Goal: Information Seeking & Learning: Learn about a topic

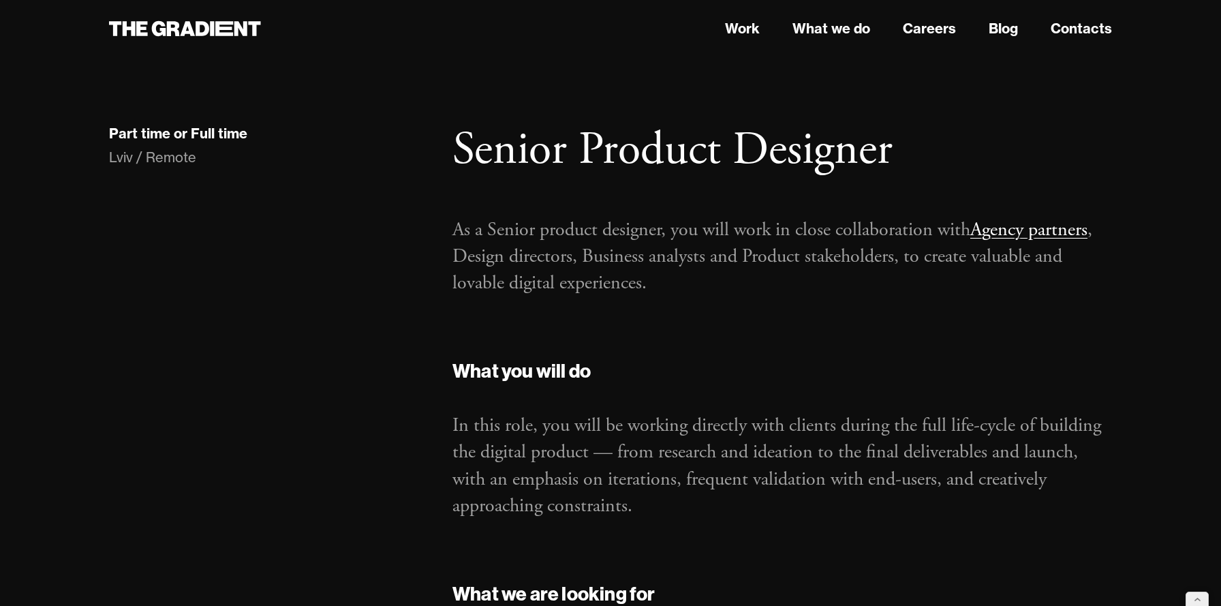
scroll to position [1333, 0]
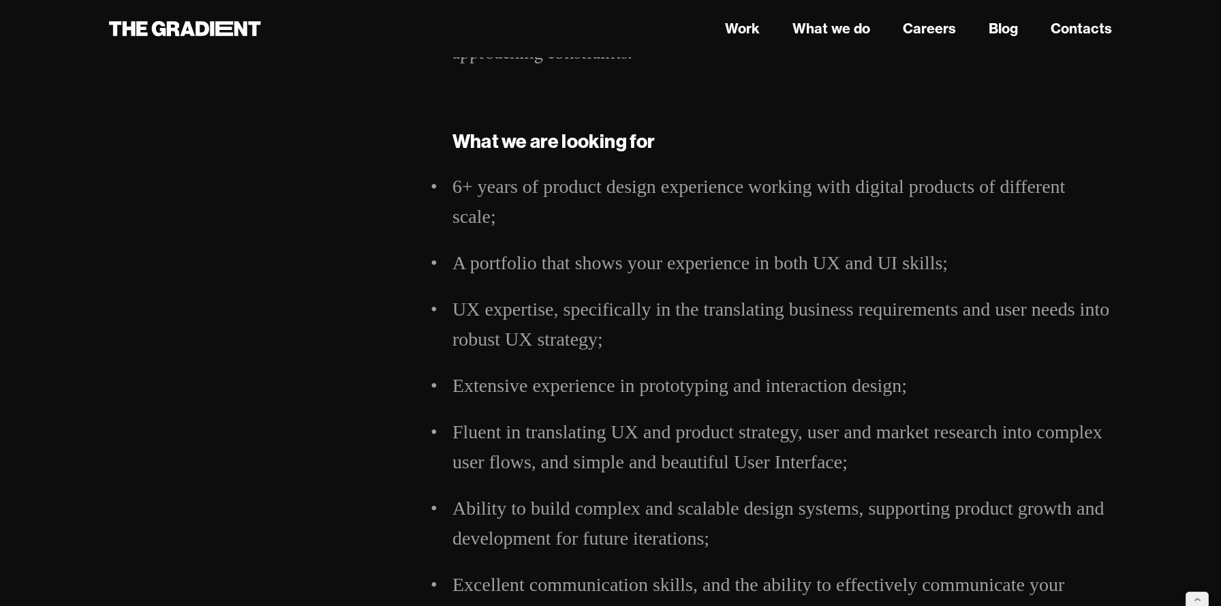
scroll to position [477, 0]
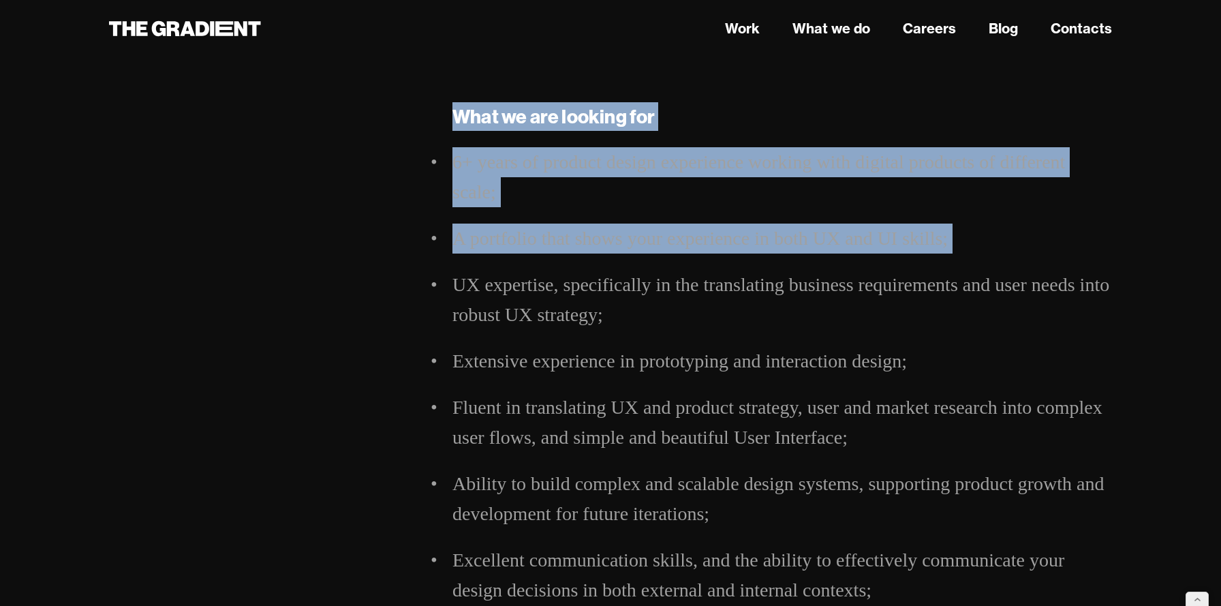
drag, startPoint x: 443, startPoint y: 287, endPoint x: 422, endPoint y: 287, distance: 21.1
click at [422, 287] on div "Part time or Full time Lviv / Remote Senior Product Designer As a Senior produc…" at bounding box center [610, 202] width 1031 height 1112
click at [453, 282] on li "UX expertise, specifically in the translating business requirements and user ne…" at bounding box center [783, 300] width 660 height 60
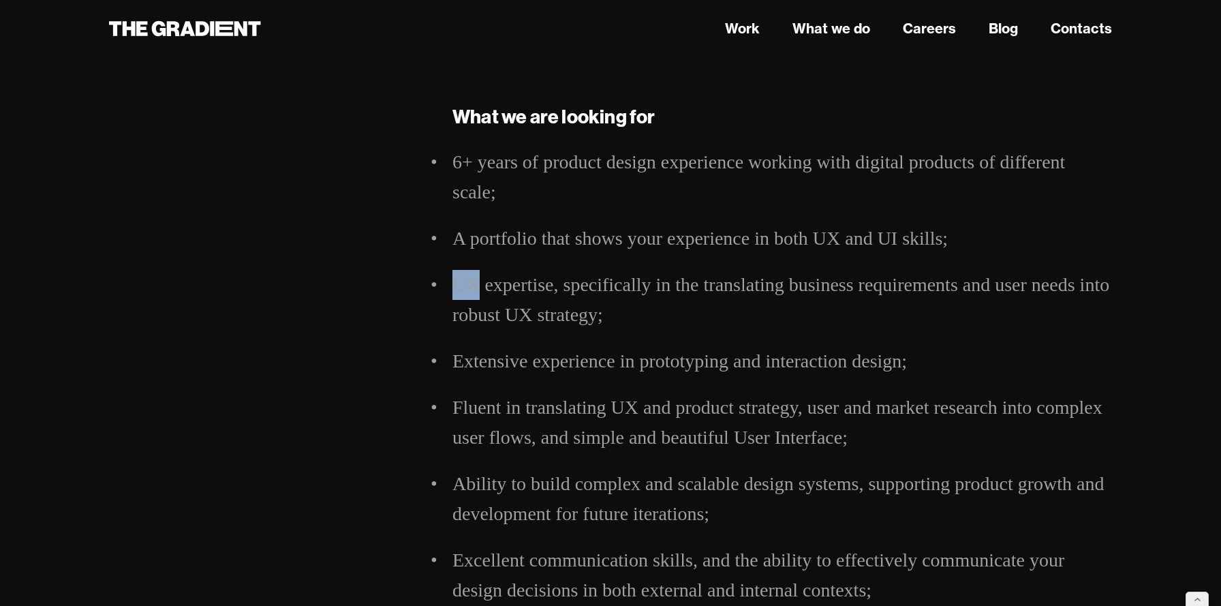
click at [453, 282] on li "UX expertise, specifically in the translating business requirements and user ne…" at bounding box center [783, 300] width 660 height 60
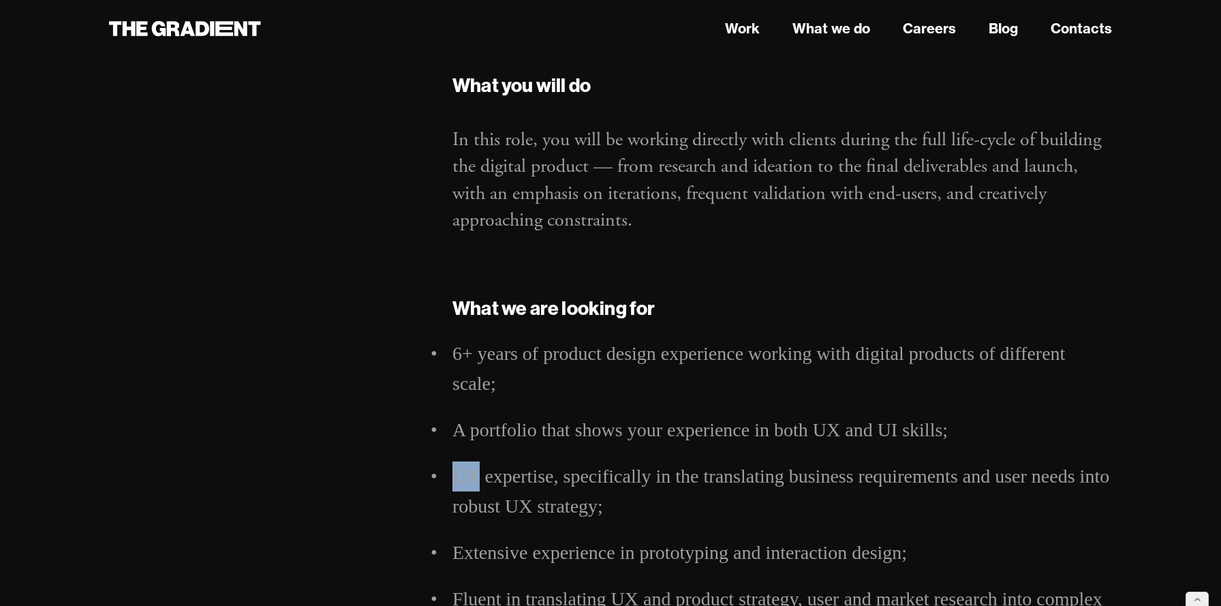
scroll to position [0, 0]
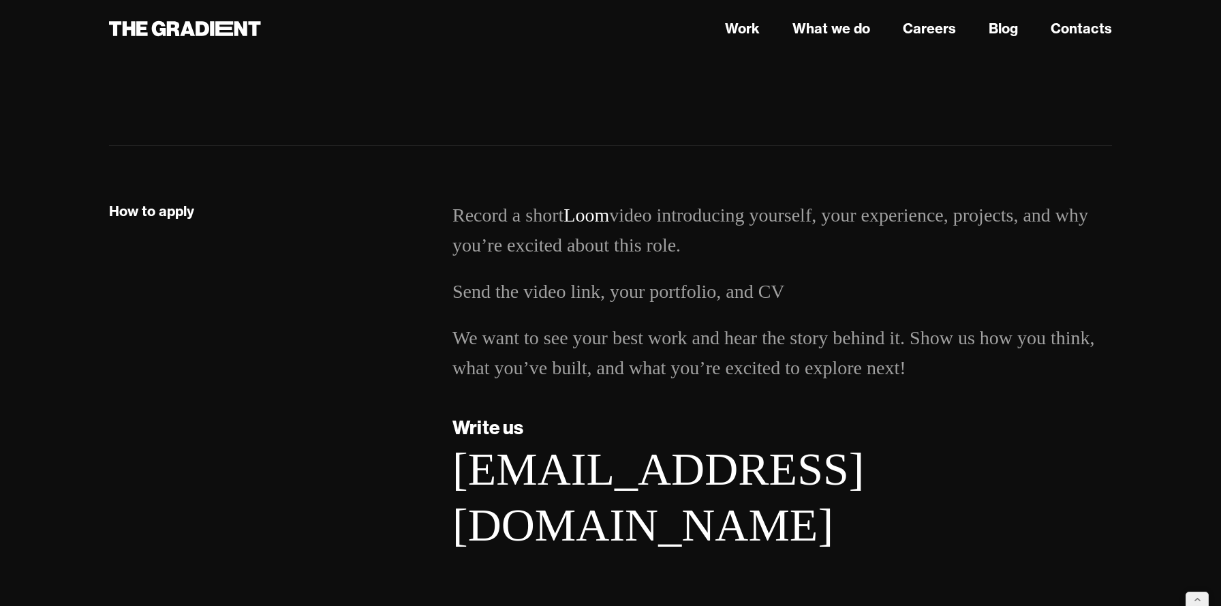
scroll to position [1714, 0]
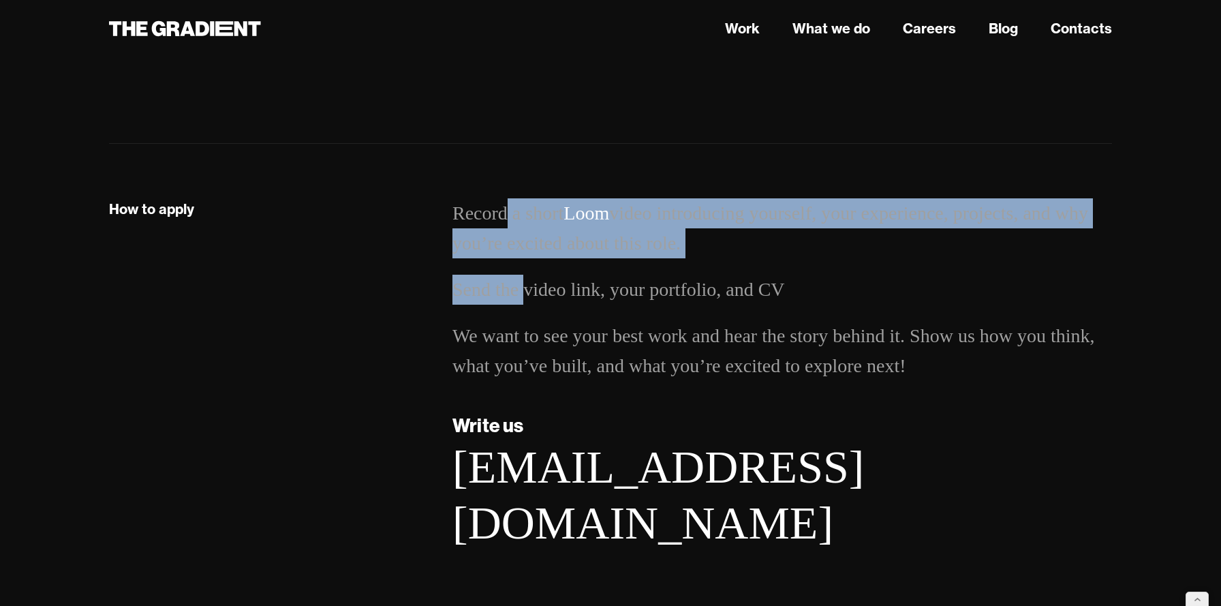
drag, startPoint x: 504, startPoint y: 214, endPoint x: 542, endPoint y: 330, distance: 121.8
click at [541, 320] on ul "Record a short Loom video introducing yourself, your experience, projects, and …" at bounding box center [783, 289] width 660 height 183
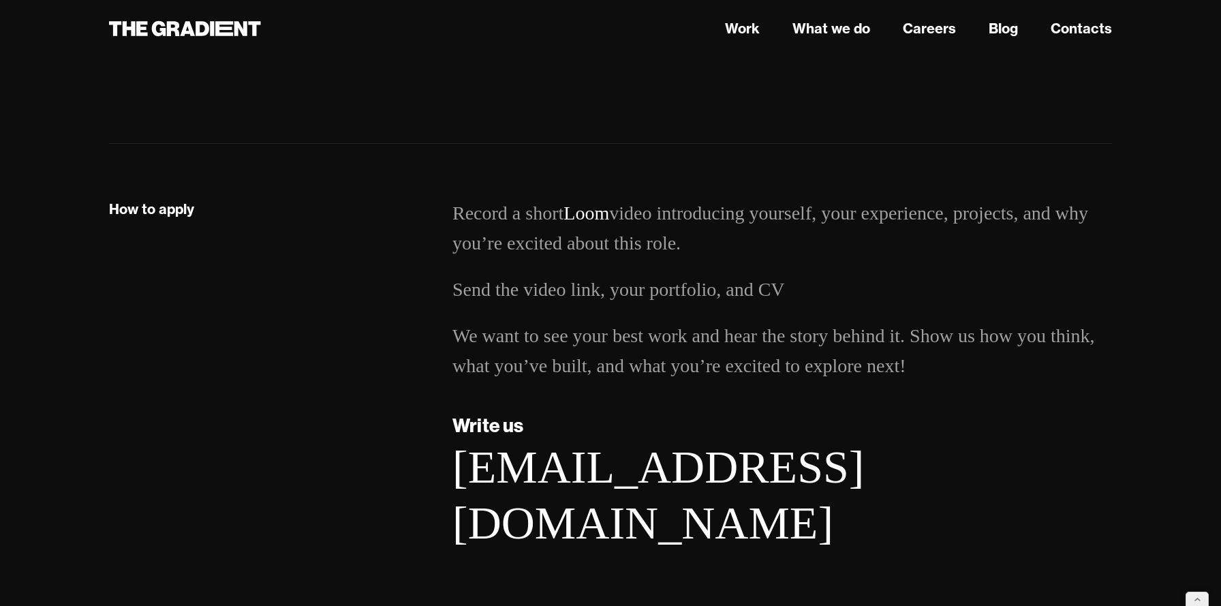
click at [542, 330] on li "We want to see your best work and hear the story behind it. Show us how you thi…" at bounding box center [783, 351] width 660 height 60
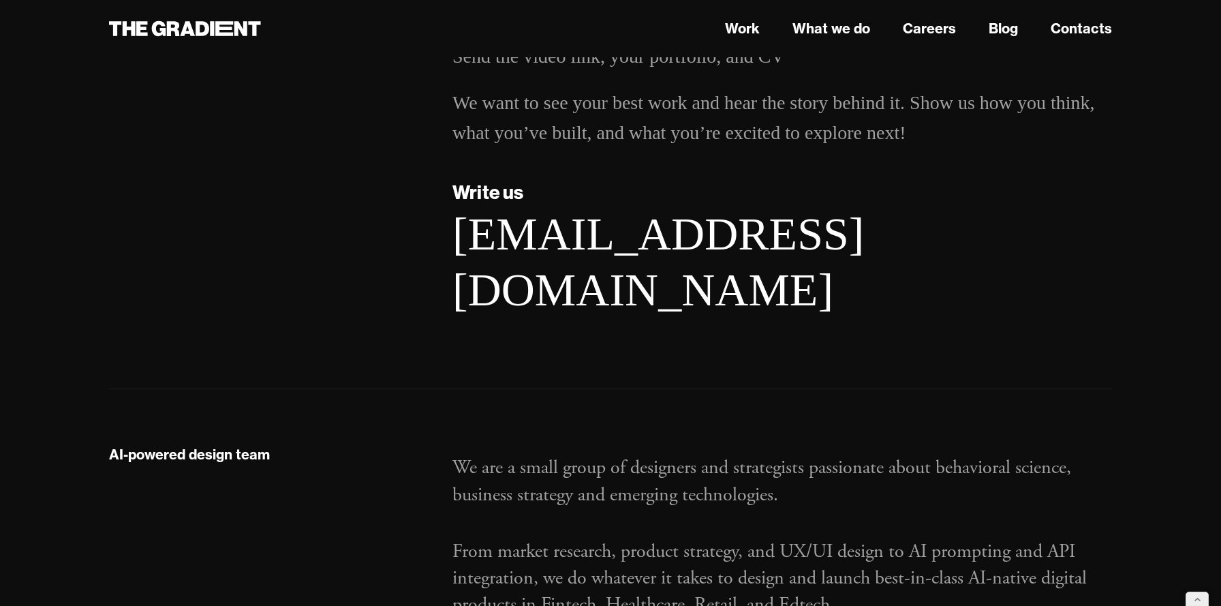
scroll to position [1944, 0]
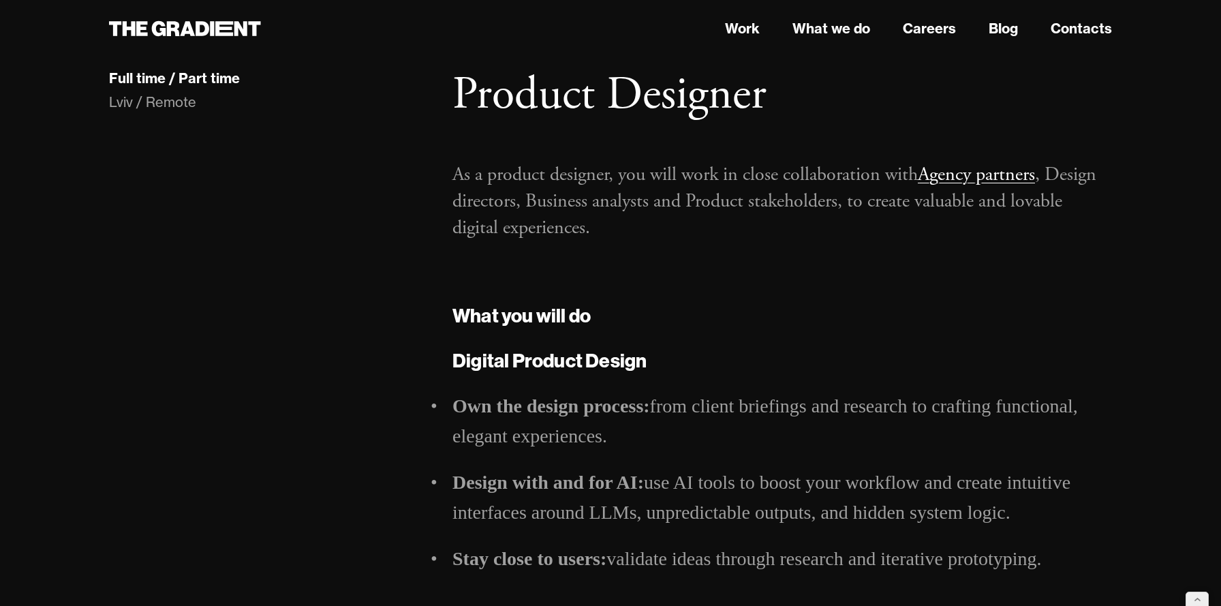
scroll to position [53, 0]
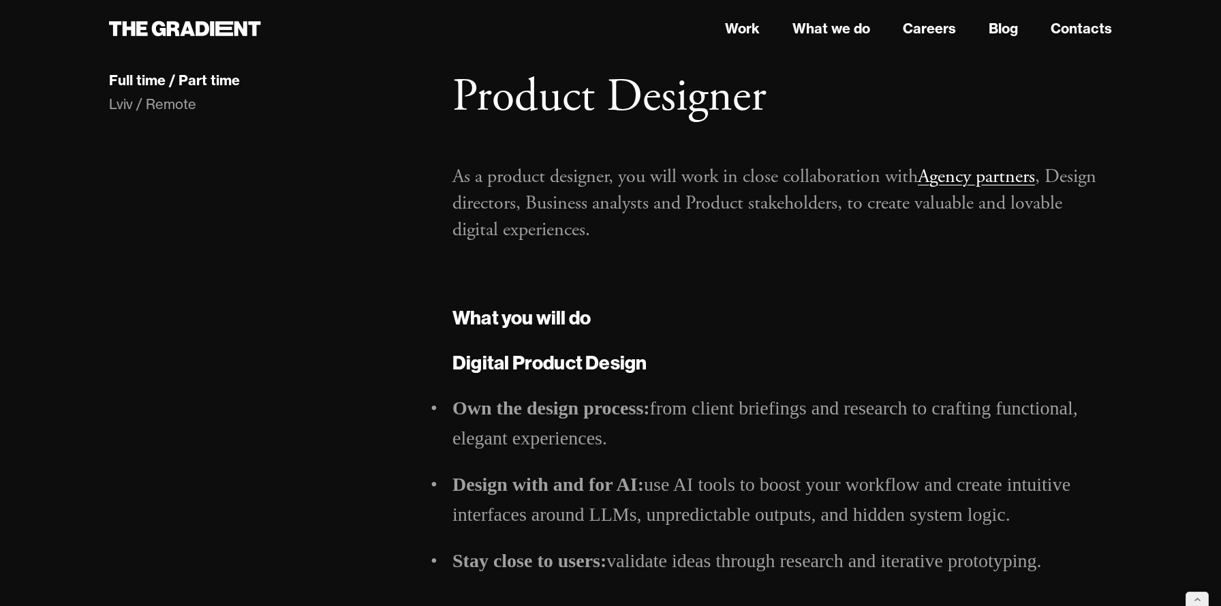
click at [560, 319] on strong "What you will do" at bounding box center [522, 317] width 138 height 24
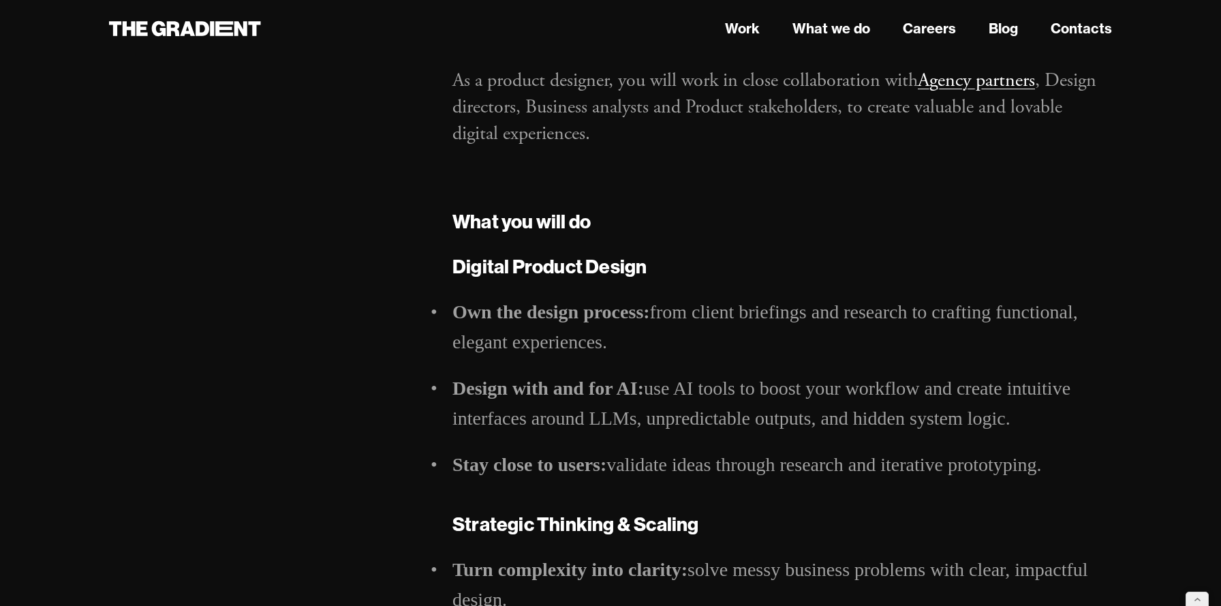
scroll to position [150, 0]
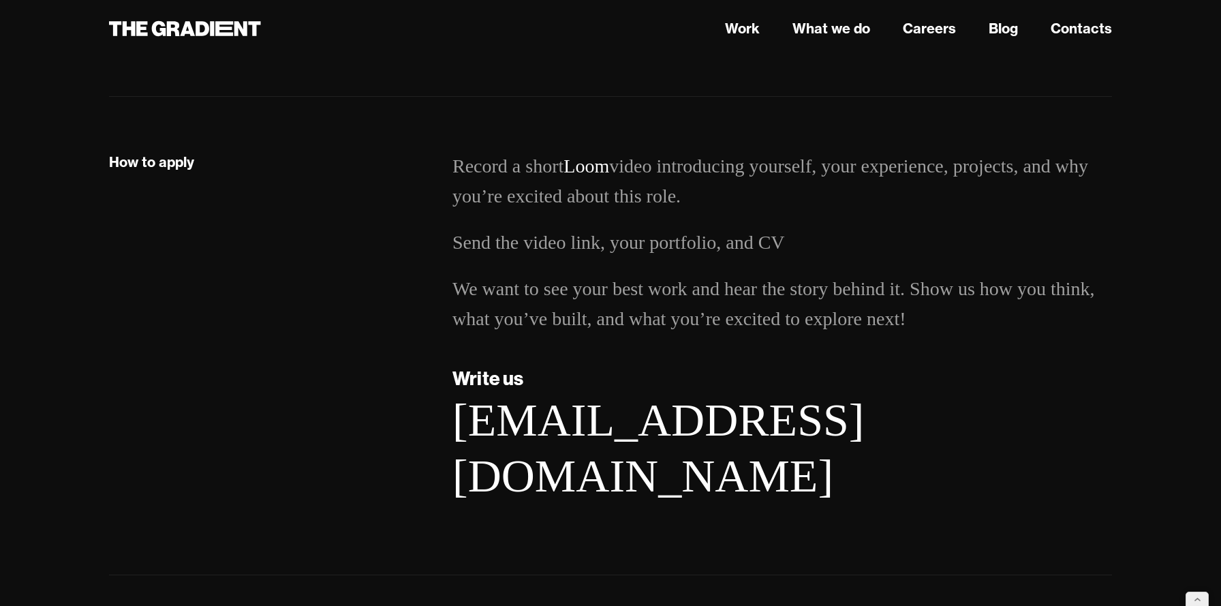
scroll to position [1750, 0]
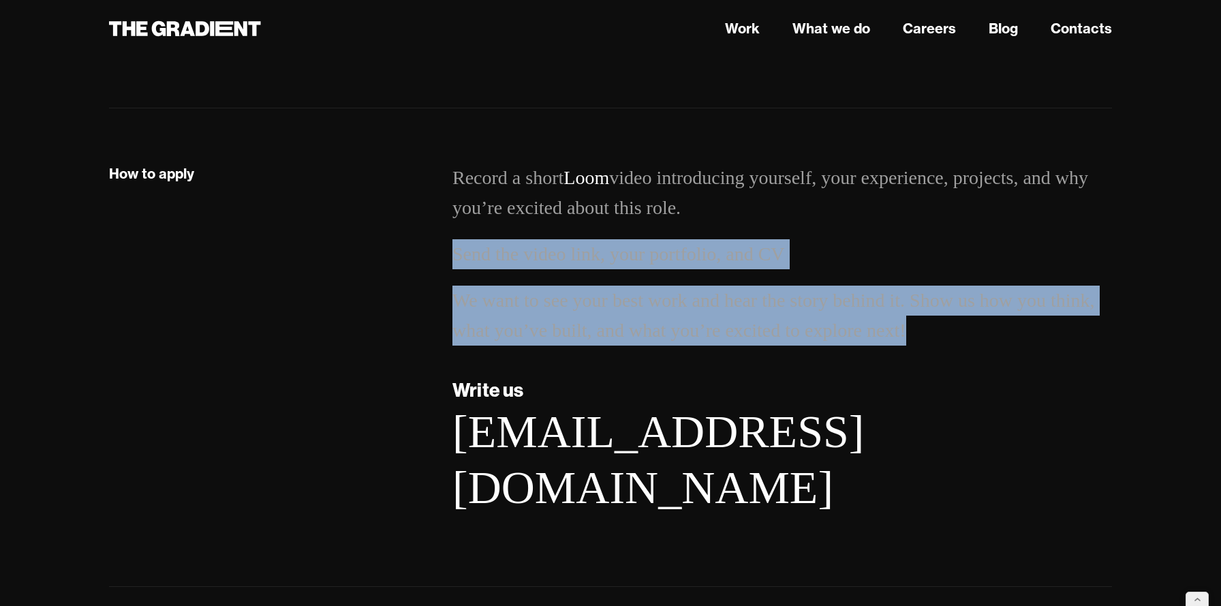
drag, startPoint x: 932, startPoint y: 334, endPoint x: 453, endPoint y: 254, distance: 485.1
click at [453, 254] on ul "Record a short Loom video introducing yourself, your experience, projects, and …" at bounding box center [783, 254] width 660 height 183
copy ul "Send the video link, your portfolio, and CV We want to see your best work and h…"
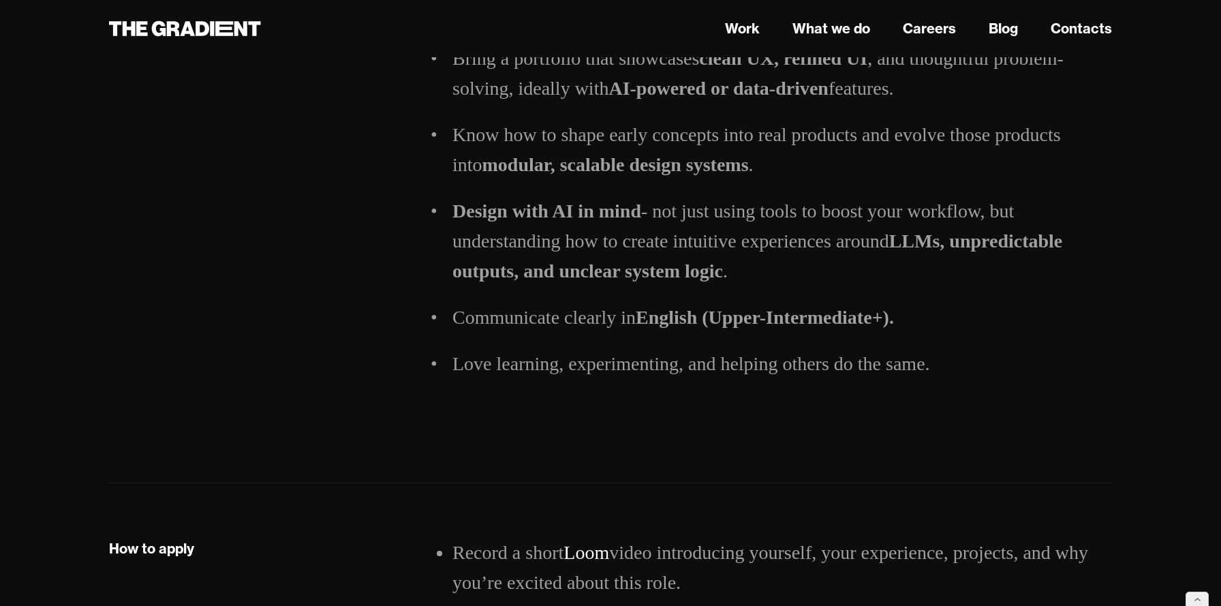
scroll to position [1377, 0]
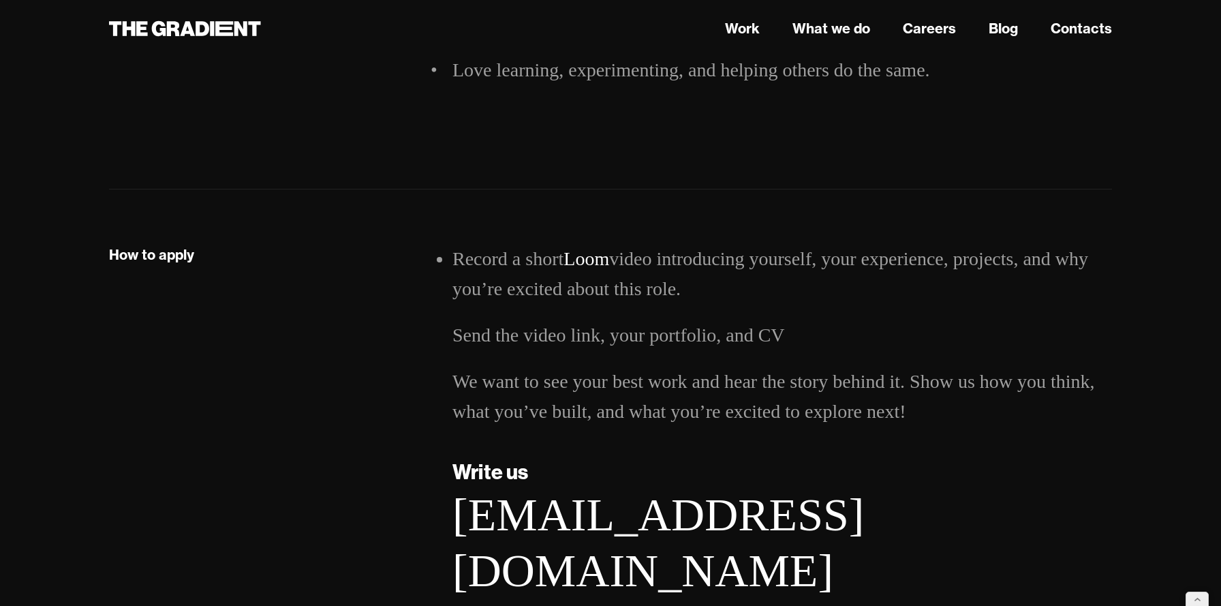
scroll to position [1896, 0]
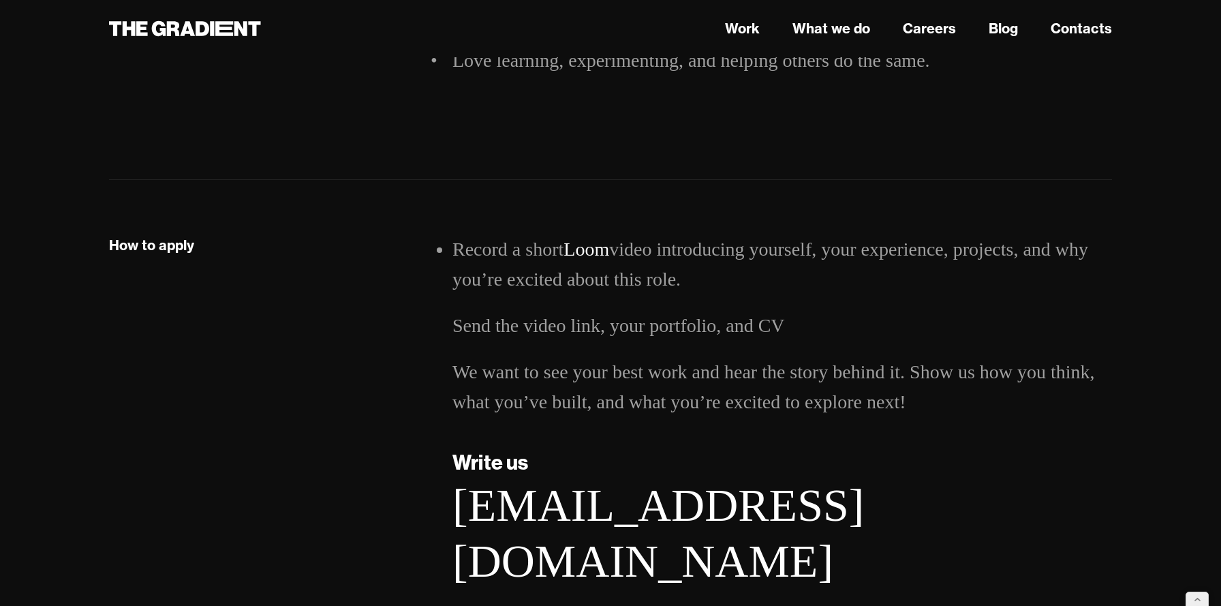
scroll to position [1902, 0]
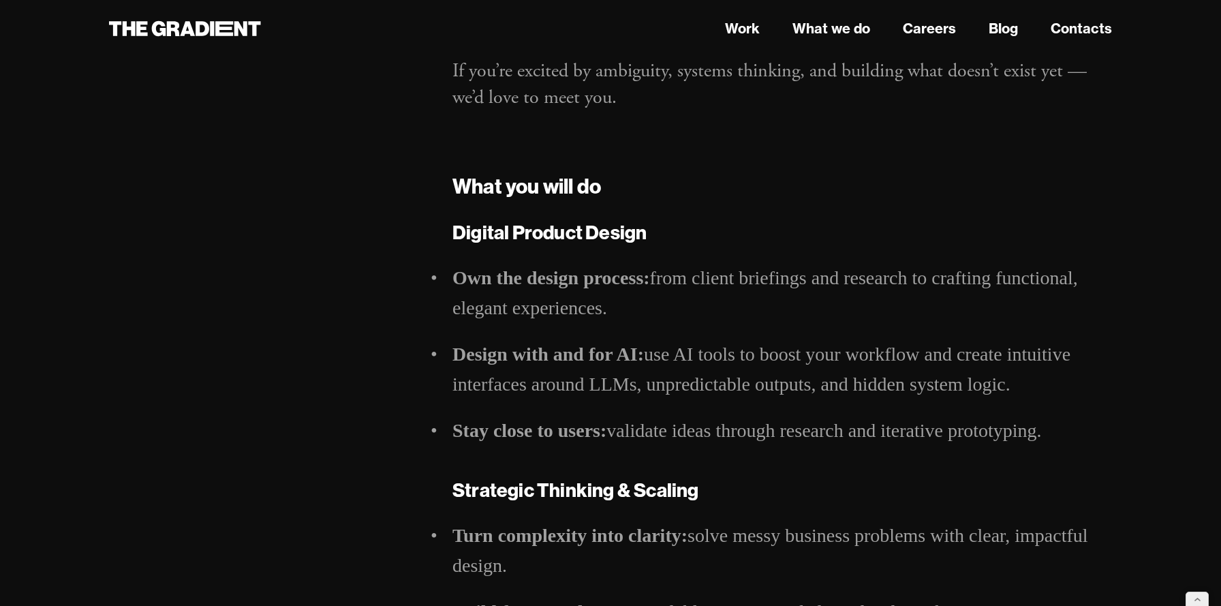
scroll to position [410, 0]
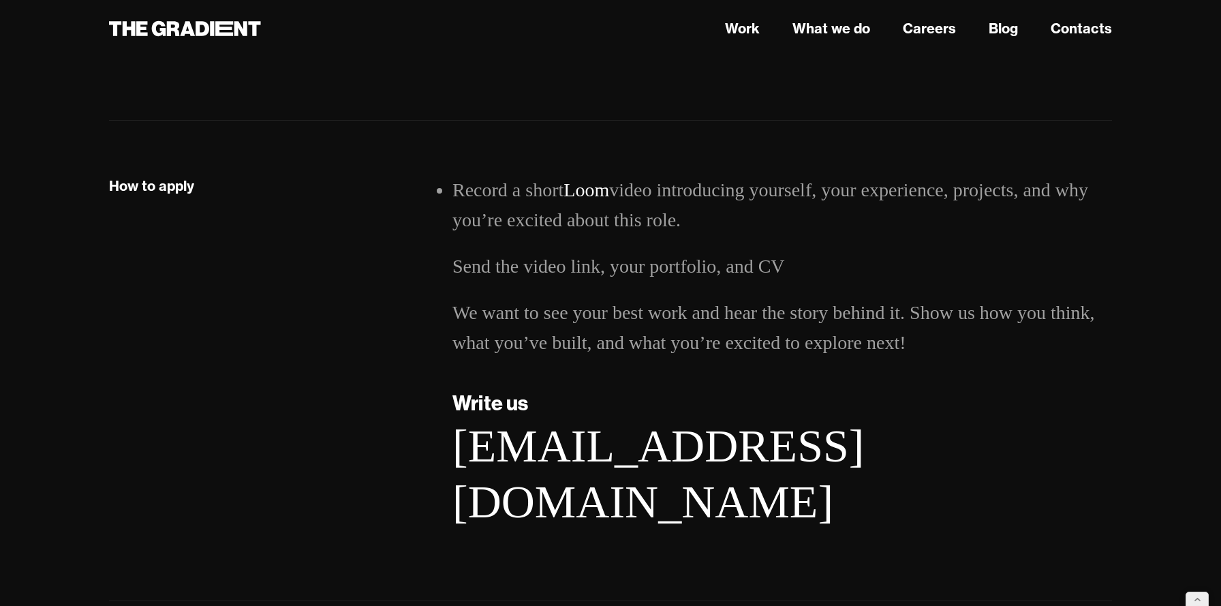
scroll to position [1962, 0]
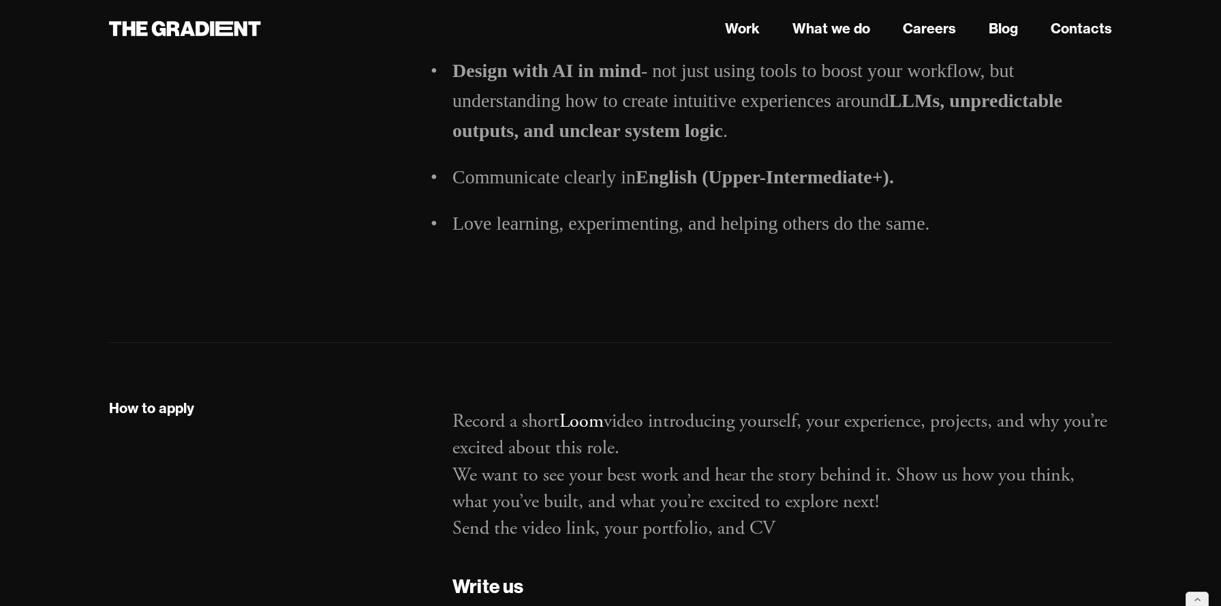
scroll to position [1758, 0]
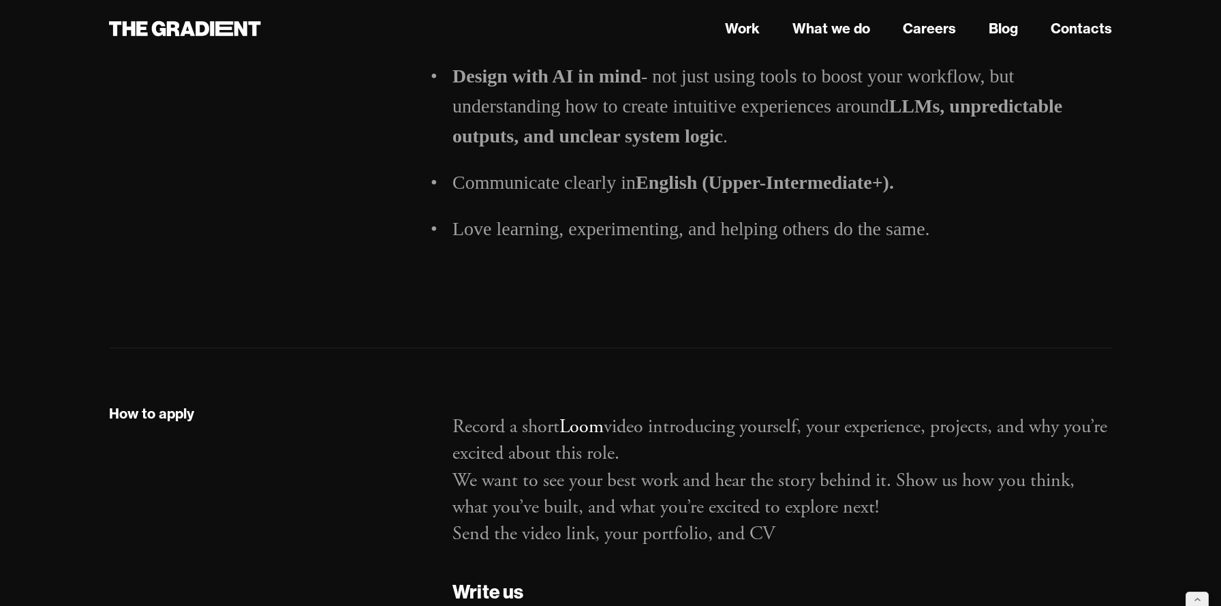
scroll to position [1837, 0]
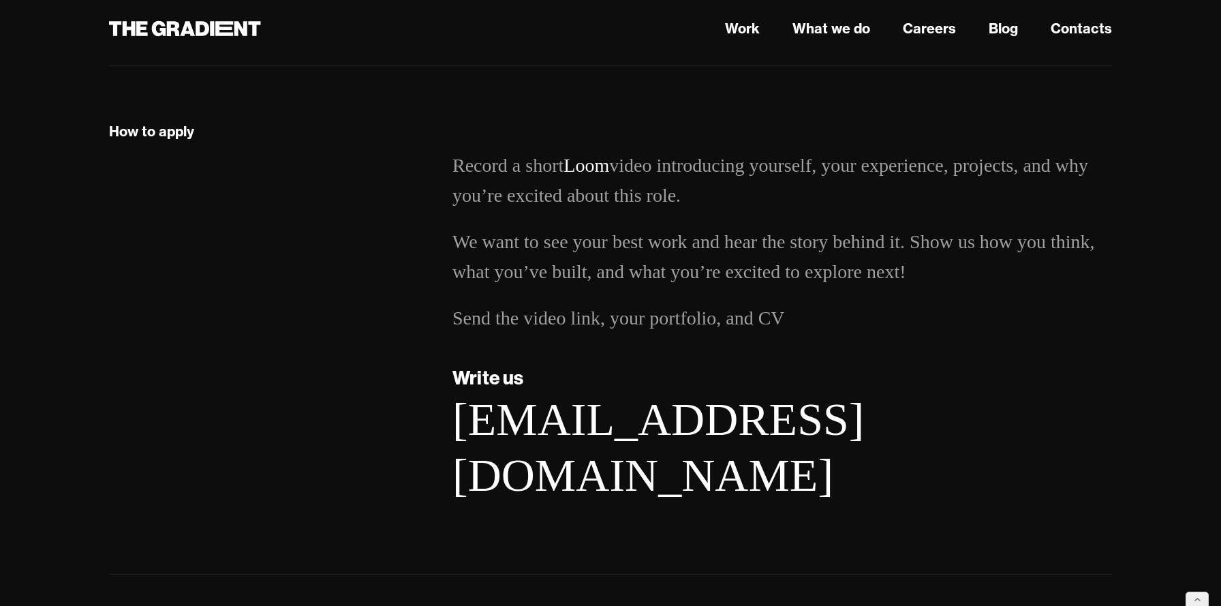
scroll to position [1947, 0]
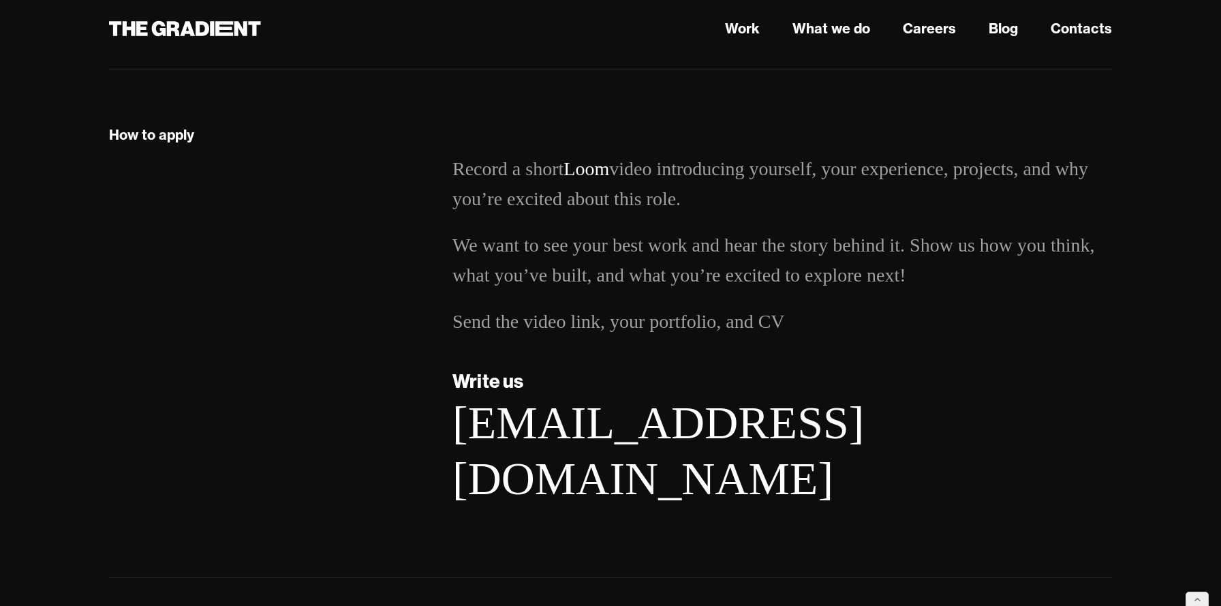
scroll to position [2011, 0]
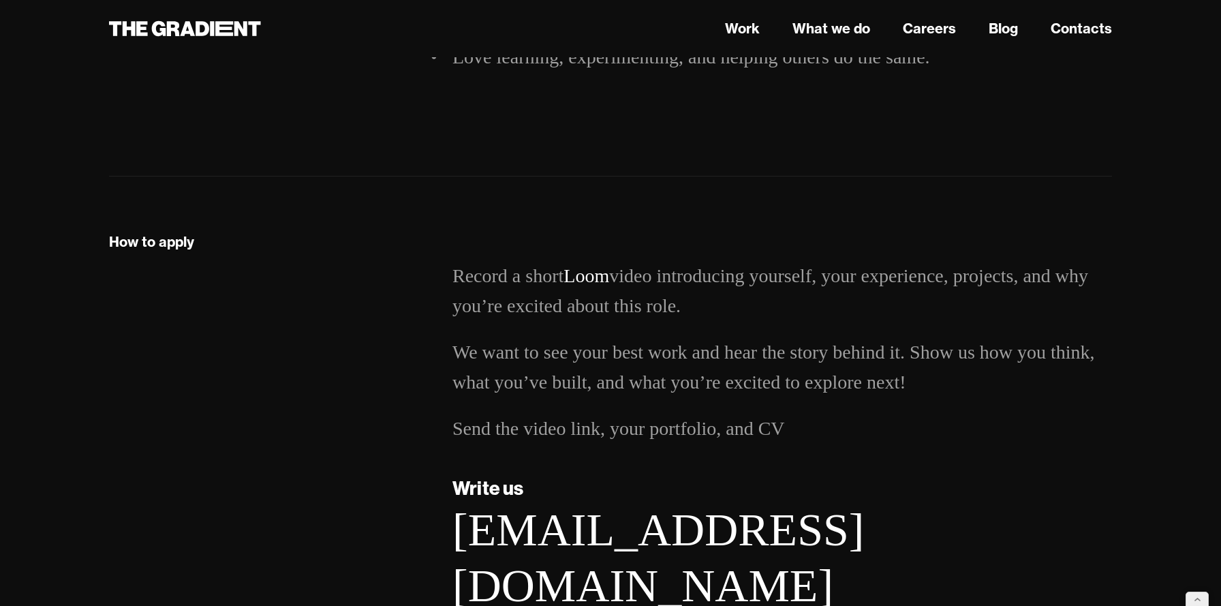
scroll to position [1903, 0]
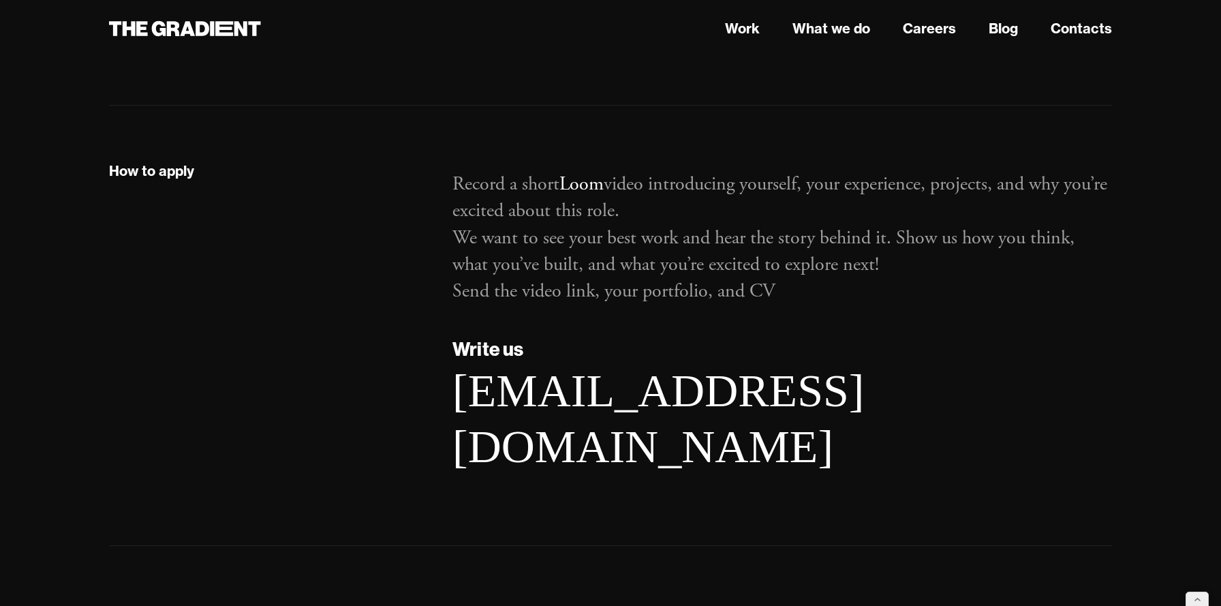
scroll to position [1975, 0]
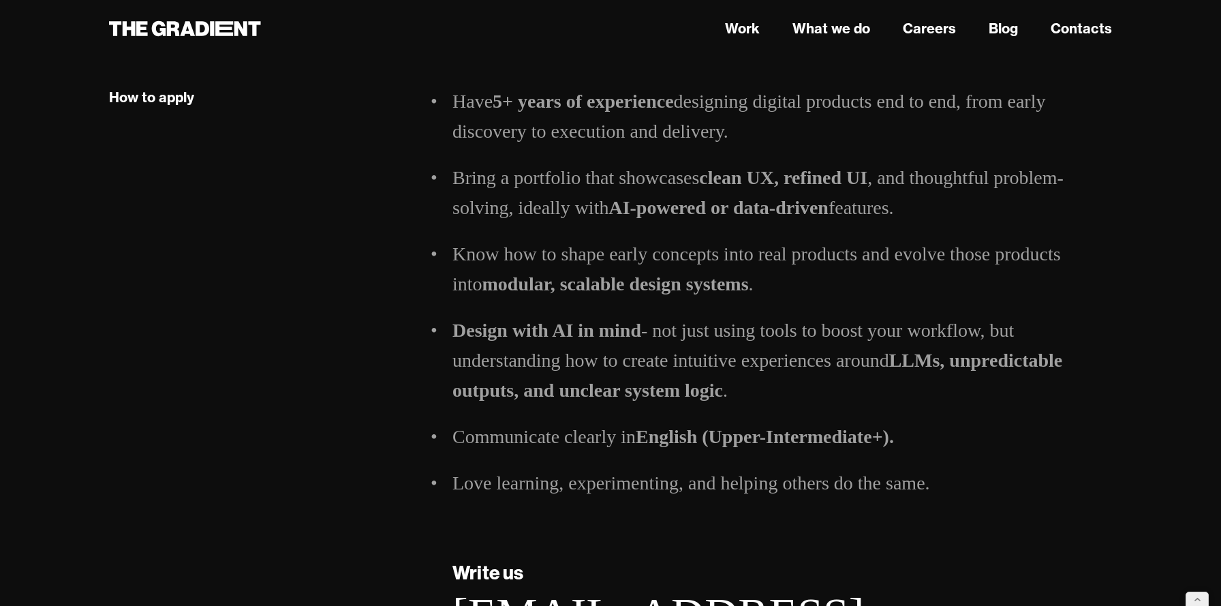
scroll to position [2044, 0]
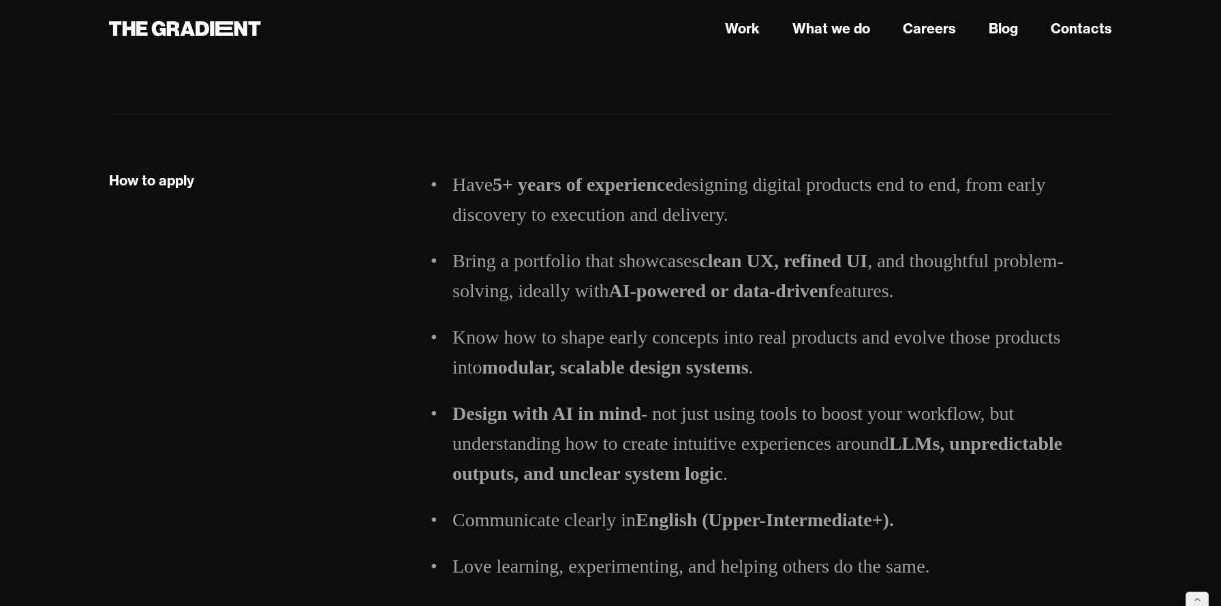
scroll to position [1961, 0]
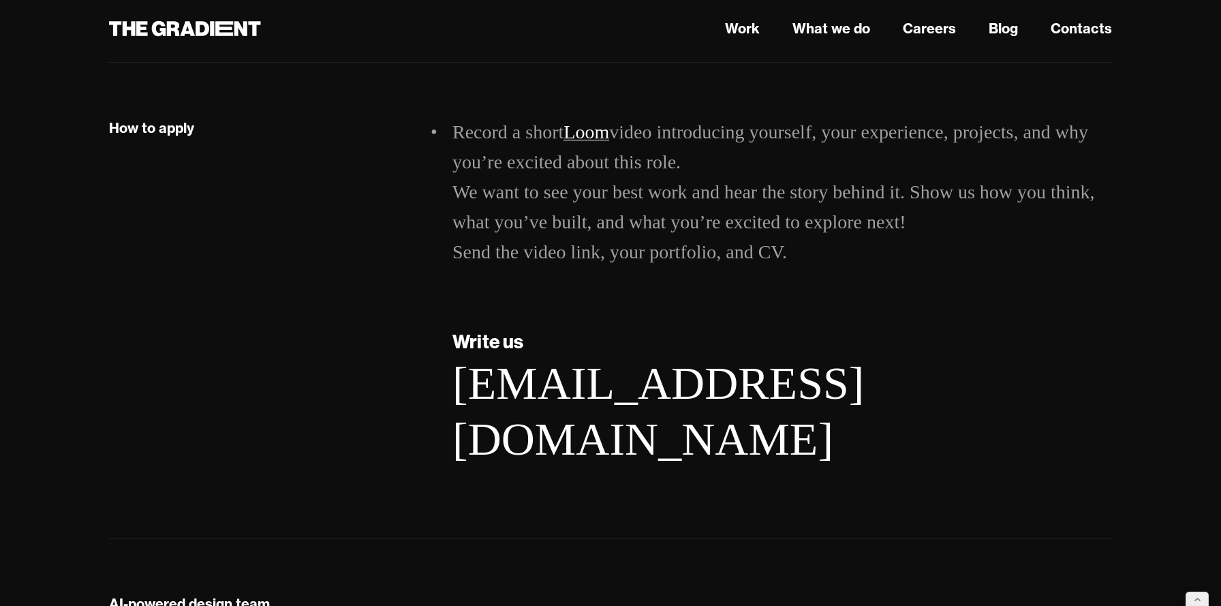
scroll to position [1759, 0]
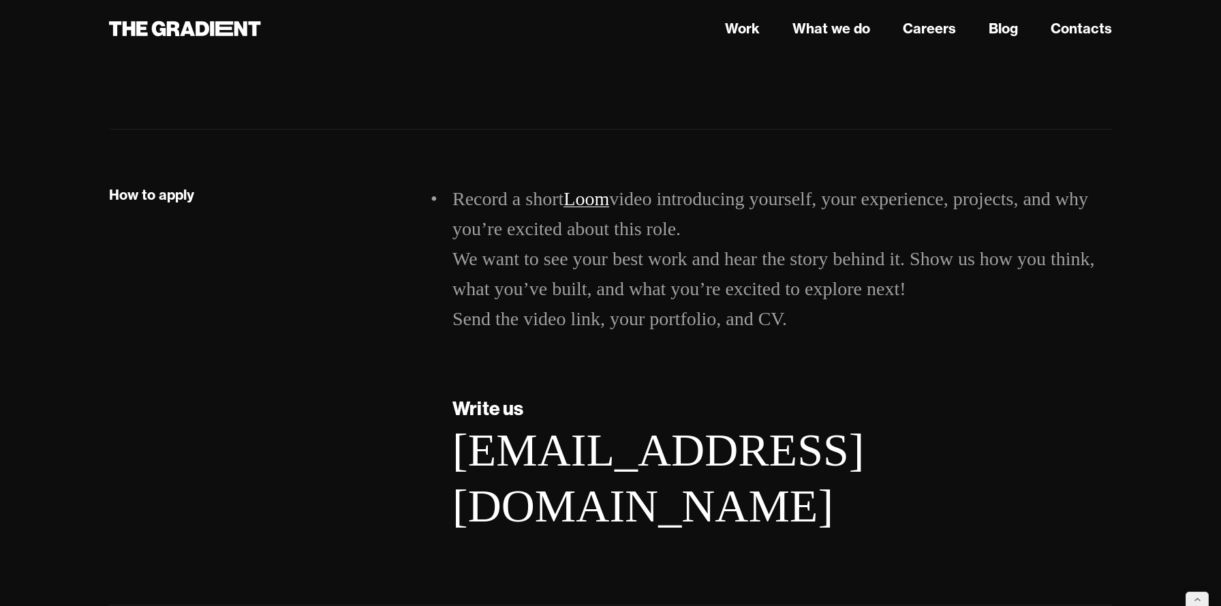
scroll to position [1682, 0]
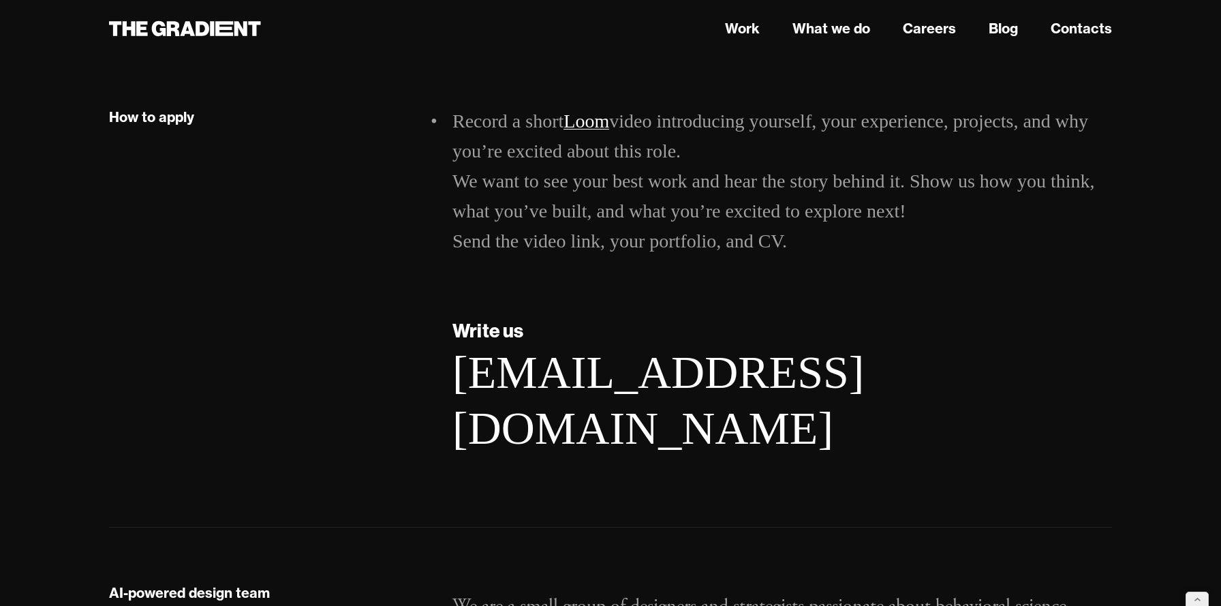
scroll to position [1809, 0]
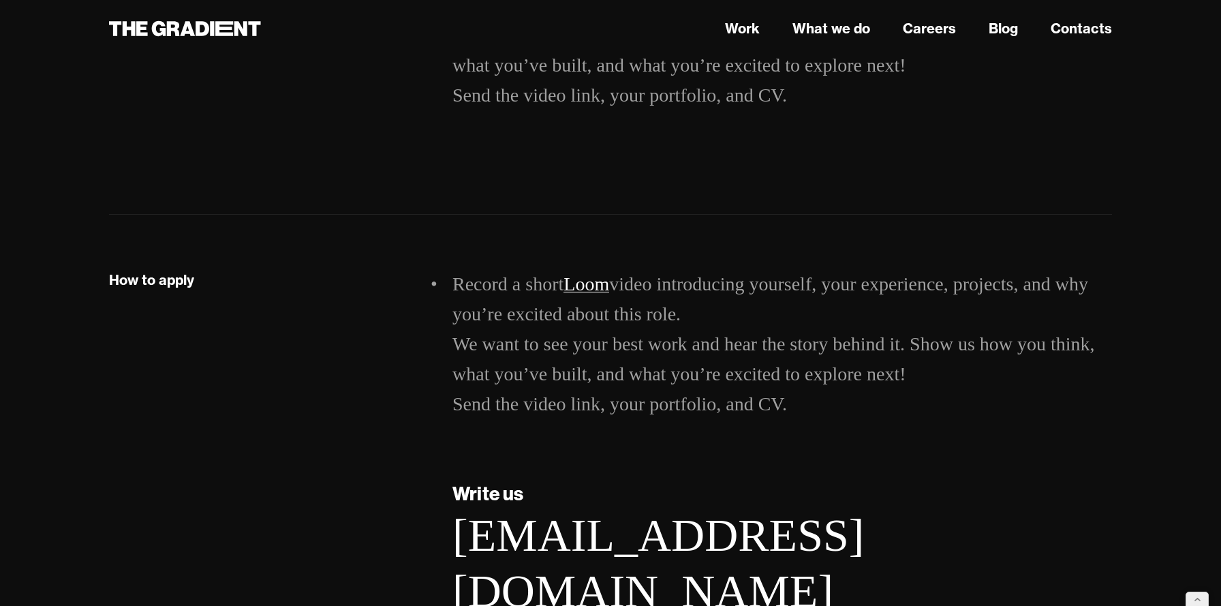
scroll to position [1601, 0]
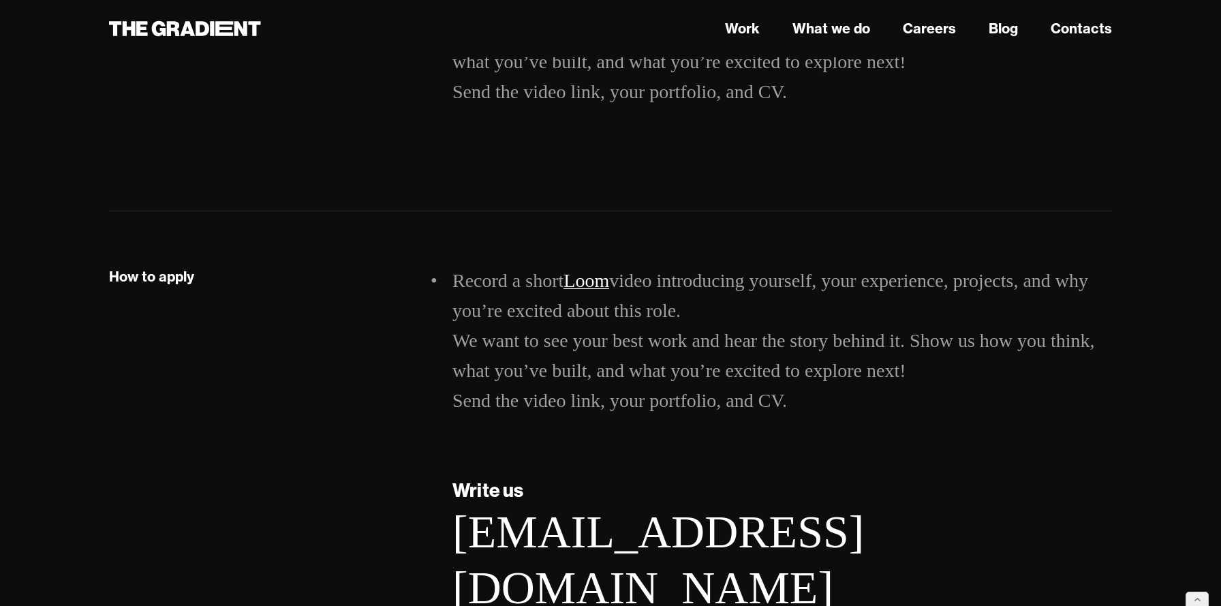
scroll to position [1604, 0]
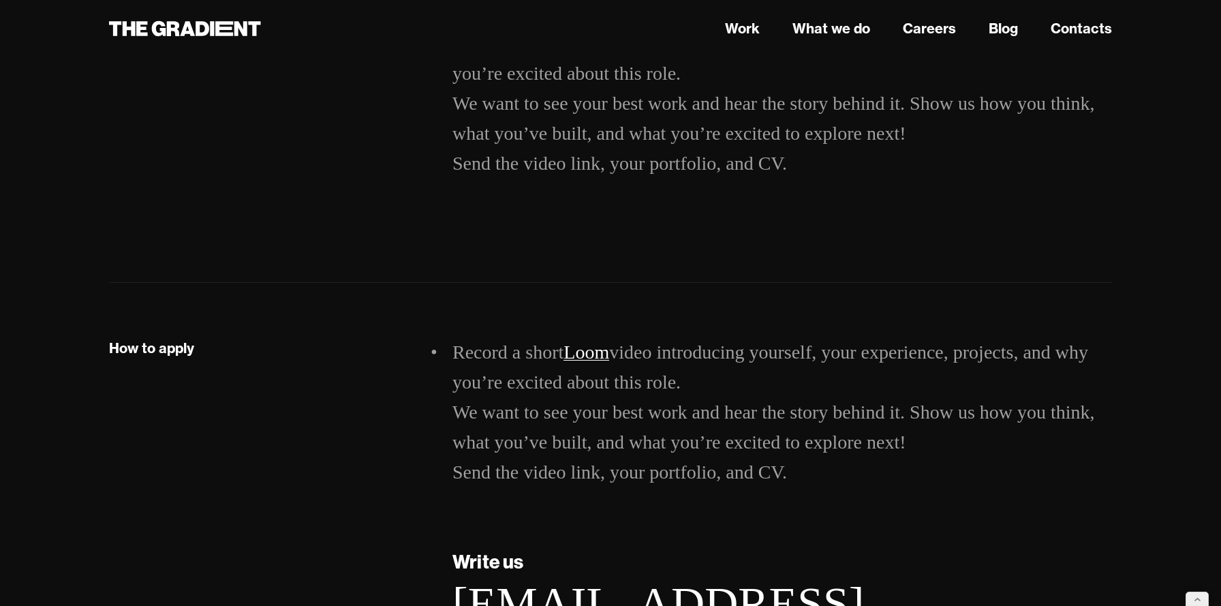
scroll to position [1534, 0]
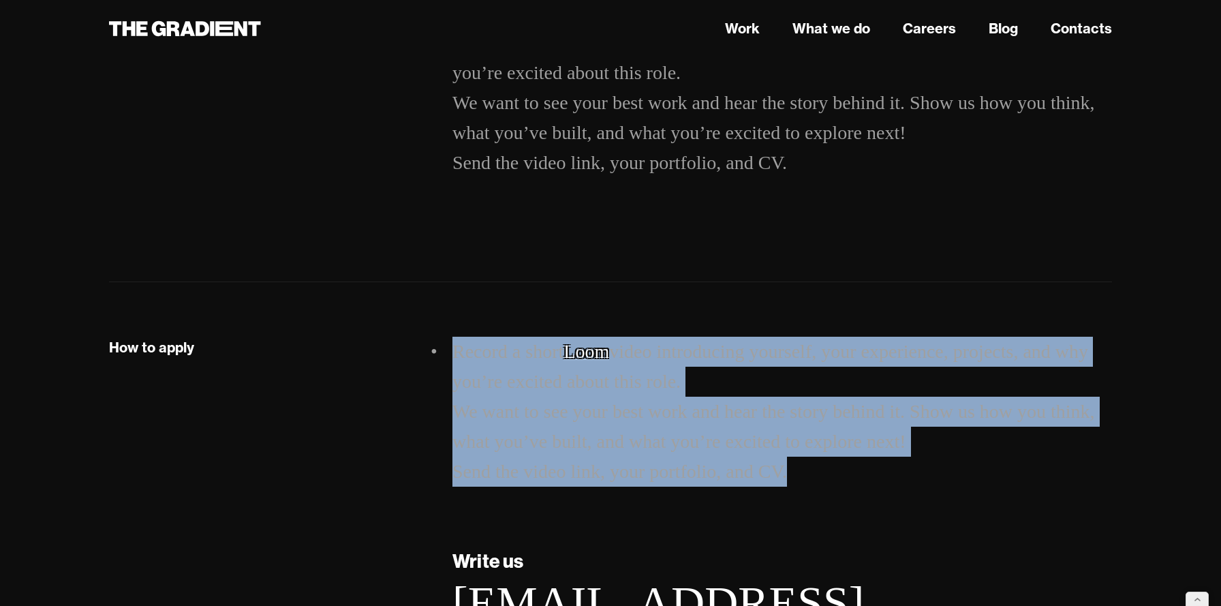
drag, startPoint x: 797, startPoint y: 472, endPoint x: 455, endPoint y: 349, distance: 363.1
click at [455, 349] on li "Record a short Loom video introducing yourself, your experience, projects, and …" at bounding box center [783, 412] width 660 height 150
copy li "Record a short Loom video introducing yourself, your experience, projects, and …"
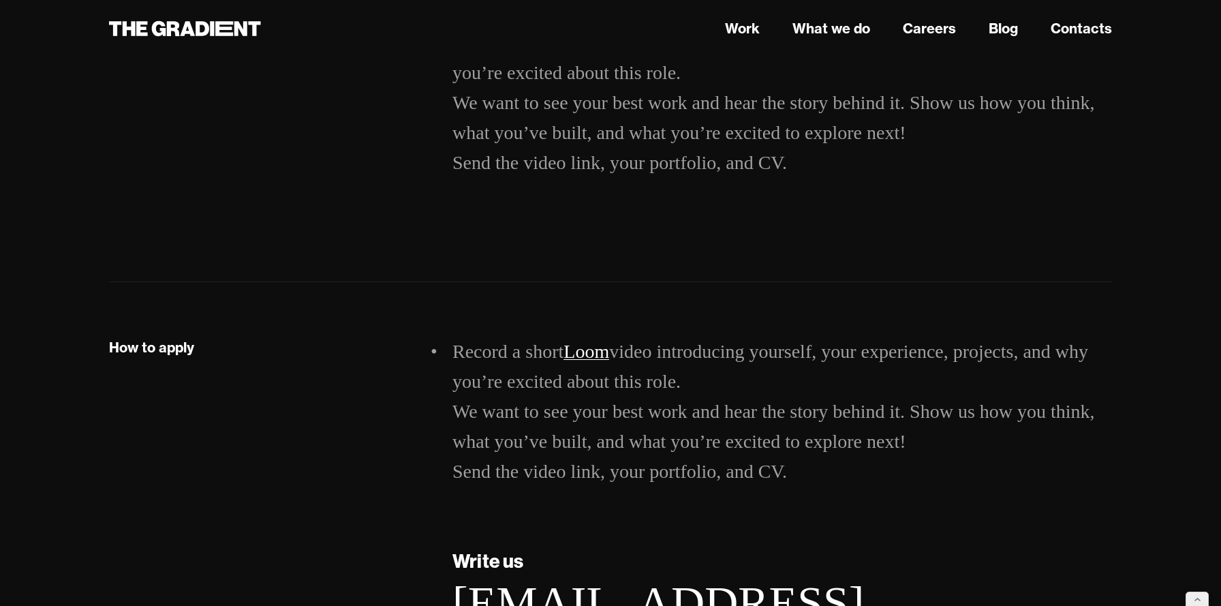
click at [611, 417] on li "Record a short Loom video introducing yourself, your experience, projects, and …" at bounding box center [783, 412] width 660 height 150
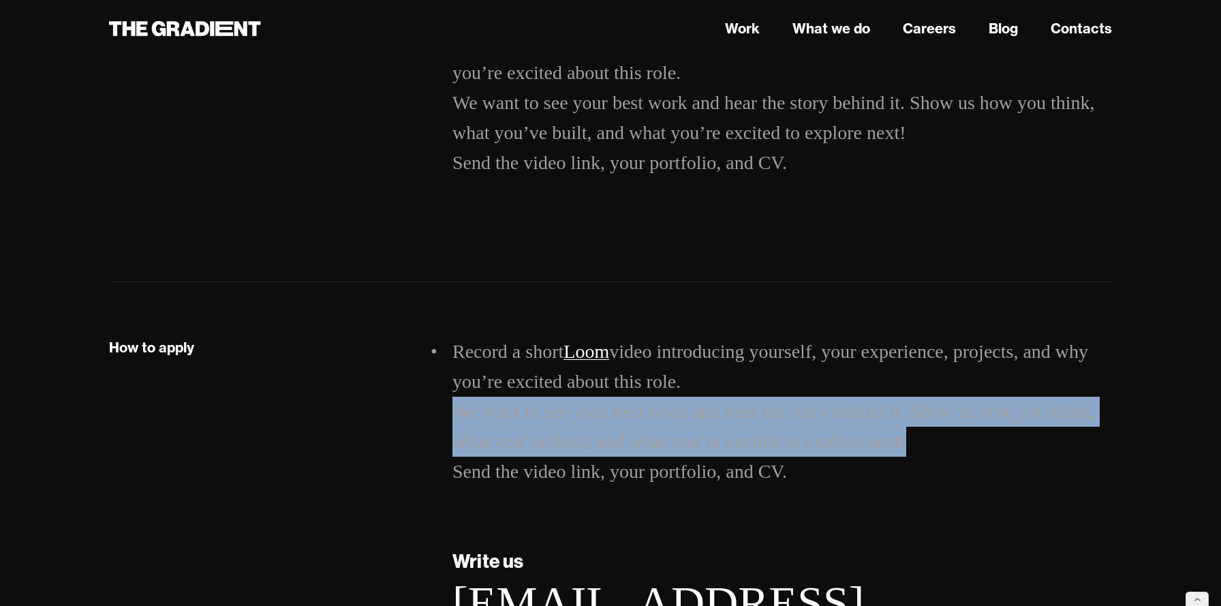
drag, startPoint x: 924, startPoint y: 441, endPoint x: 449, endPoint y: 425, distance: 475.3
click at [449, 425] on div "Record a short Loom video introducing yourself, your experience, projects, and …" at bounding box center [782, 525] width 687 height 377
copy li "We want to see your best work and hear the story behind it. Show us how you thi…"
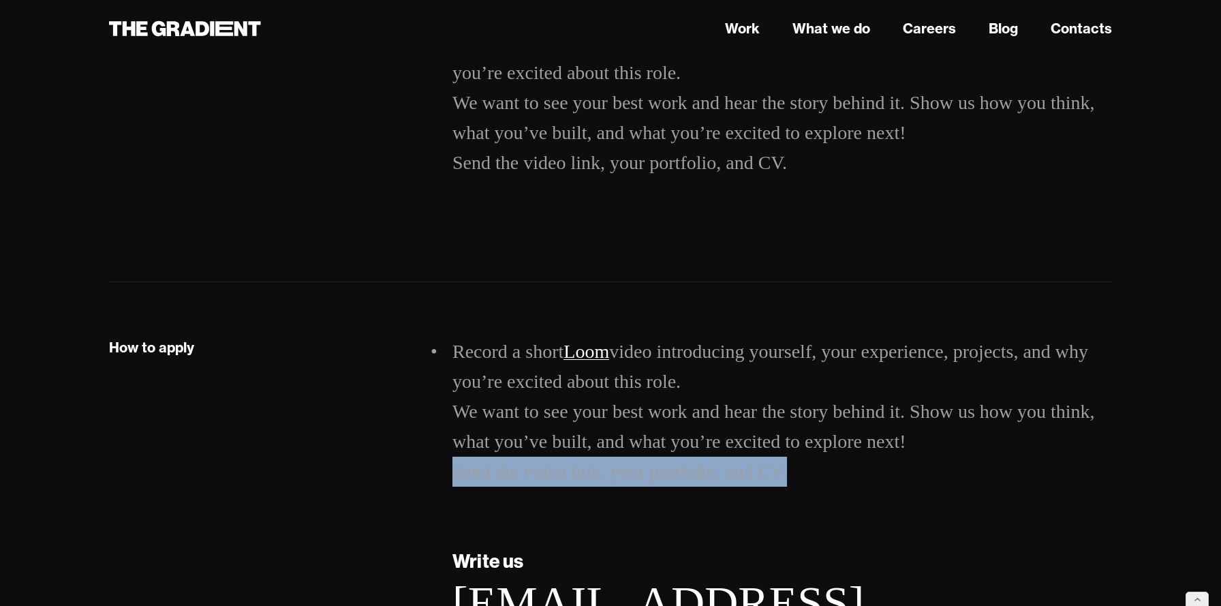
drag, startPoint x: 811, startPoint y: 471, endPoint x: 453, endPoint y: 478, distance: 358.6
click at [453, 478] on li "Record a short Loom video introducing yourself, your experience, projects, and …" at bounding box center [783, 412] width 660 height 150
copy li "Send the video link, your portfolio, and CV."
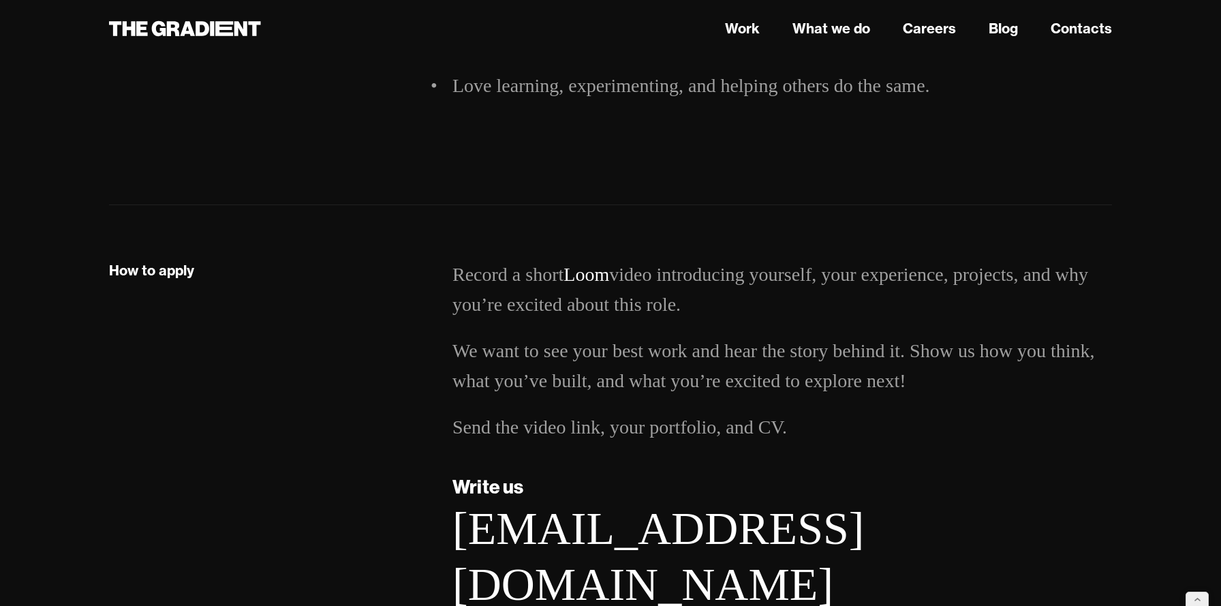
scroll to position [1872, 0]
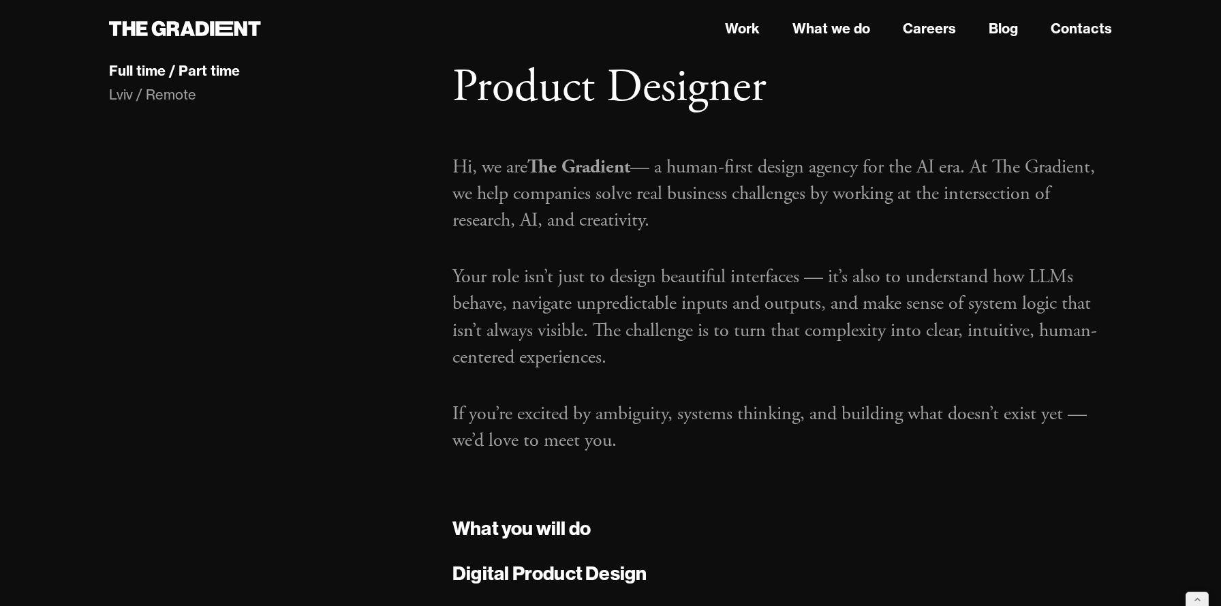
scroll to position [56, 0]
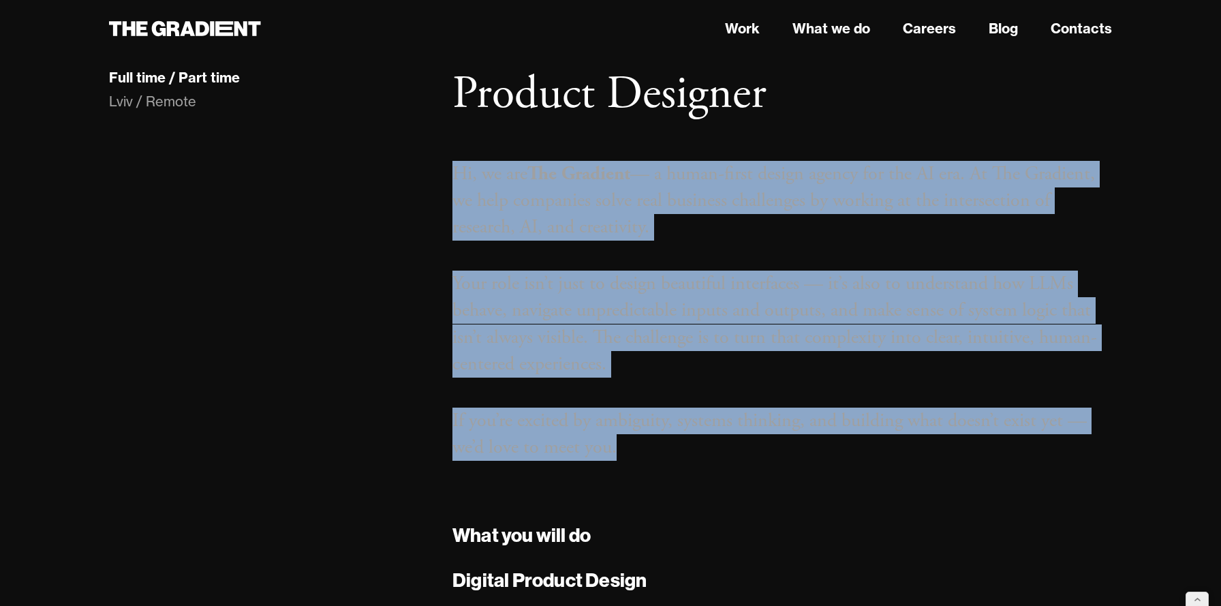
drag, startPoint x: 626, startPoint y: 443, endPoint x: 449, endPoint y: 165, distance: 329.4
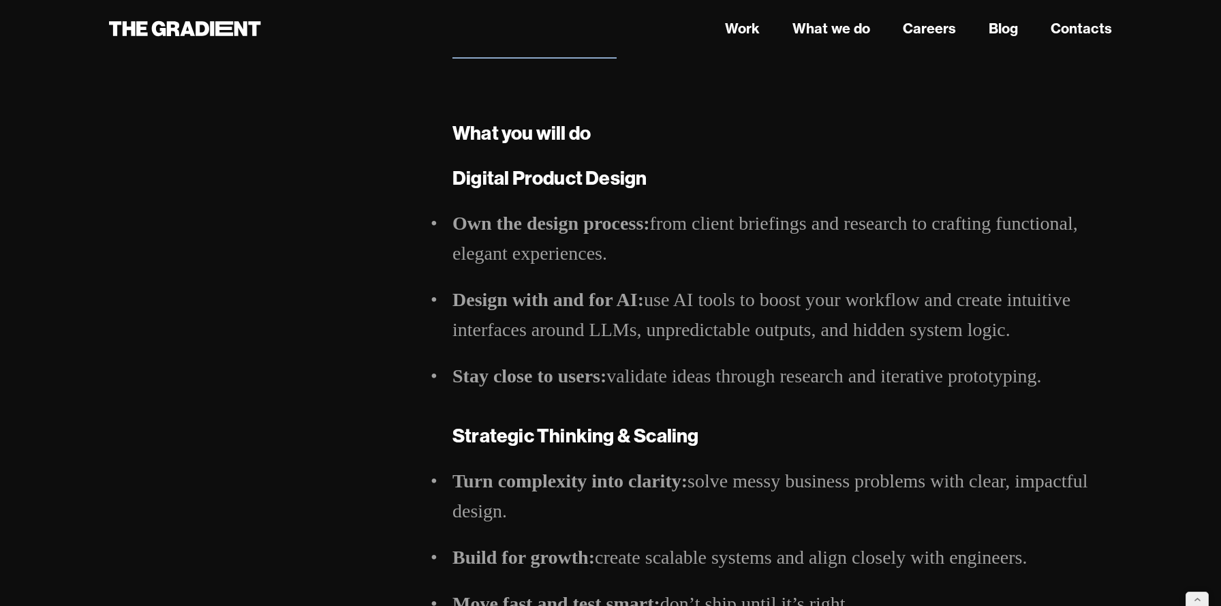
scroll to position [459, 0]
click at [945, 29] on link "Careers" at bounding box center [929, 28] width 53 height 20
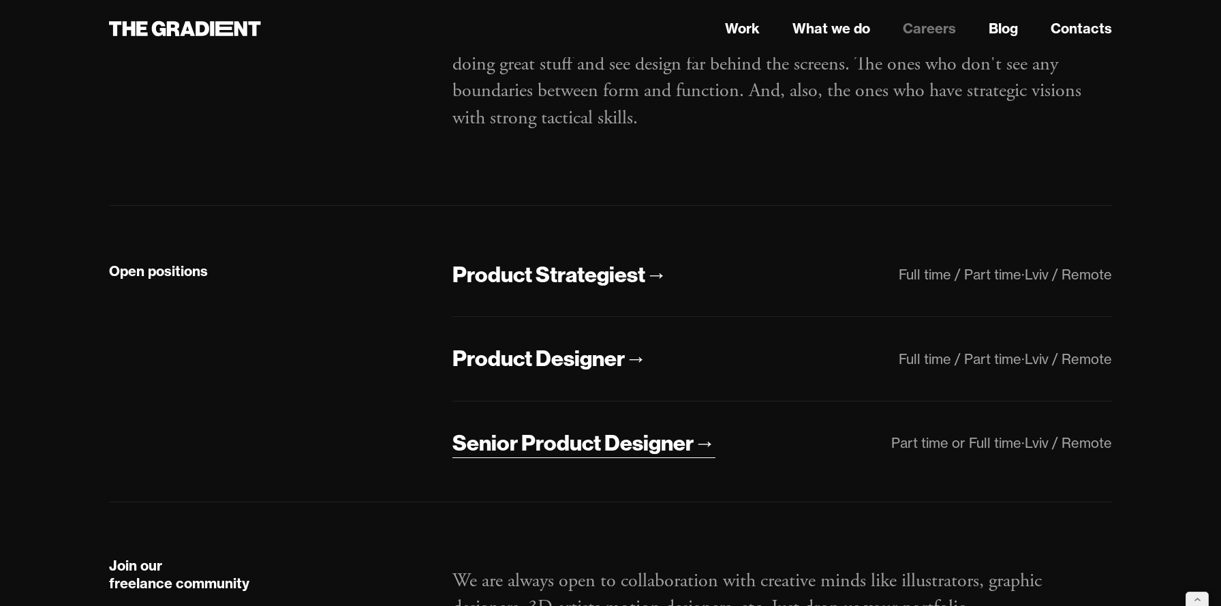
scroll to position [178, 0]
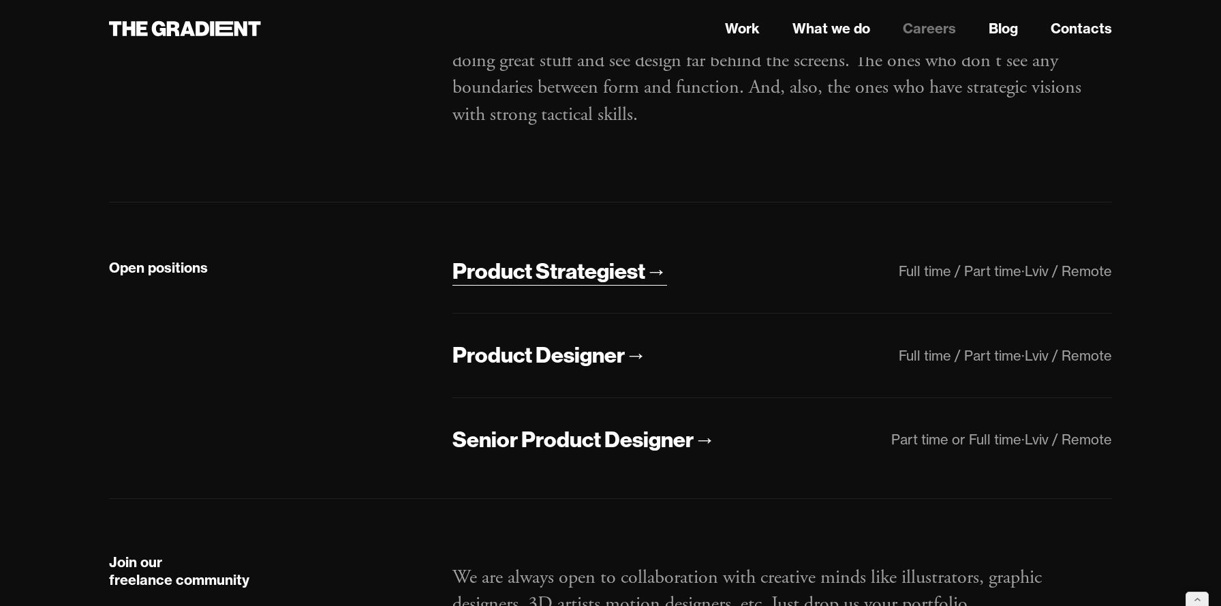
click at [593, 269] on div "Product Strategiest" at bounding box center [549, 271] width 193 height 29
click at [635, 275] on div "Product Strategiest" at bounding box center [549, 271] width 193 height 29
click at [614, 278] on div "Product Strategiest" at bounding box center [549, 271] width 193 height 29
click at [583, 364] on div "Product Designer" at bounding box center [539, 355] width 172 height 29
click at [590, 438] on div "Senior Product Designer" at bounding box center [573, 439] width 241 height 29
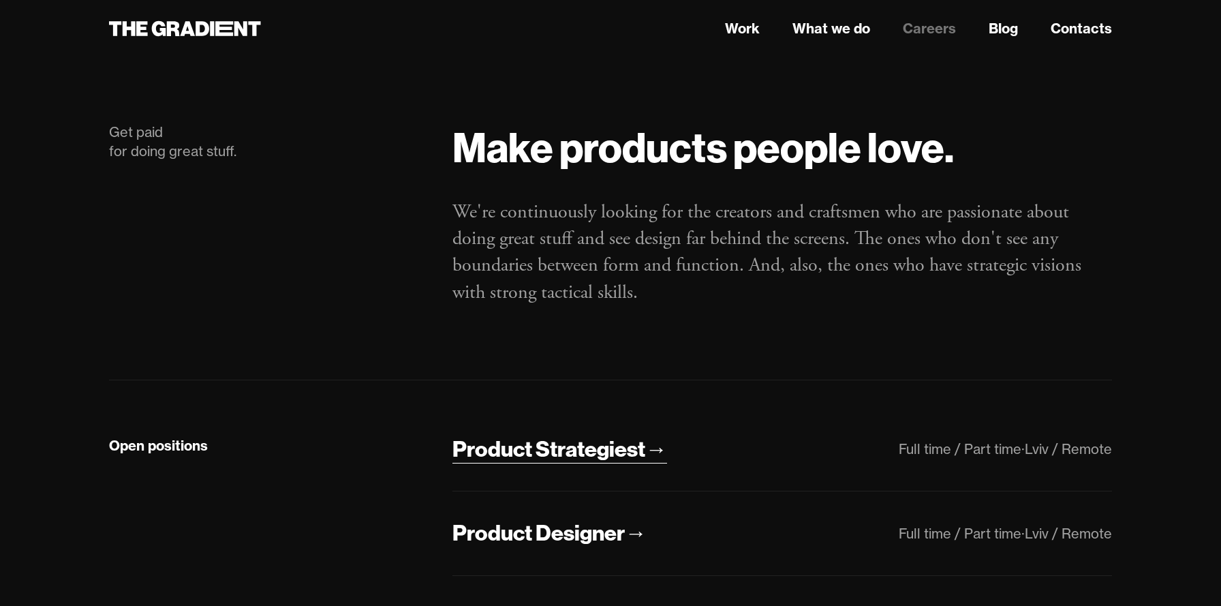
click at [570, 463] on link "Product Strategiest →" at bounding box center [560, 449] width 215 height 29
click at [584, 525] on div "Product Designer" at bounding box center [539, 533] width 172 height 29
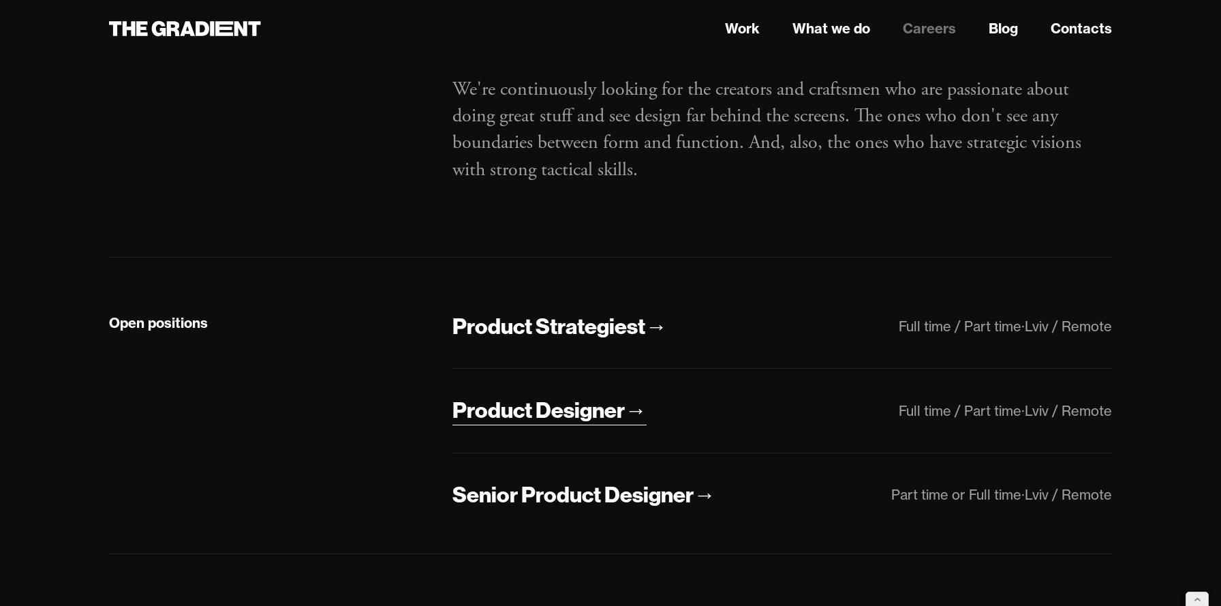
scroll to position [129, 0]
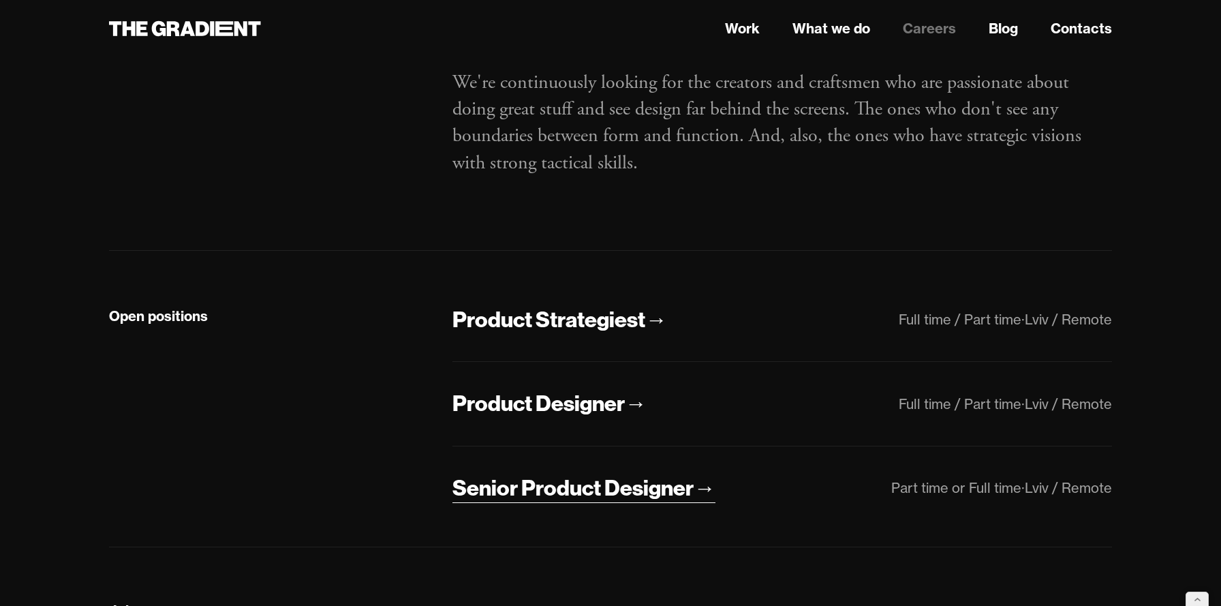
click at [599, 485] on div "Senior Product Designer" at bounding box center [573, 488] width 241 height 29
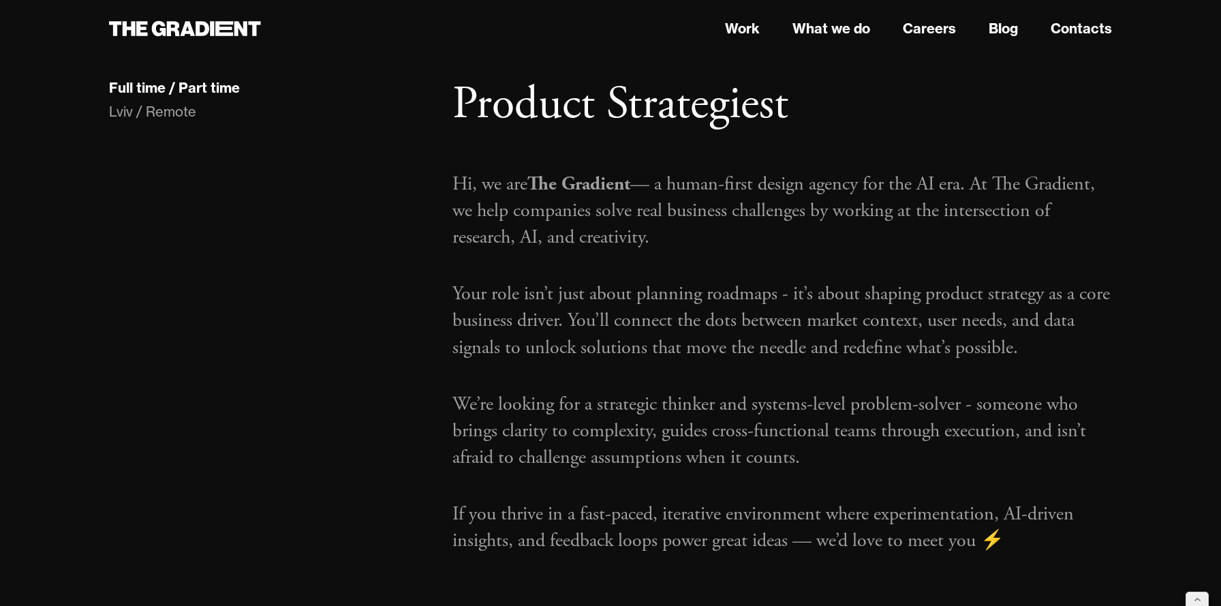
scroll to position [21, 0]
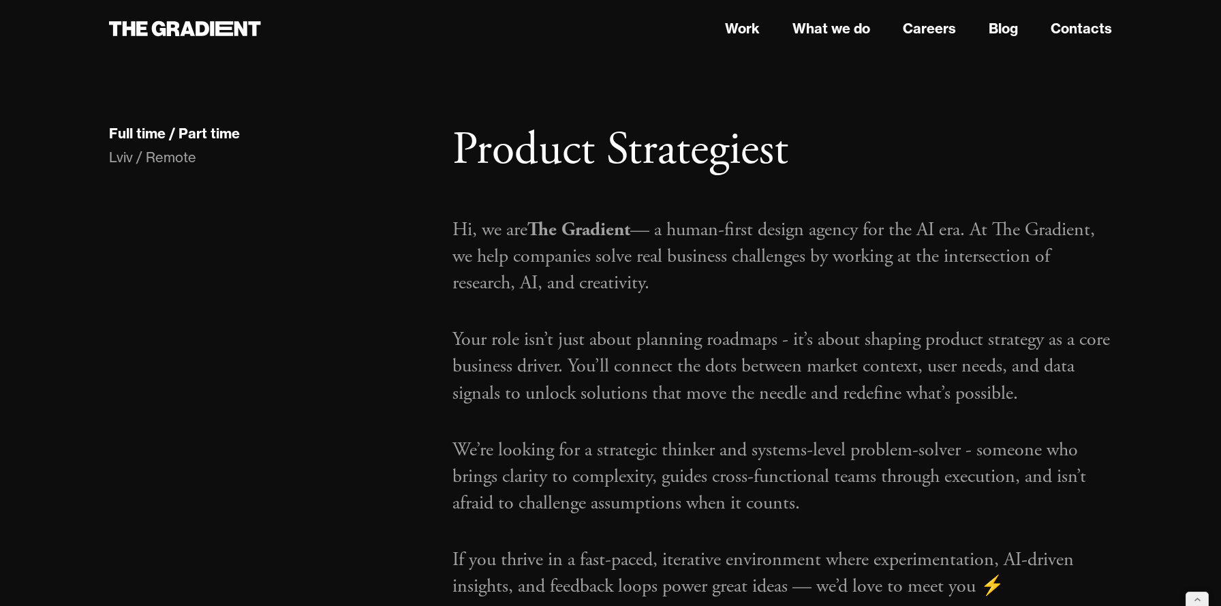
drag, startPoint x: 766, startPoint y: 149, endPoint x: 810, endPoint y: 159, distance: 44.8
click at [810, 159] on h1 "Product Strategiest" at bounding box center [783, 151] width 660 height 56
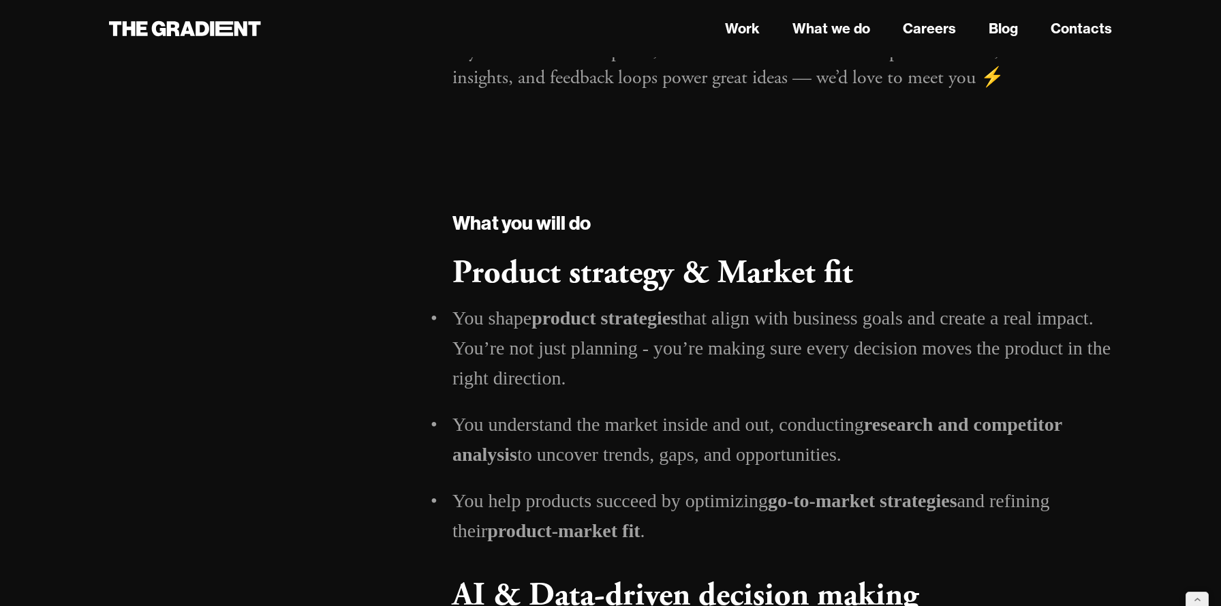
scroll to position [507, 0]
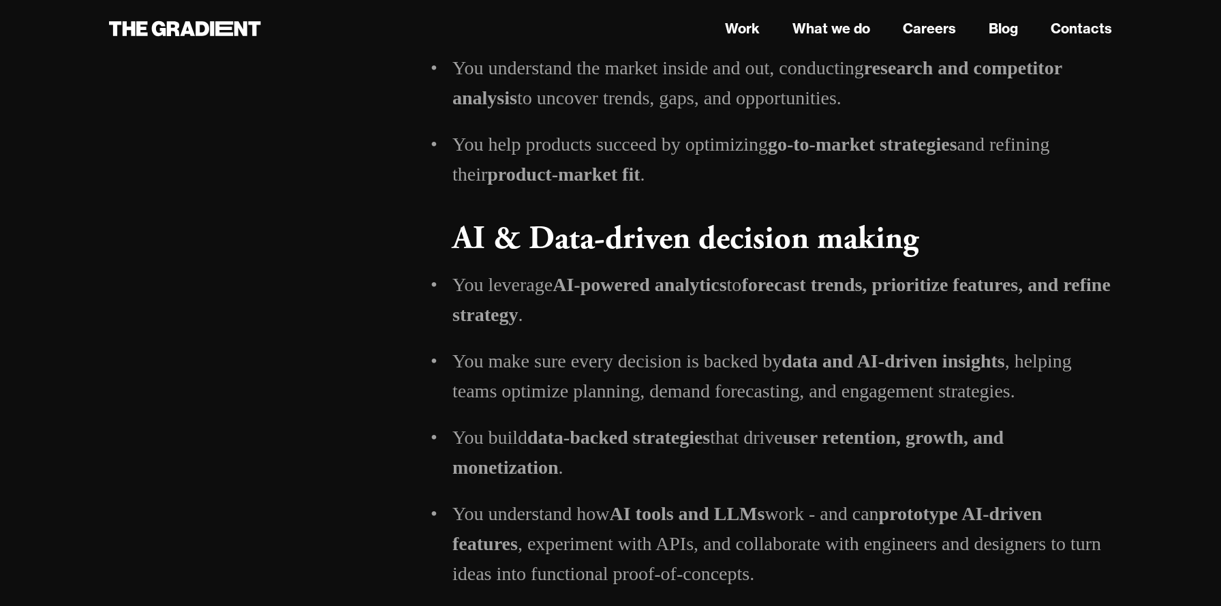
scroll to position [862, 0]
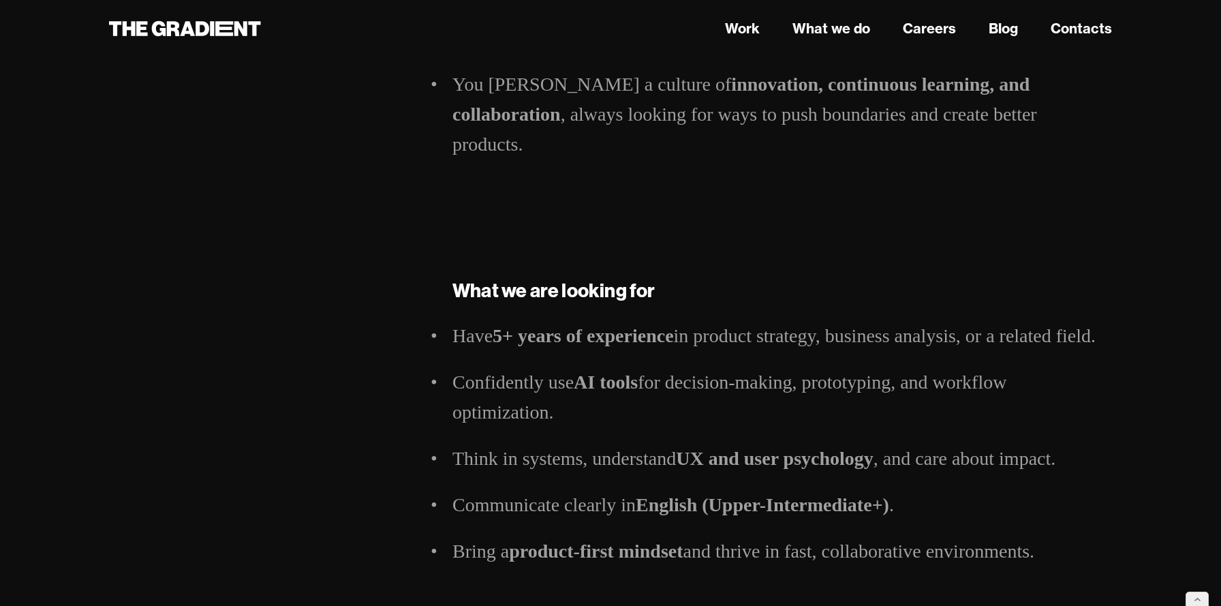
scroll to position [2174, 0]
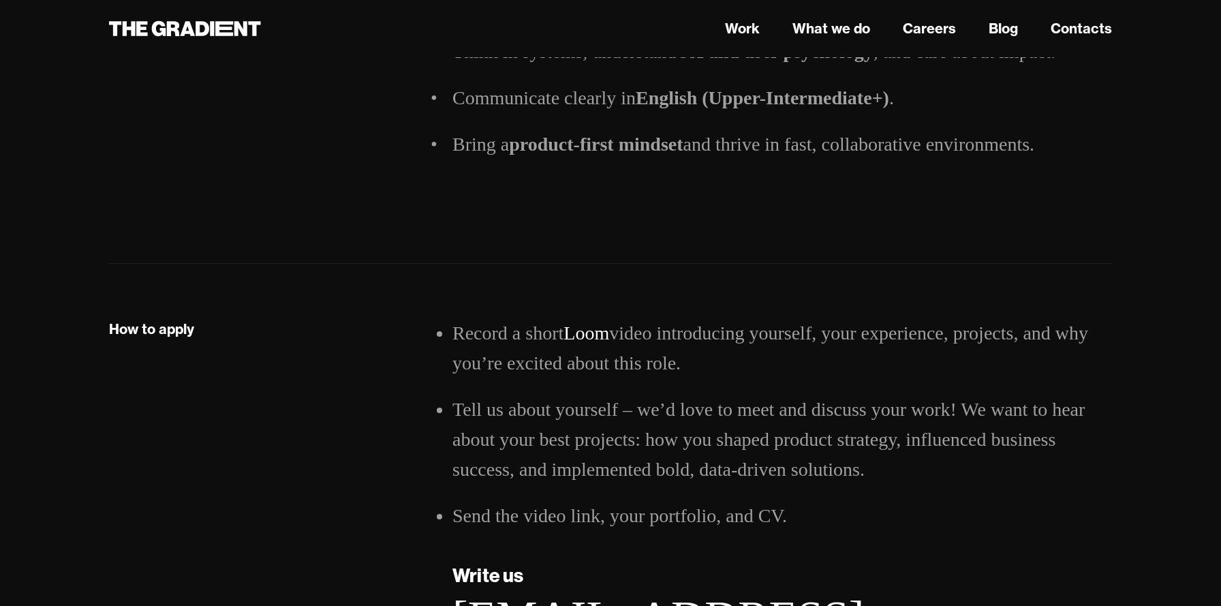
scroll to position [2362, 0]
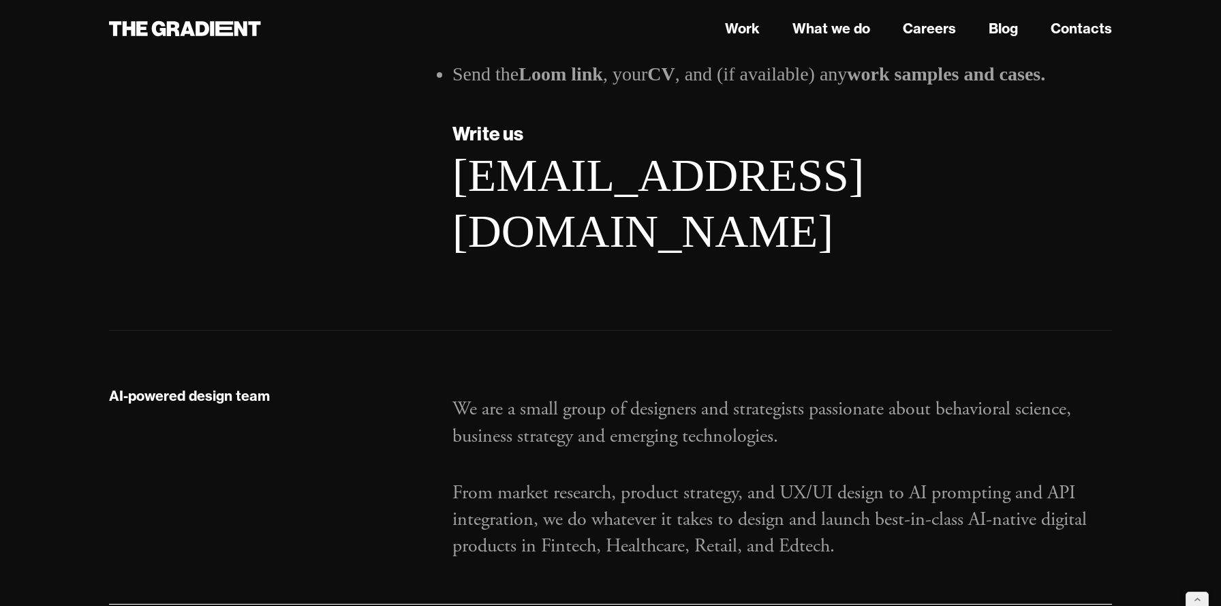
scroll to position [2235, 0]
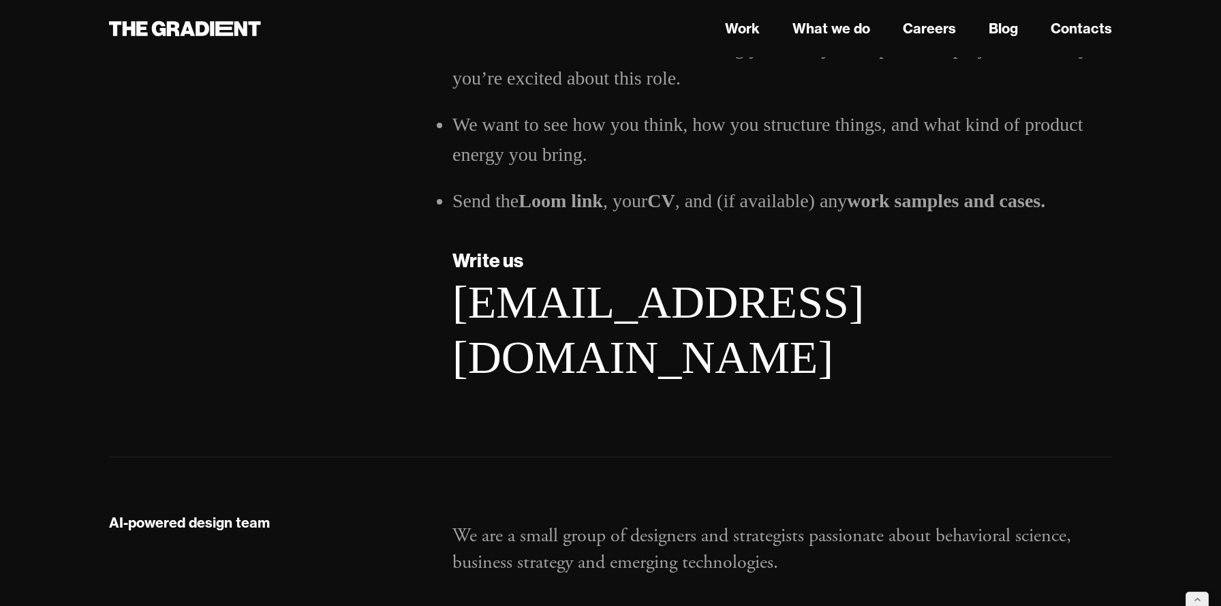
scroll to position [2277, 0]
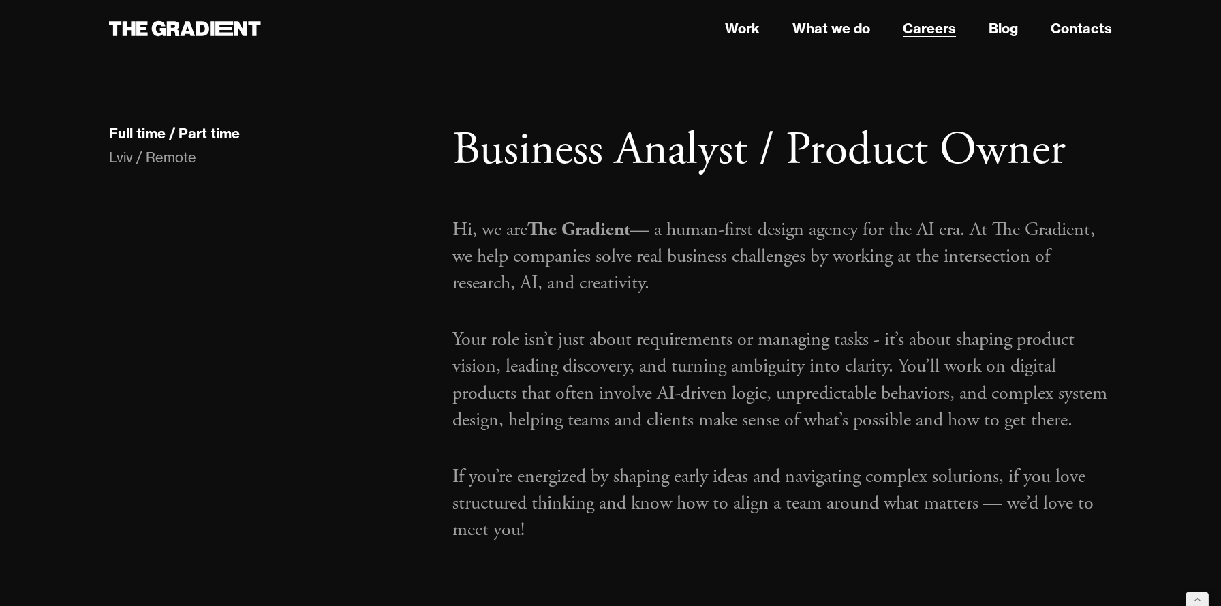
click at [926, 32] on link "Careers" at bounding box center [929, 28] width 53 height 20
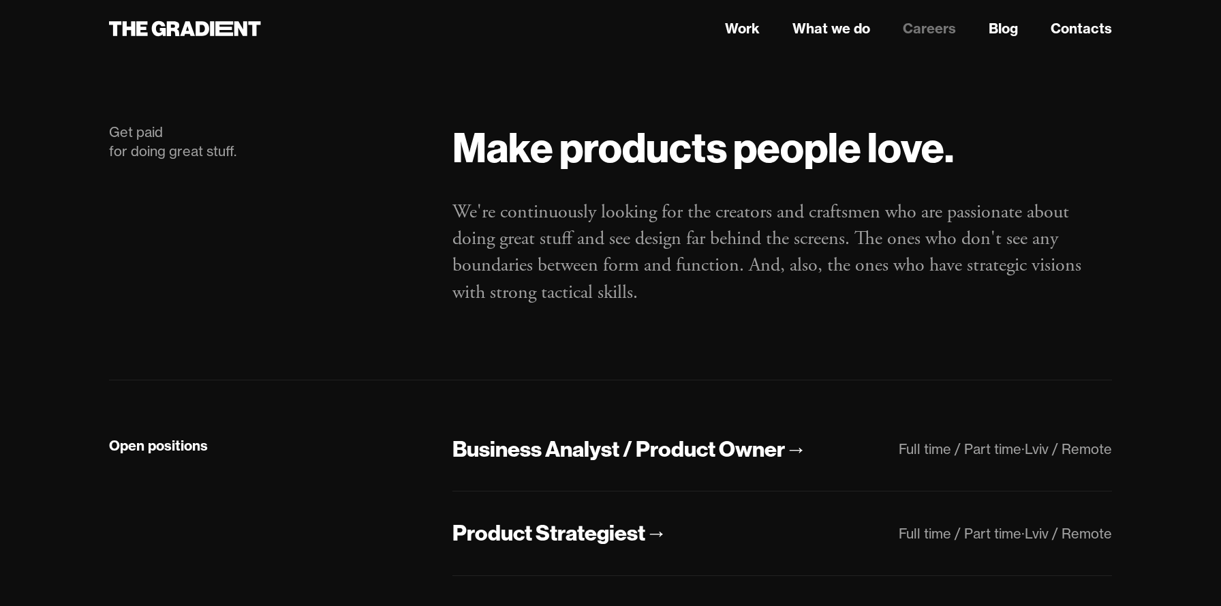
click at [724, 358] on div "Get paid for doing great stuff. Make products people love. We're continuously l…" at bounding box center [610, 224] width 1003 height 312
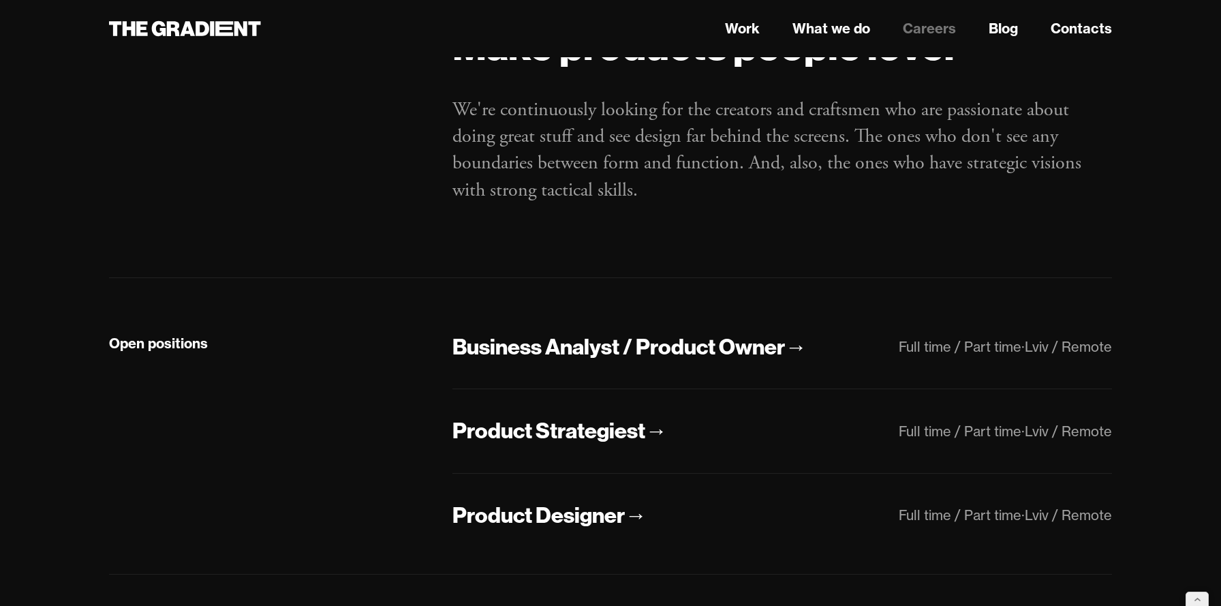
scroll to position [106, 0]
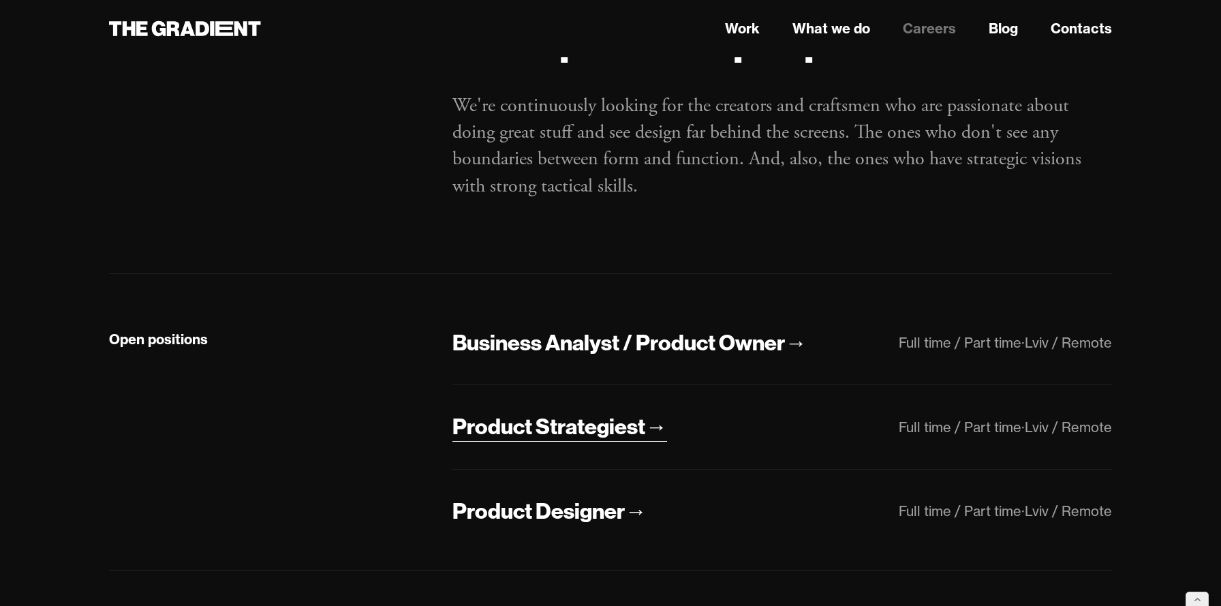
scroll to position [110, 0]
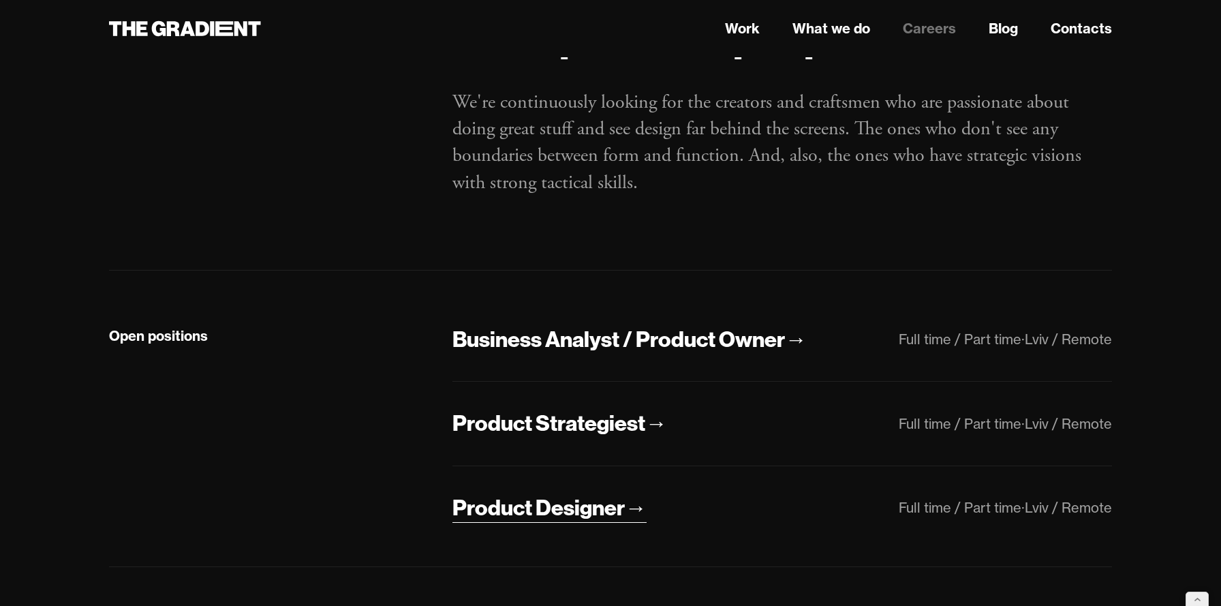
click at [583, 509] on div "Product Designer" at bounding box center [539, 507] width 172 height 29
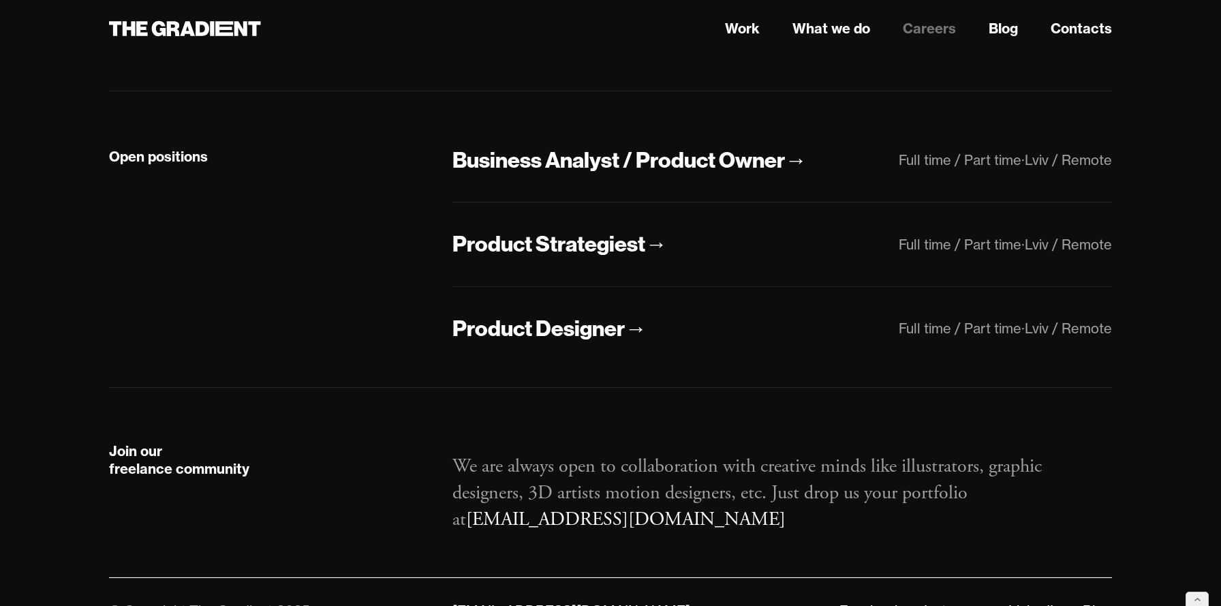
scroll to position [326, 0]
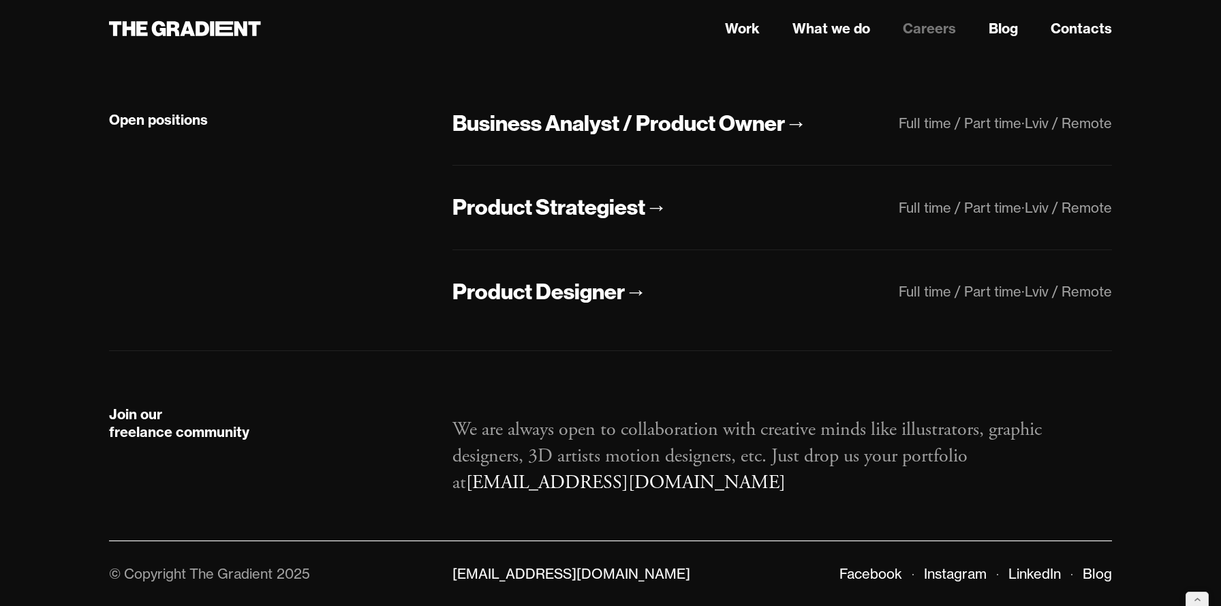
click at [581, 271] on div "Business Analyst / Product Owner → Full time / Part time · Lviv / Remote Produc…" at bounding box center [783, 208] width 660 height 198
click at [592, 301] on div "Product Designer" at bounding box center [539, 291] width 172 height 29
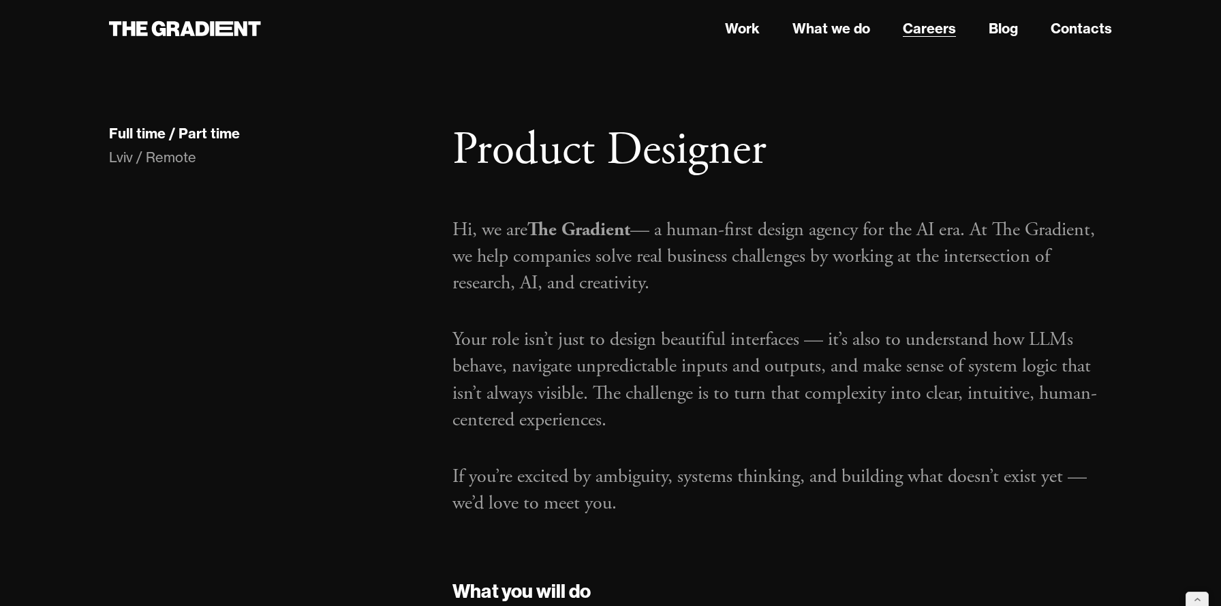
click at [926, 29] on link "Careers" at bounding box center [929, 28] width 53 height 20
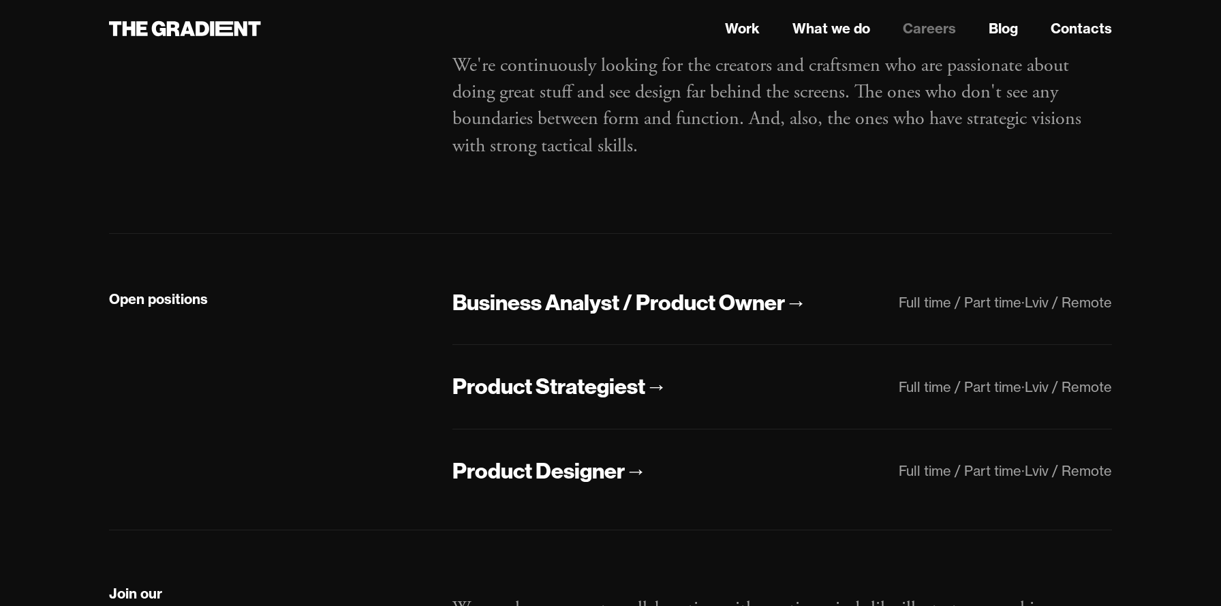
scroll to position [146, 0]
click at [599, 304] on div "Business Analyst / Product Owner" at bounding box center [619, 303] width 333 height 29
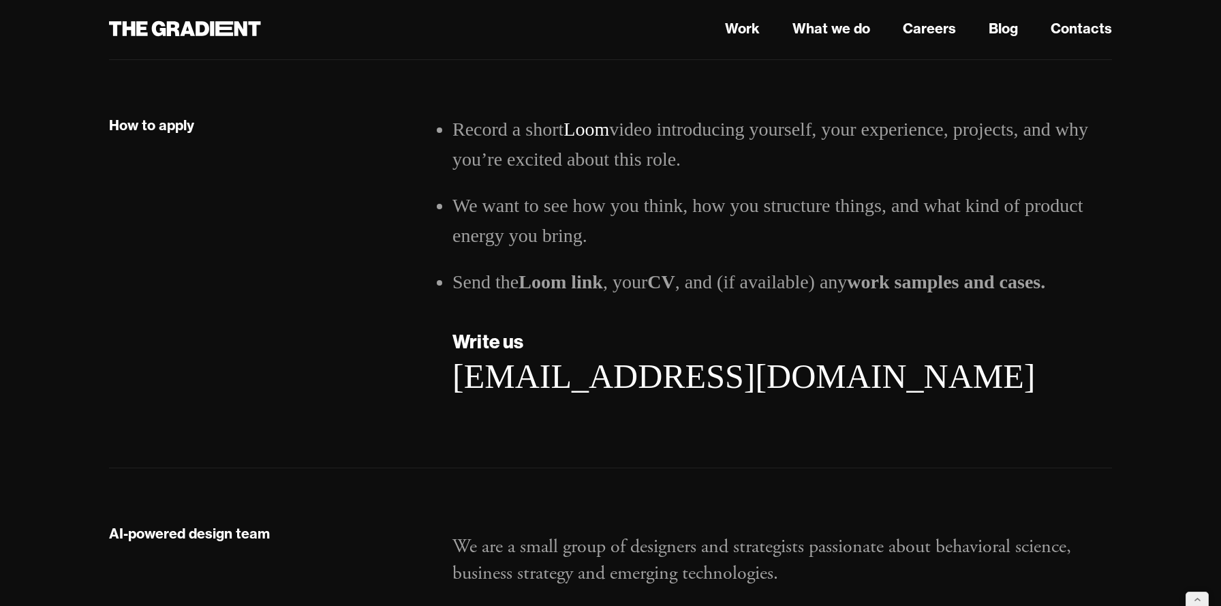
scroll to position [2060, 0]
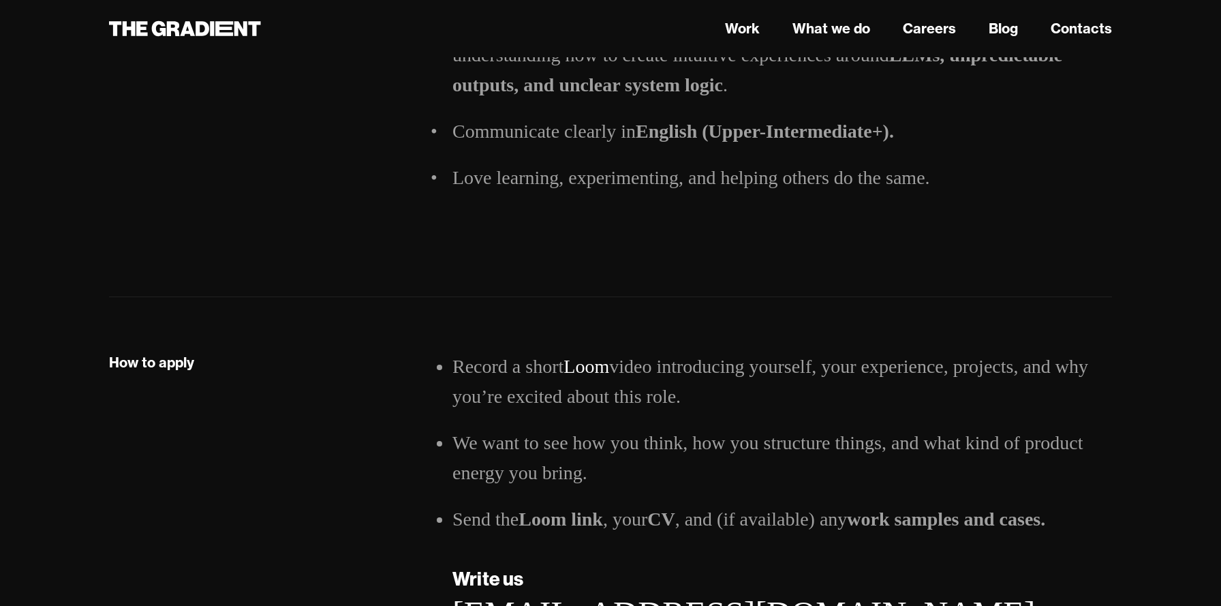
scroll to position [2220, 0]
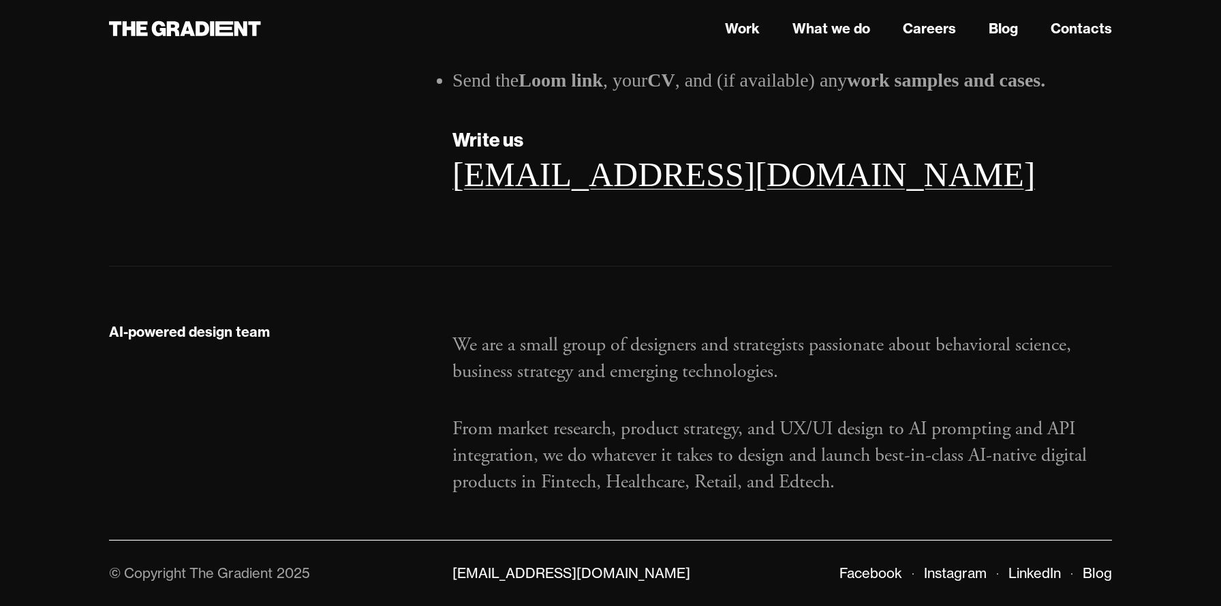
click at [603, 175] on link "[EMAIL_ADDRESS][DOMAIN_NAME]" at bounding box center [744, 174] width 583 height 38
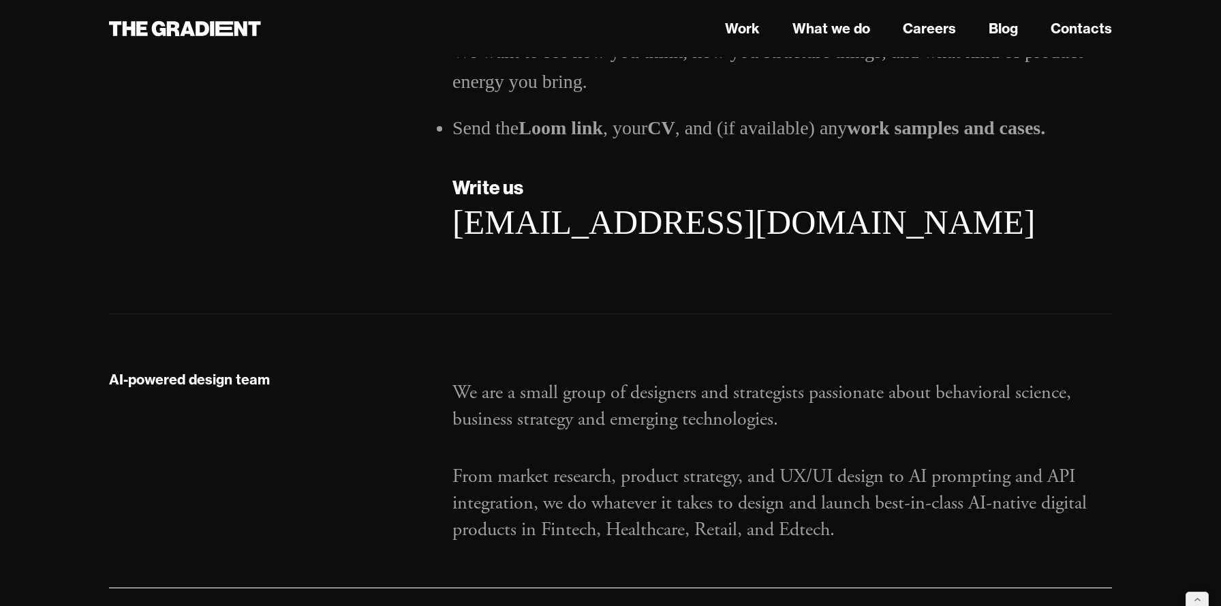
scroll to position [2173, 0]
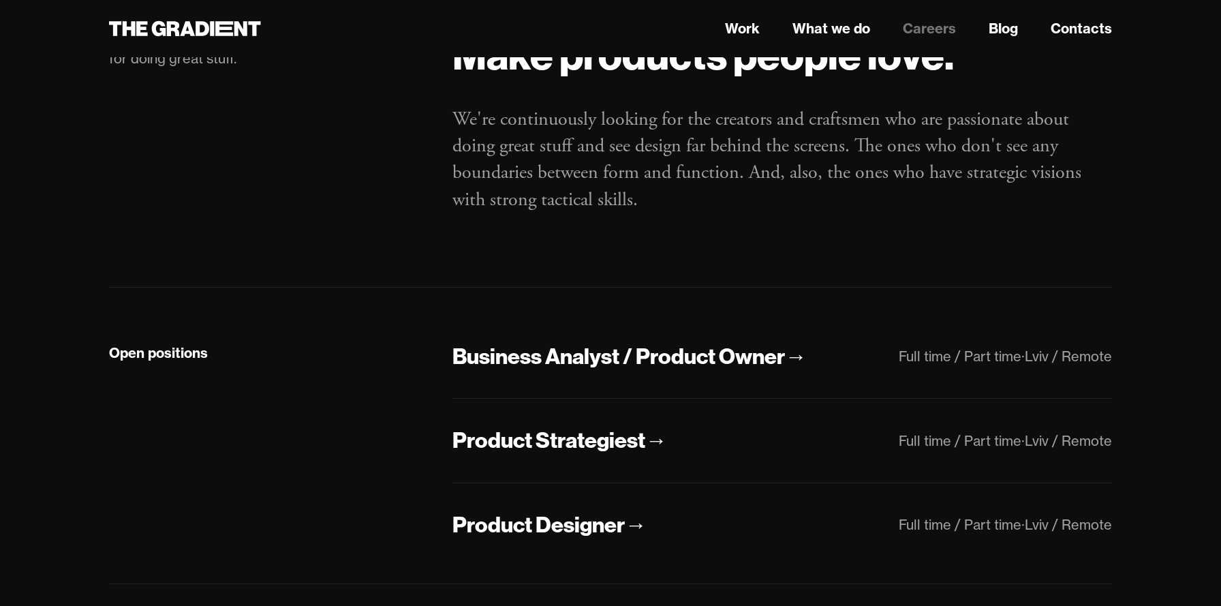
scroll to position [92, 0]
click at [568, 351] on div "Business Analyst / Product Owner" at bounding box center [619, 357] width 333 height 29
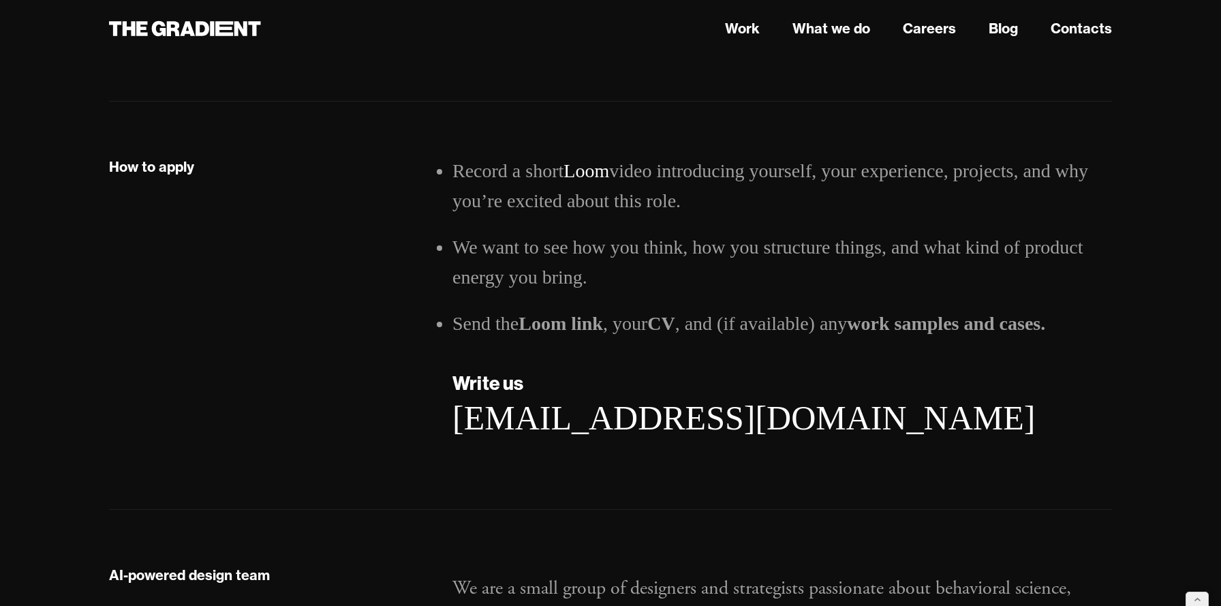
scroll to position [2024, 0]
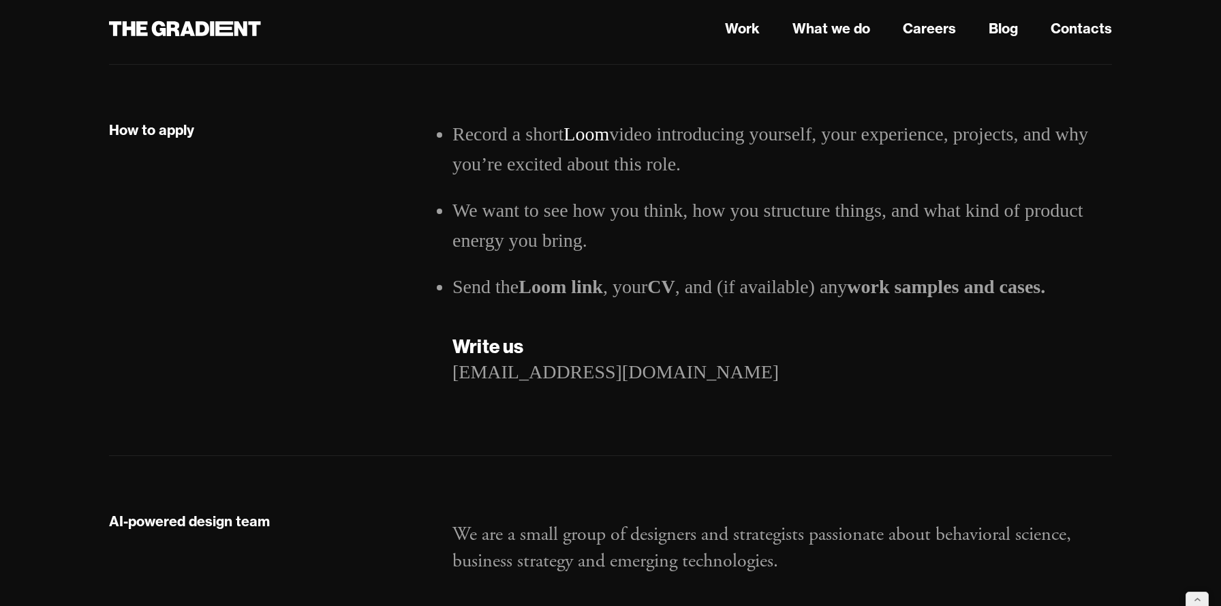
scroll to position [2061, 0]
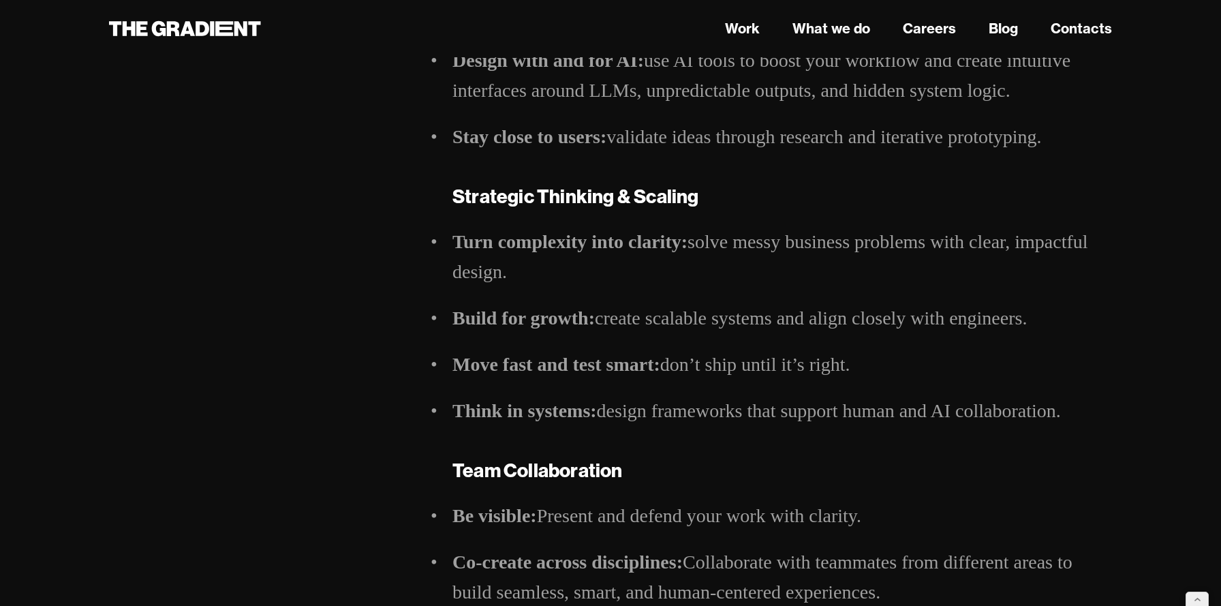
scroll to position [695, 0]
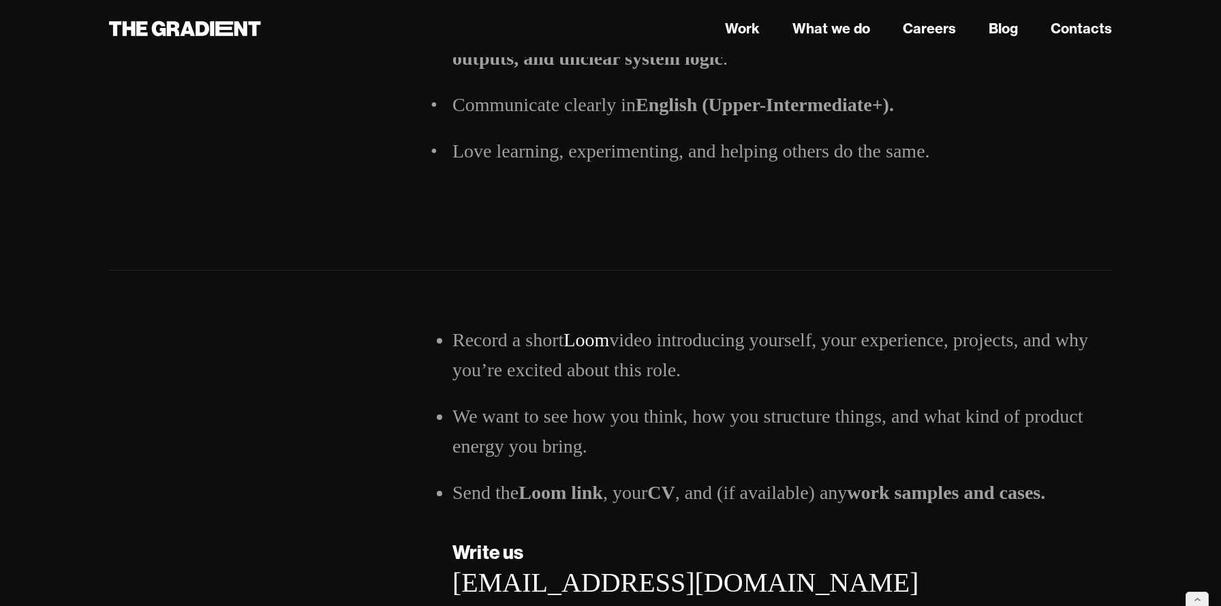
scroll to position [1728, 0]
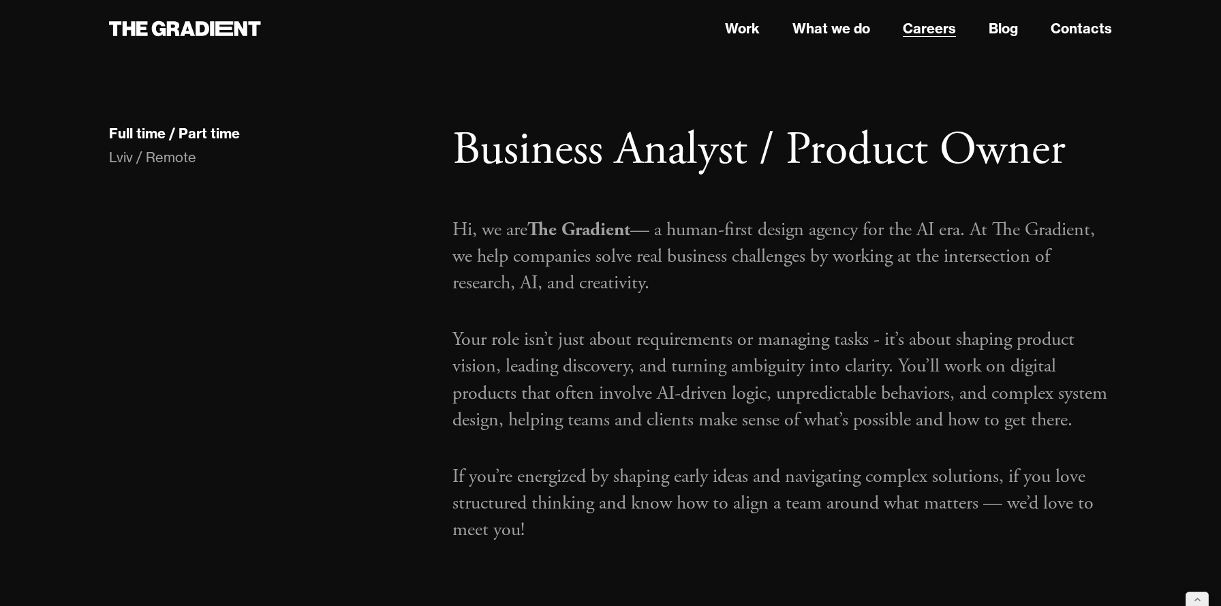
click at [924, 31] on link "Careers" at bounding box center [929, 28] width 53 height 20
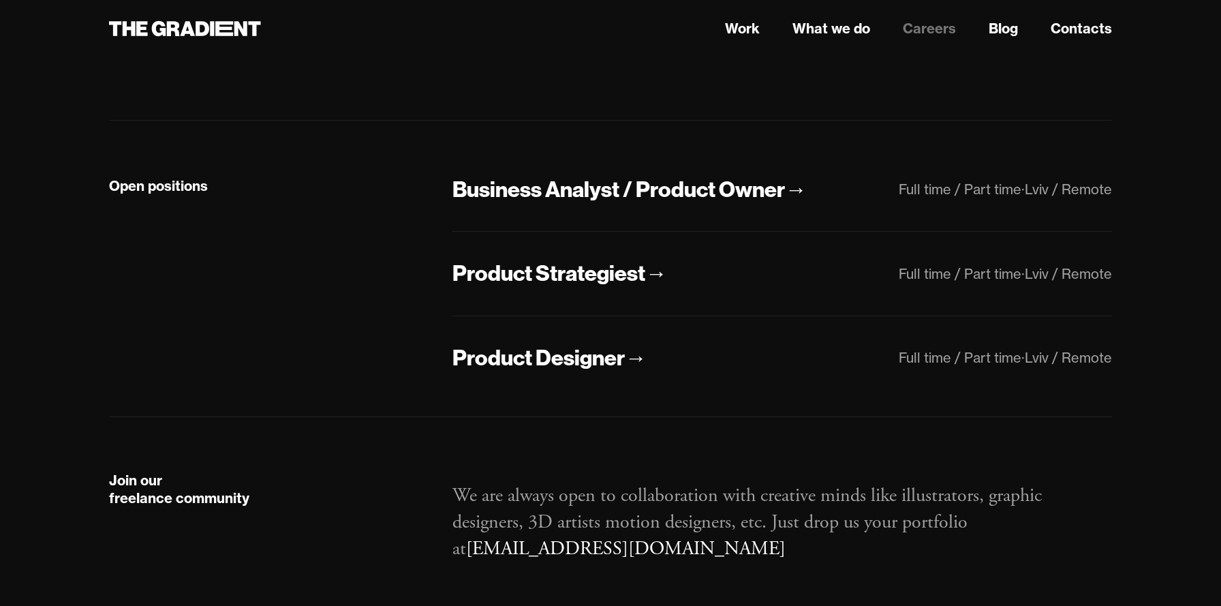
scroll to position [281, 0]
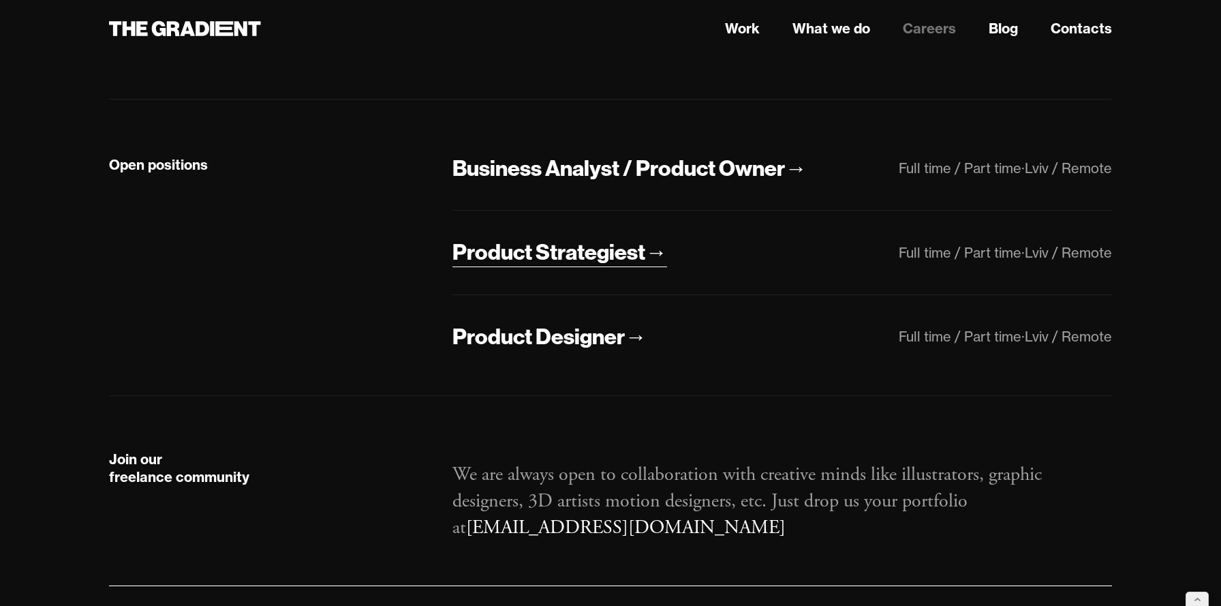
click at [581, 258] on div "Product Strategiest" at bounding box center [549, 252] width 193 height 29
click at [579, 330] on div "Product Designer" at bounding box center [539, 336] width 172 height 29
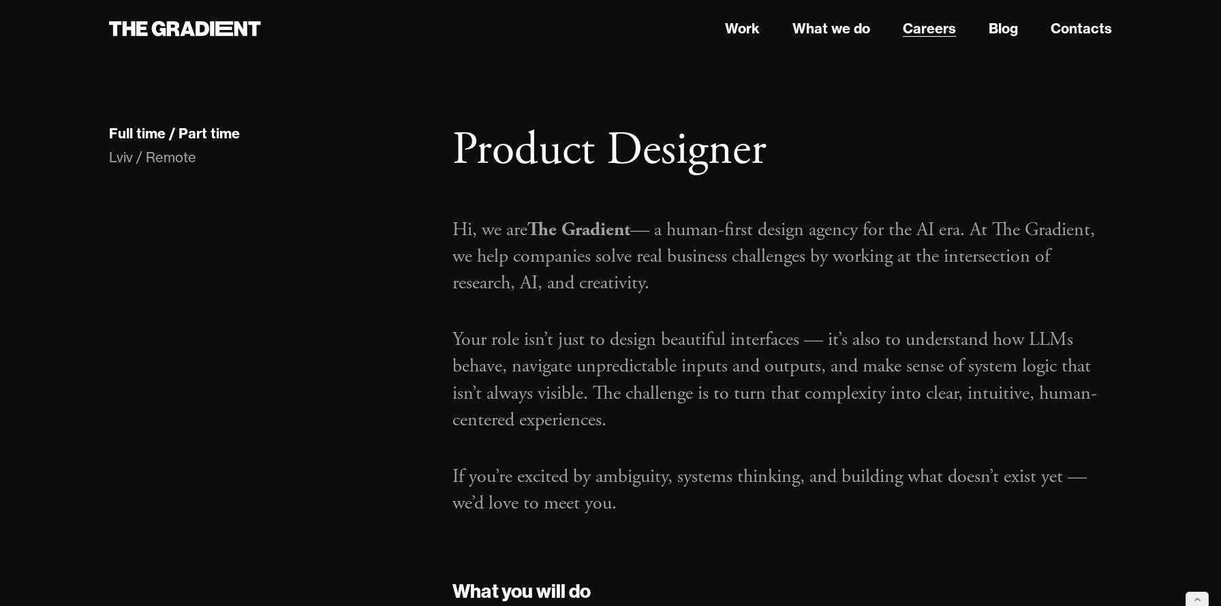
click at [946, 23] on link "Careers" at bounding box center [929, 28] width 53 height 20
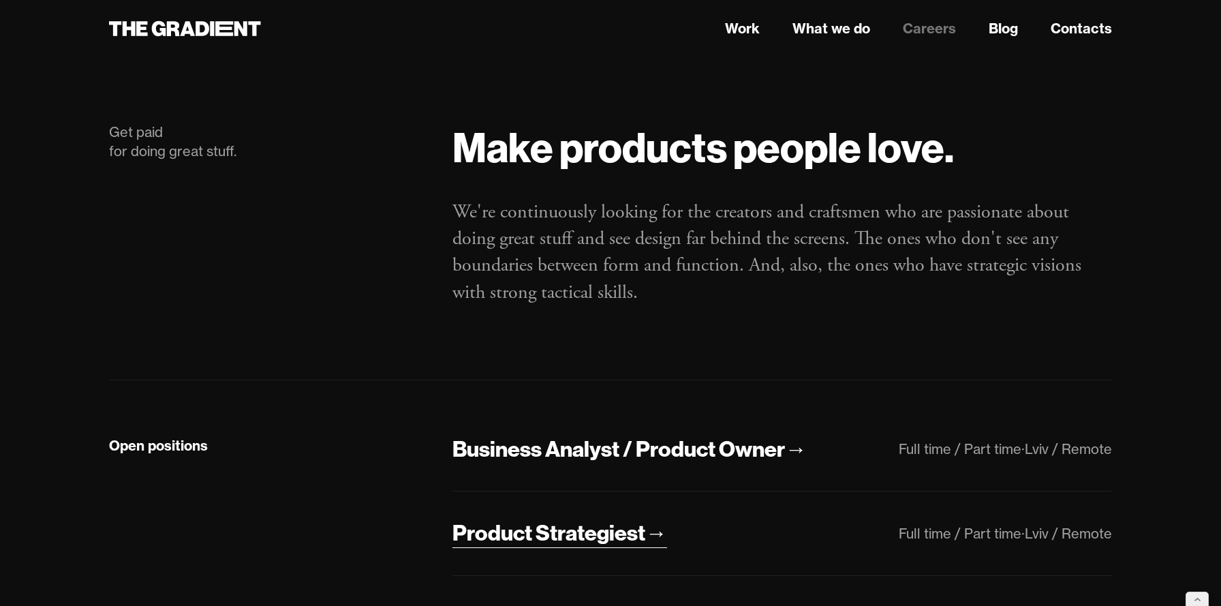
scroll to position [127, 0]
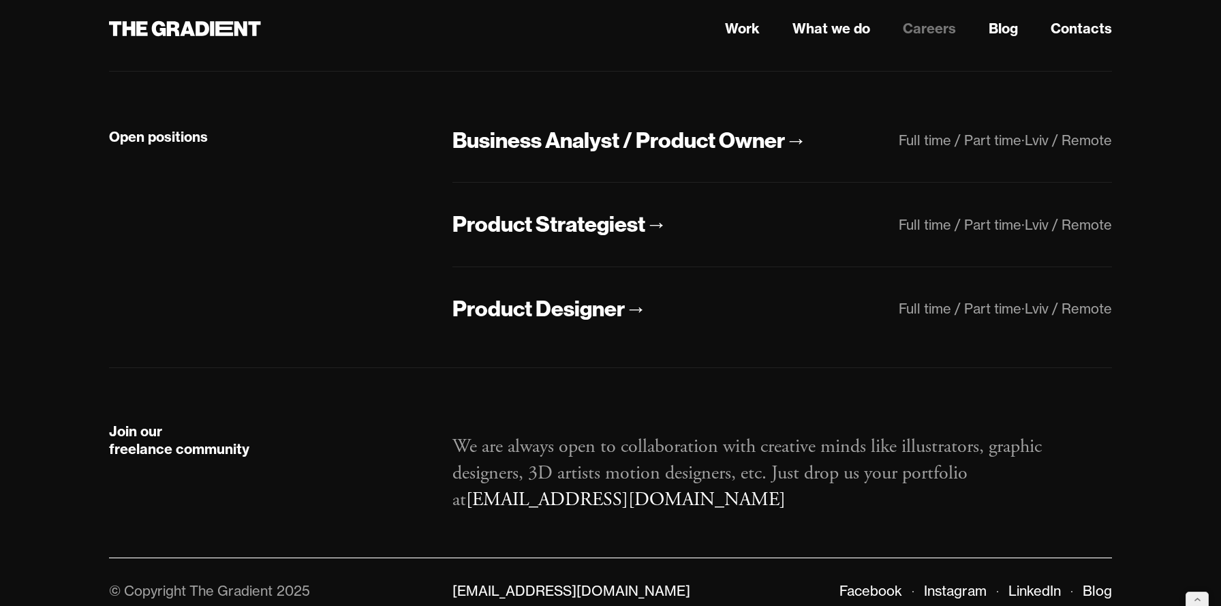
scroll to position [326, 0]
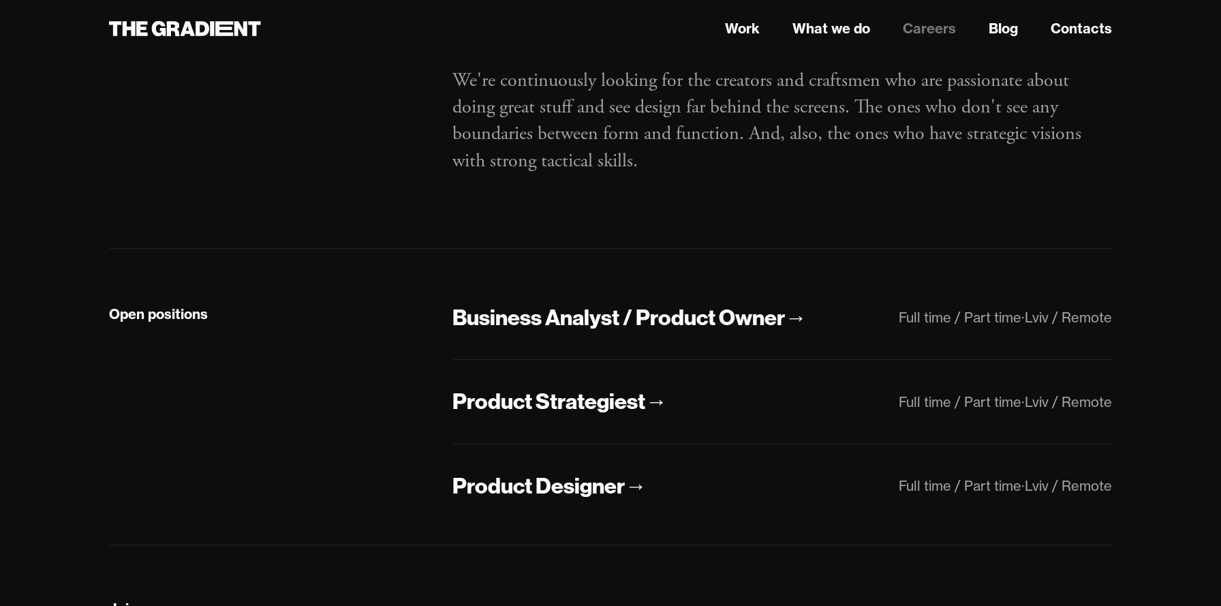
scroll to position [157, 0]
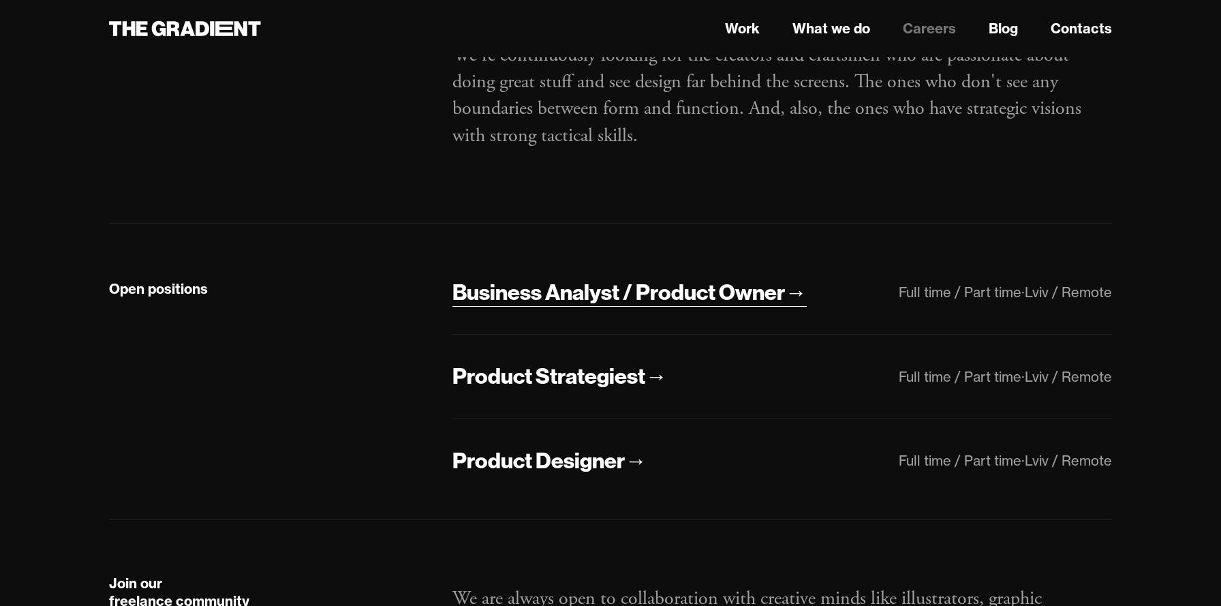
click at [658, 290] on div "Business Analyst / Product Owner" at bounding box center [619, 292] width 333 height 29
click at [624, 378] on div "Product Strategiest" at bounding box center [549, 376] width 193 height 29
click at [586, 466] on div "Product Designer" at bounding box center [539, 460] width 172 height 29
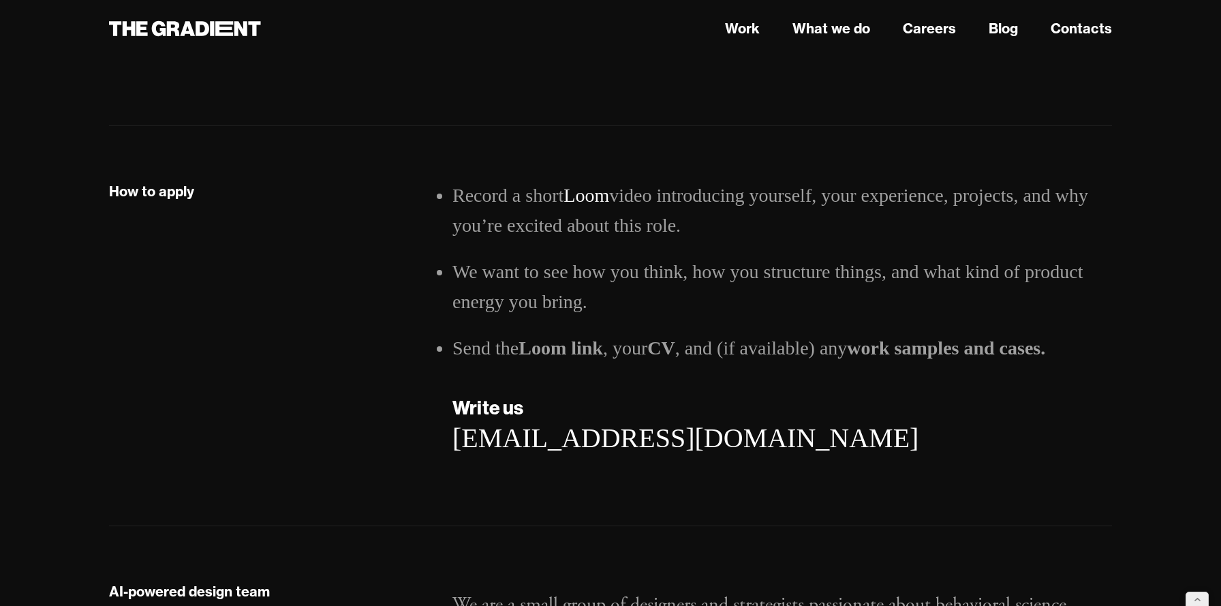
scroll to position [1951, 0]
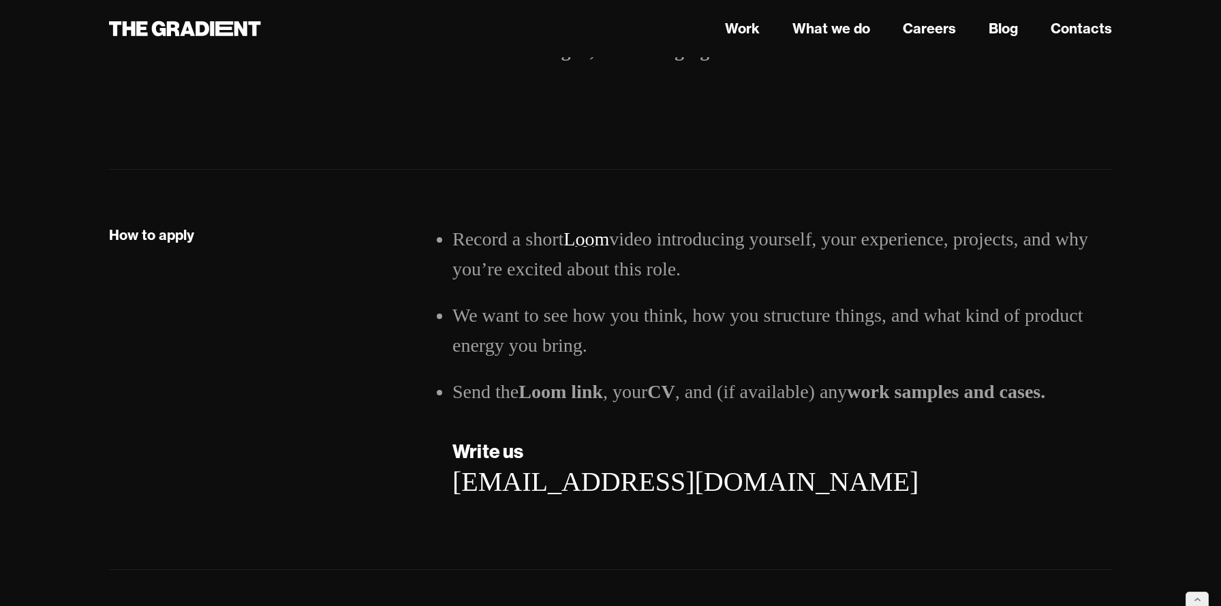
click at [589, 241] on link "Loom" at bounding box center [587, 238] width 46 height 21
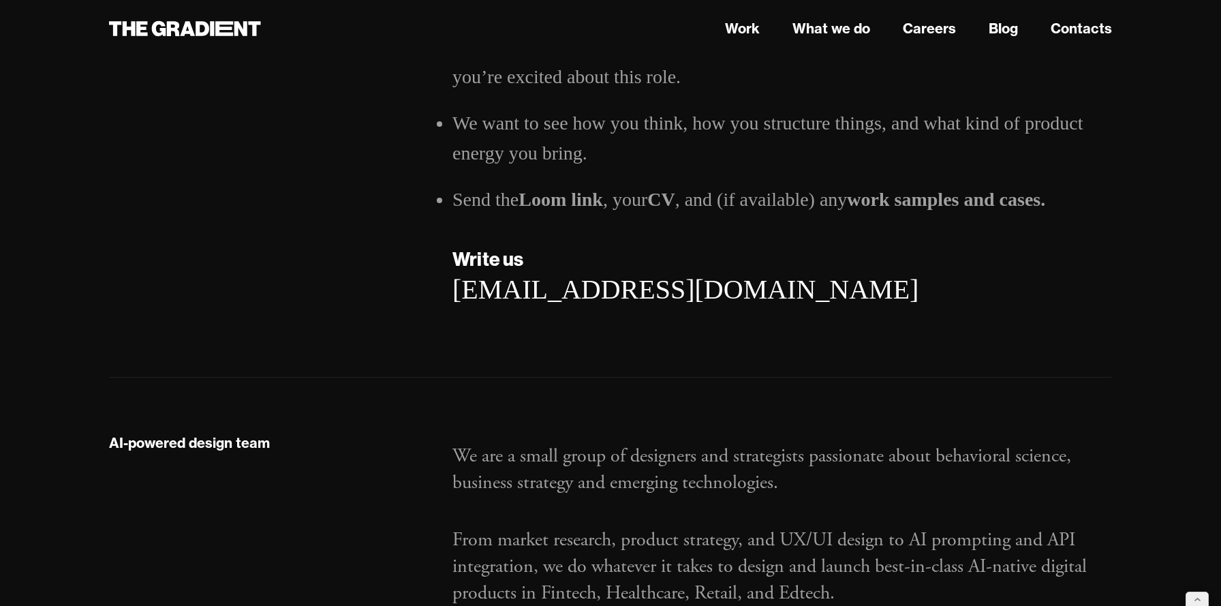
scroll to position [1953, 0]
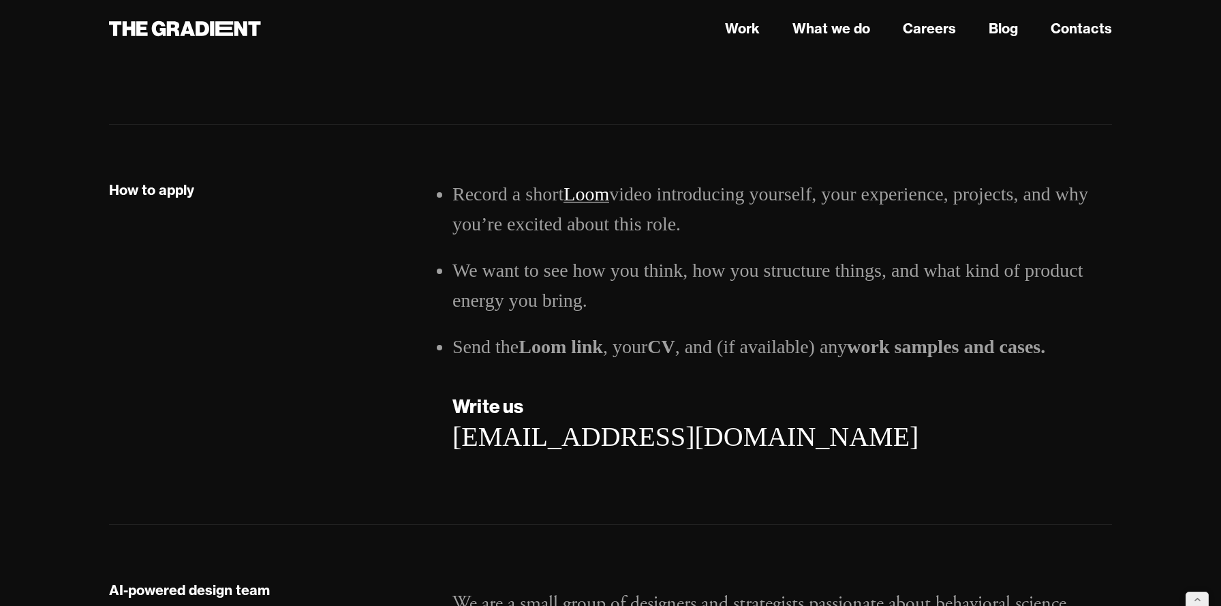
click at [584, 198] on link "Loom" at bounding box center [587, 193] width 46 height 21
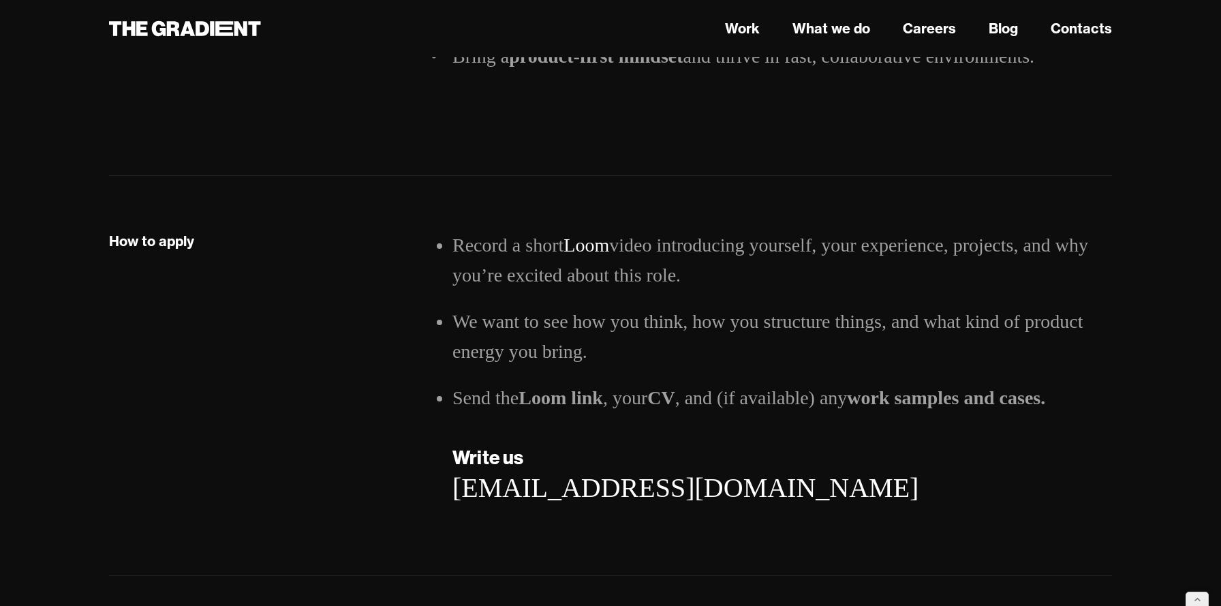
scroll to position [2535, 0]
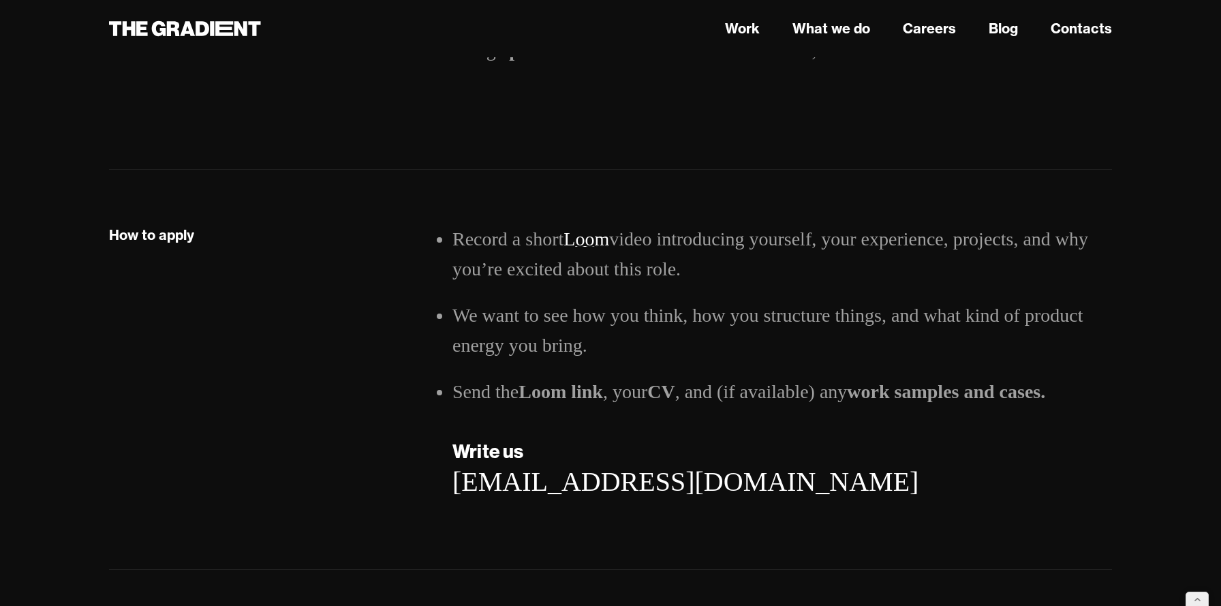
click at [594, 228] on link "Loom" at bounding box center [587, 238] width 46 height 21
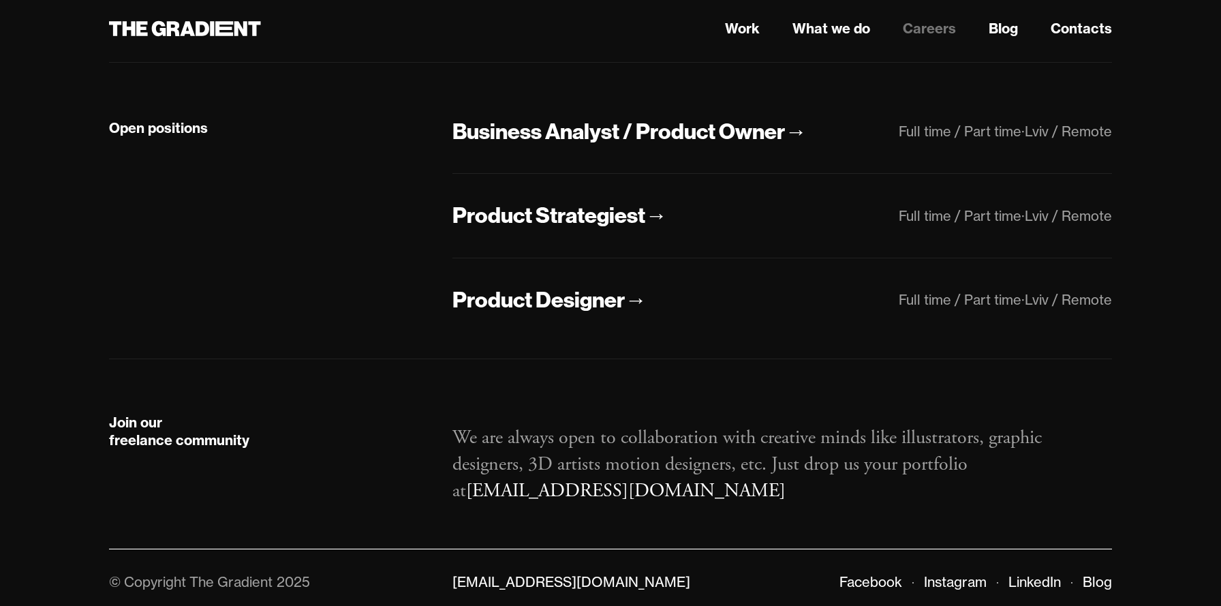
scroll to position [326, 0]
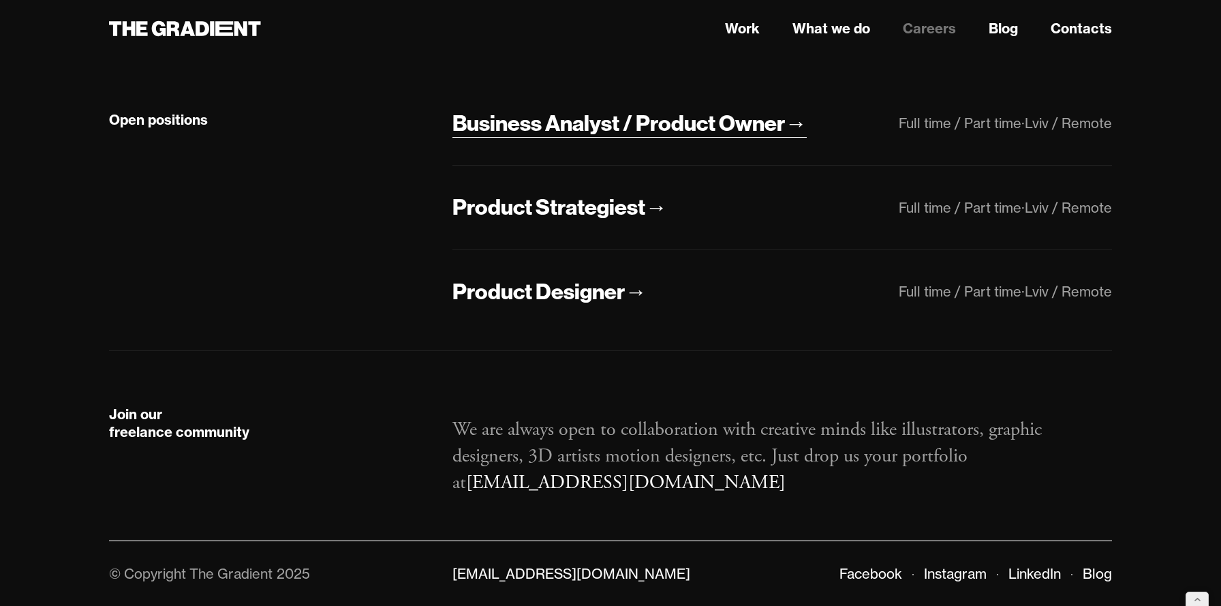
click at [615, 123] on div "Business Analyst / Product Owner" at bounding box center [619, 123] width 333 height 29
click at [640, 201] on div "Product Strategiest" at bounding box center [549, 207] width 193 height 29
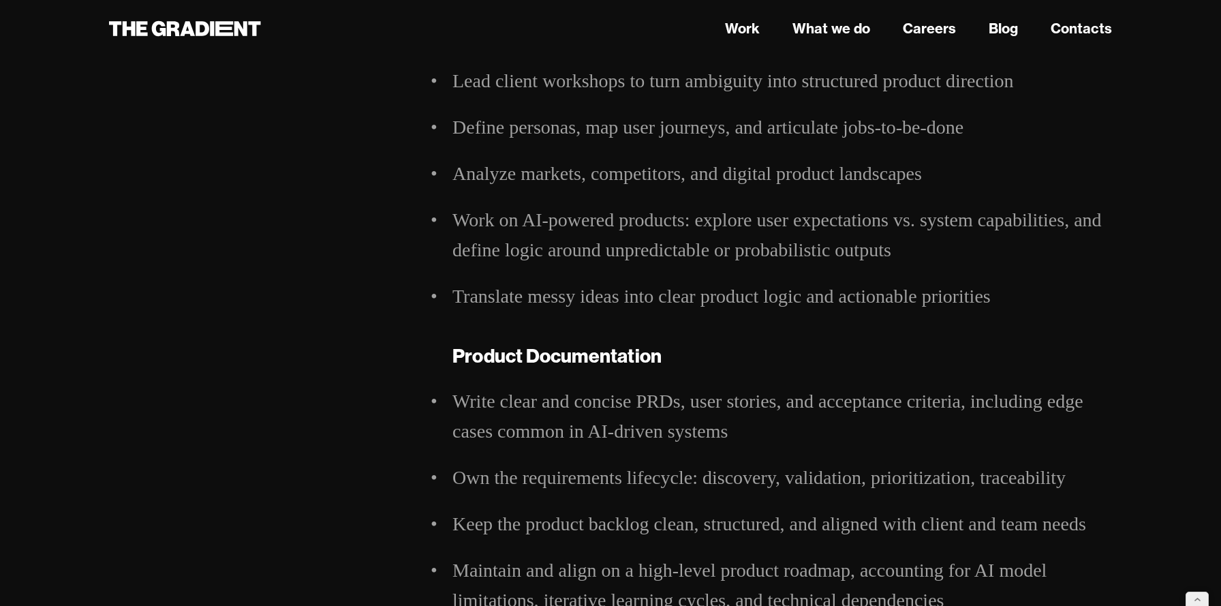
scroll to position [650, 0]
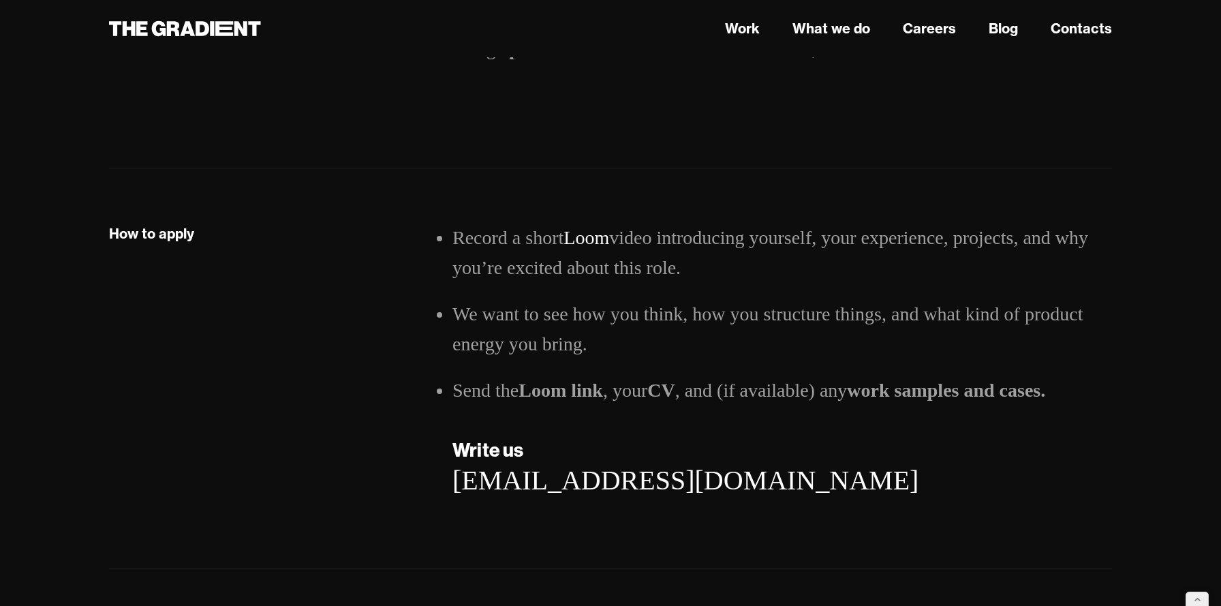
scroll to position [2535, 0]
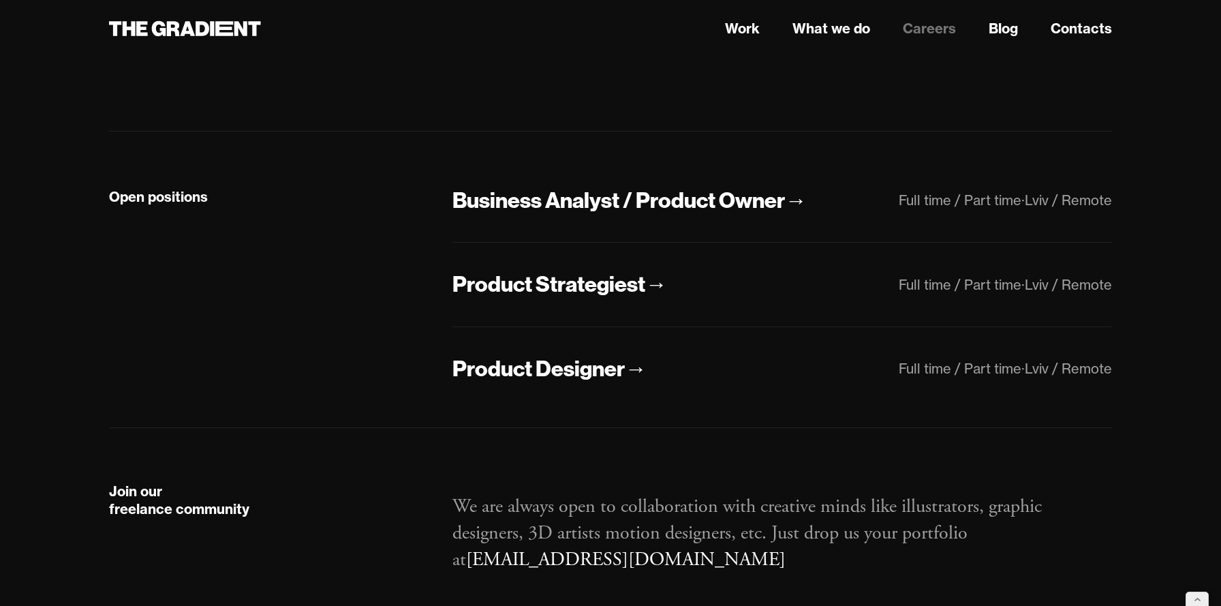
scroll to position [258, 0]
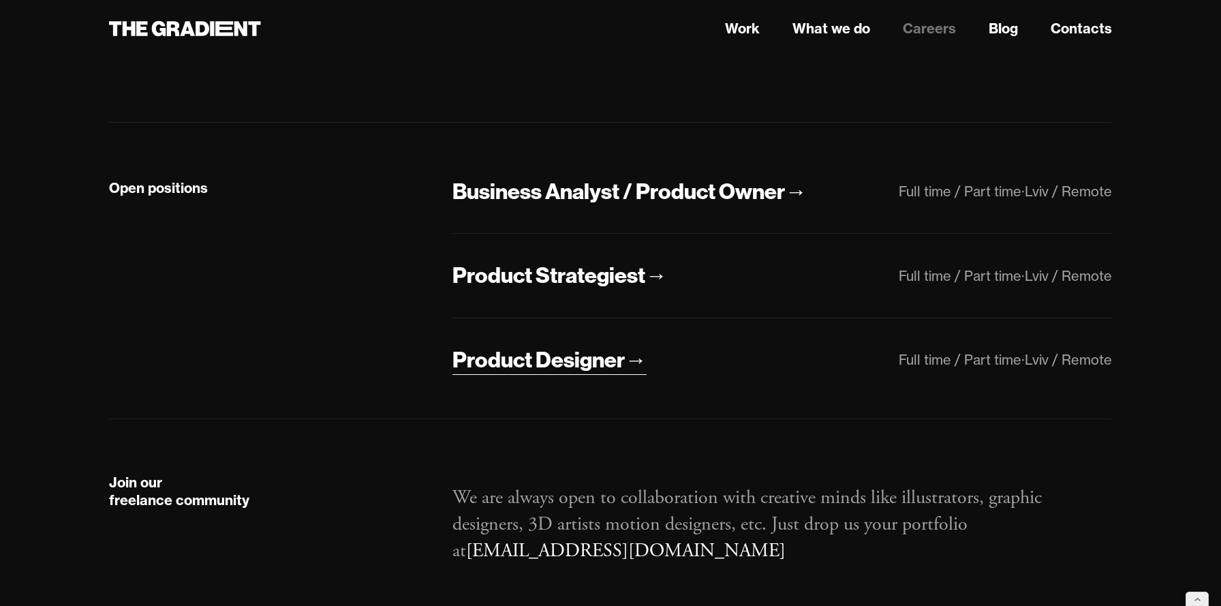
click at [577, 366] on div "Product Designer" at bounding box center [539, 360] width 172 height 29
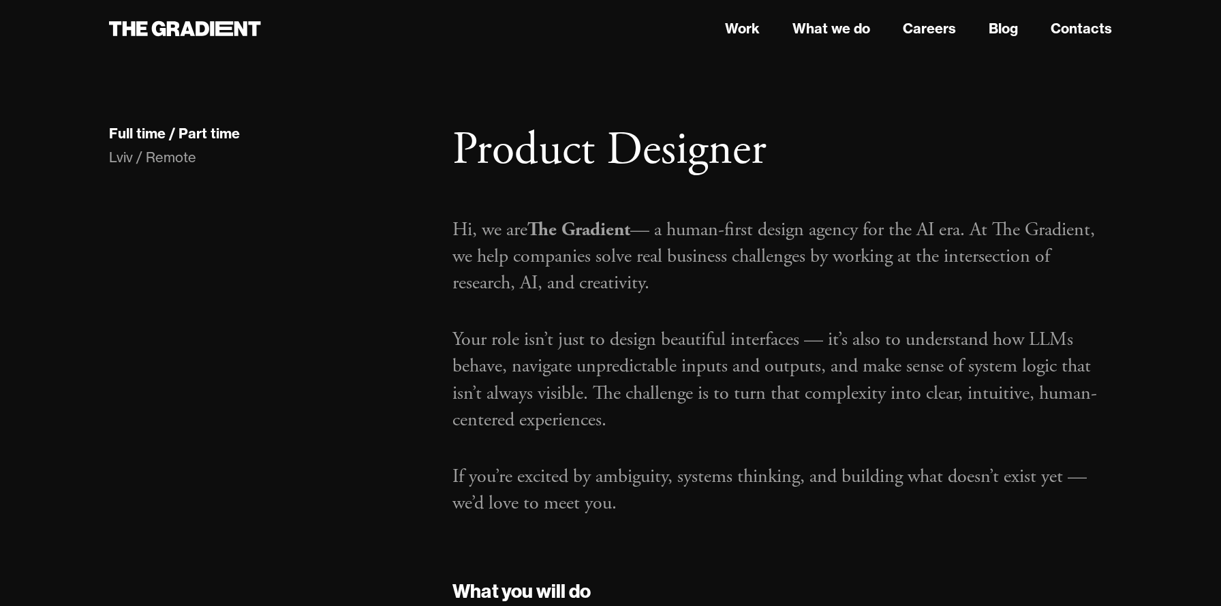
scroll to position [283, 0]
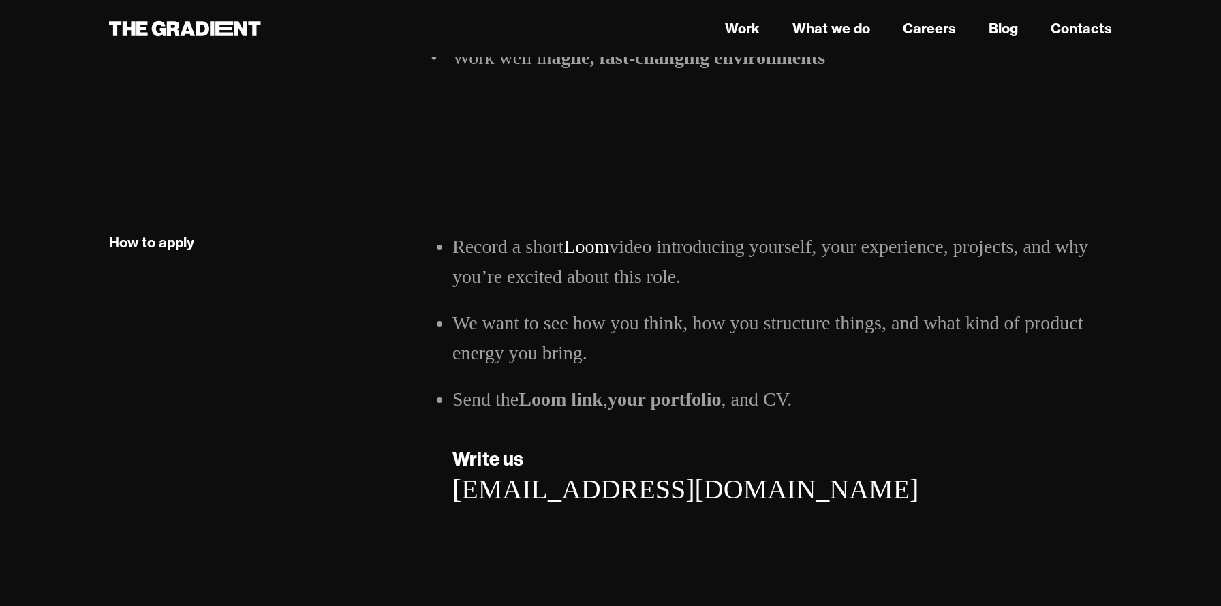
scroll to position [1985, 0]
